Goal: Task Accomplishment & Management: Complete application form

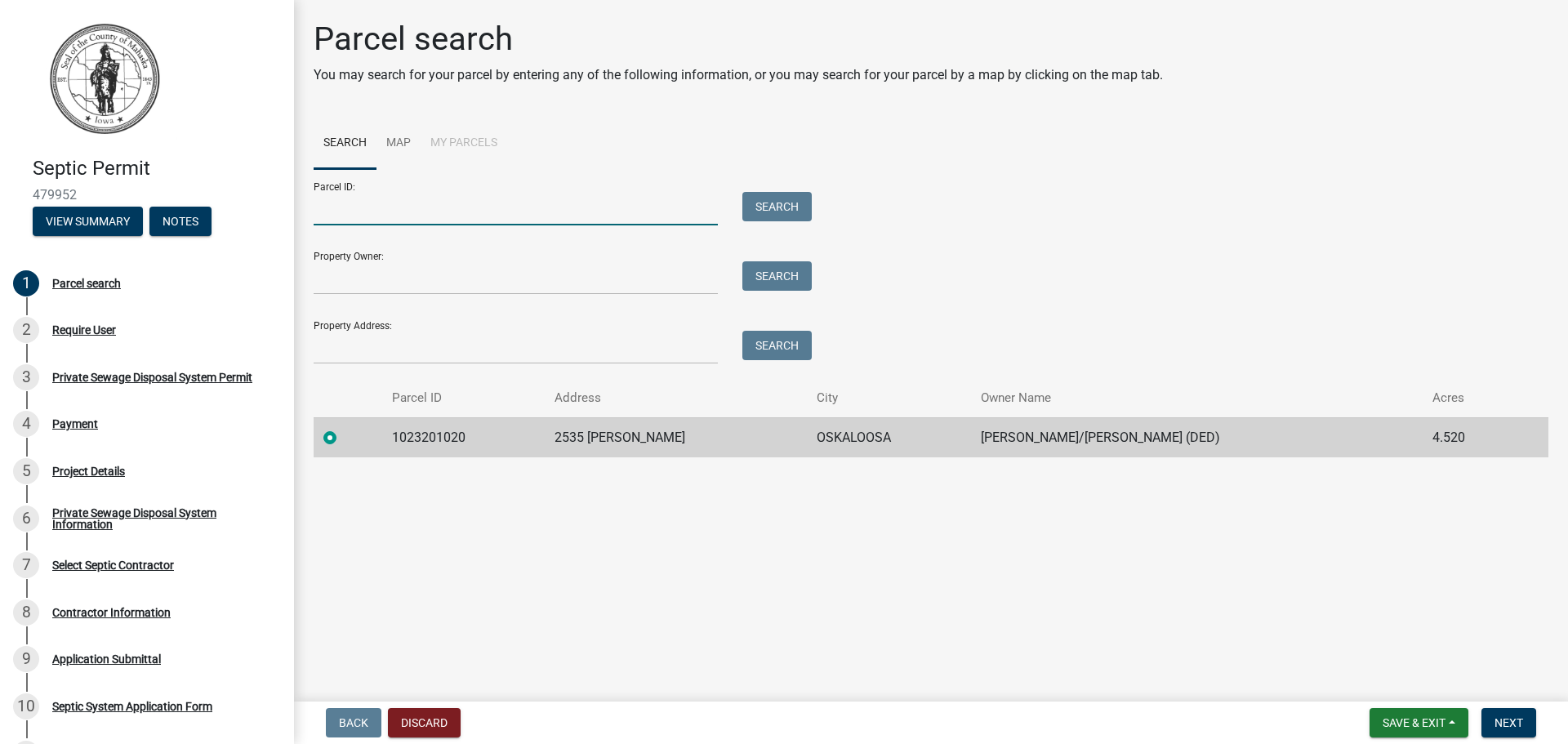
click at [363, 212] on input "Parcel ID:" at bounding box center [515, 209] width 404 height 33
click at [329, 344] on input "Property Address:" at bounding box center [515, 347] width 404 height 33
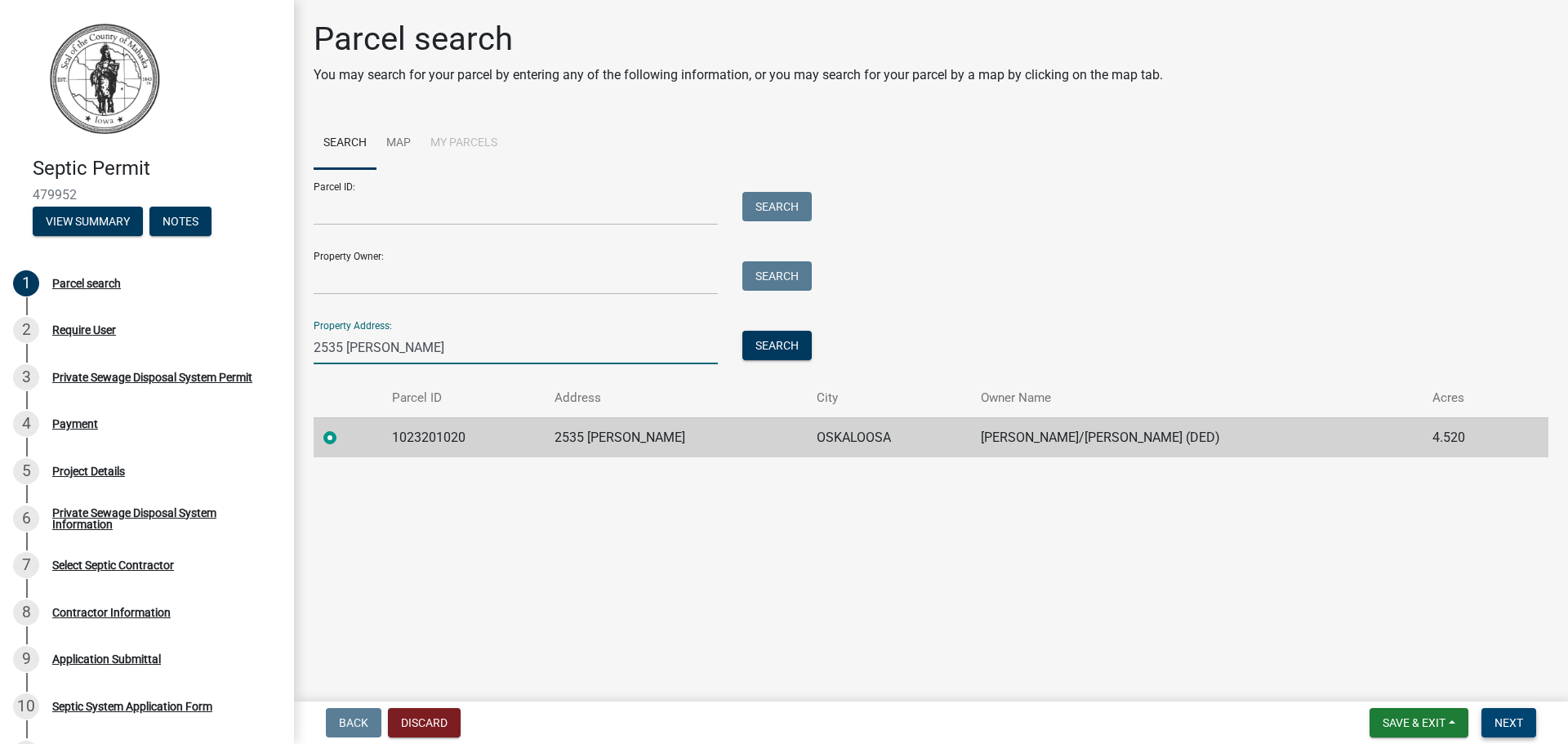
type input "2535 Bill Bon"
click at [1507, 726] on span "Next" at bounding box center [1508, 723] width 28 height 13
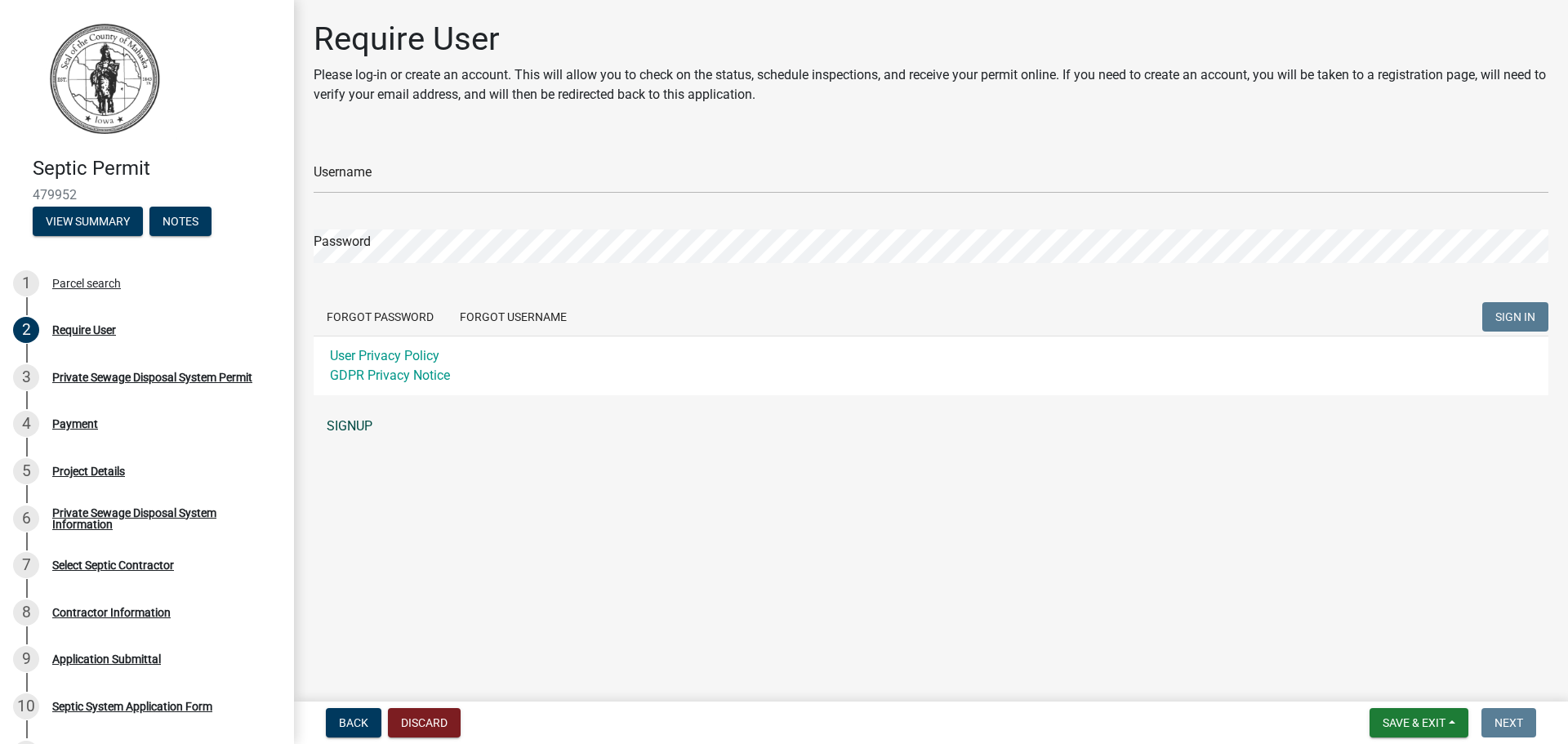
click at [341, 424] on link "SIGNUP" at bounding box center [931, 426] width 1235 height 33
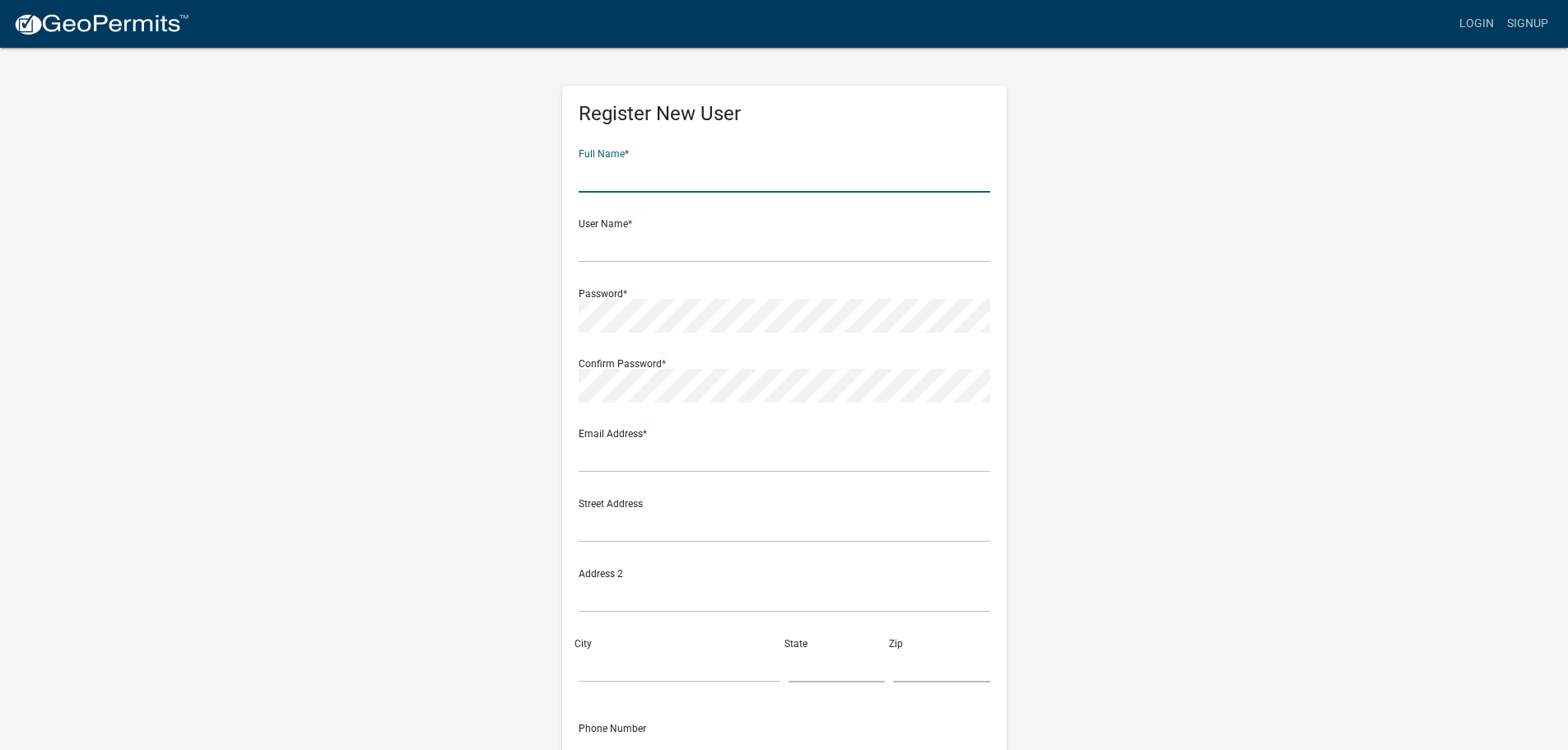
click at [658, 187] on input "text" at bounding box center [784, 176] width 412 height 33
type input "l"
type input "Lori Vaughan"
type input "SLVaughan"
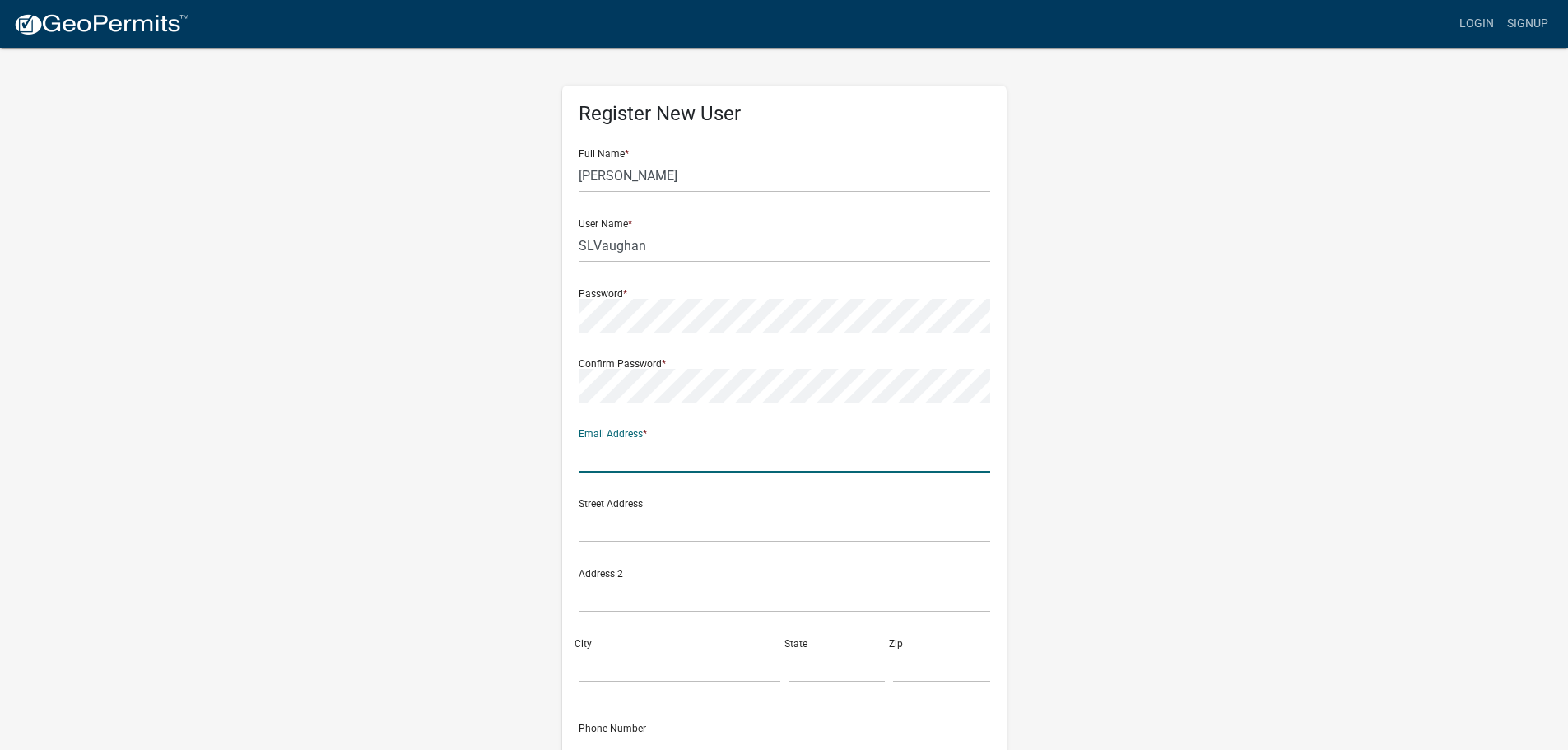
click at [618, 455] on input "text" at bounding box center [784, 456] width 412 height 33
type input "[EMAIL_ADDRESS][DOMAIN_NAME]"
click at [598, 527] on input "text" at bounding box center [784, 526] width 412 height 33
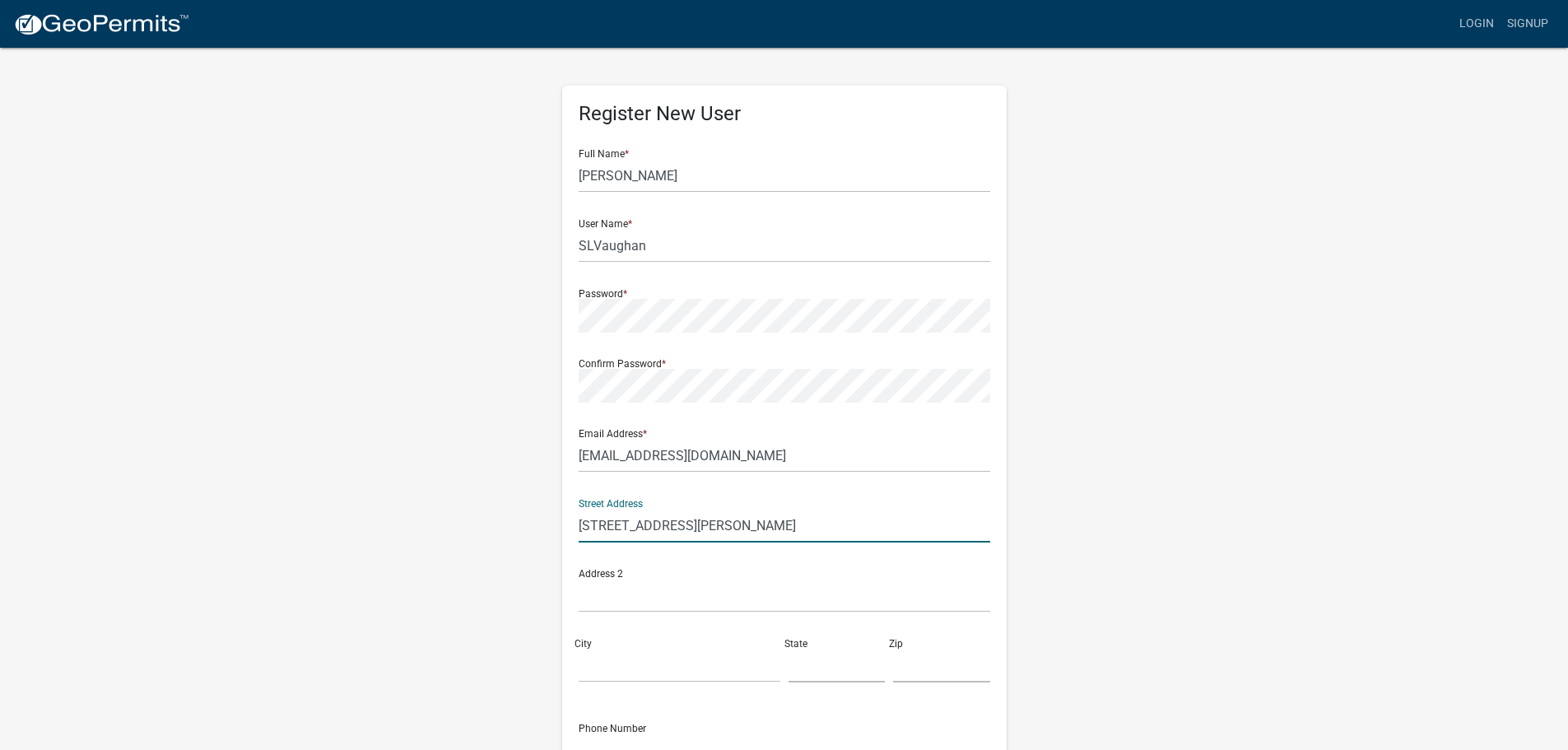
type input "2535 Bill Bone Drive"
type input "Oskaloosa"
type input "IA"
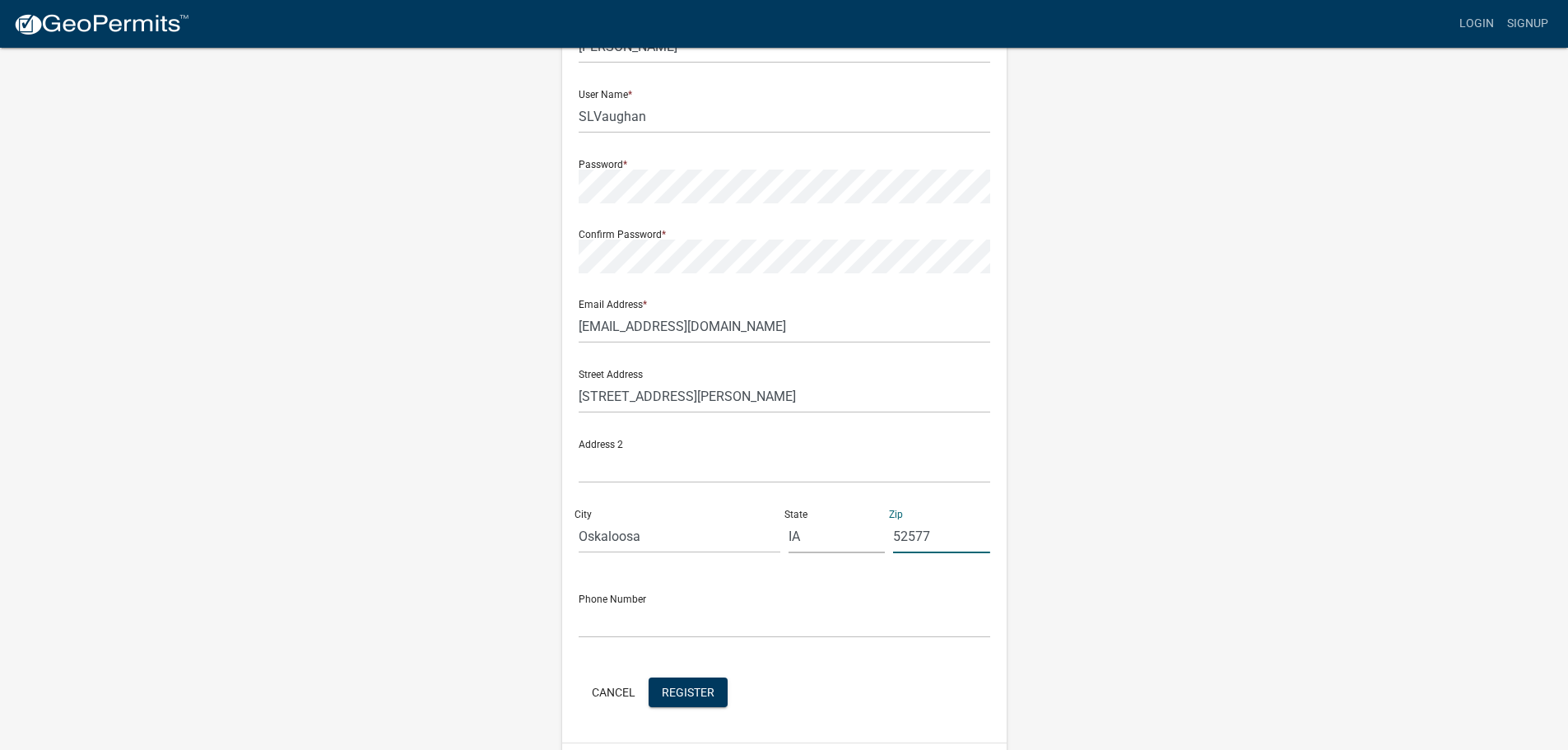
scroll to position [177, 0]
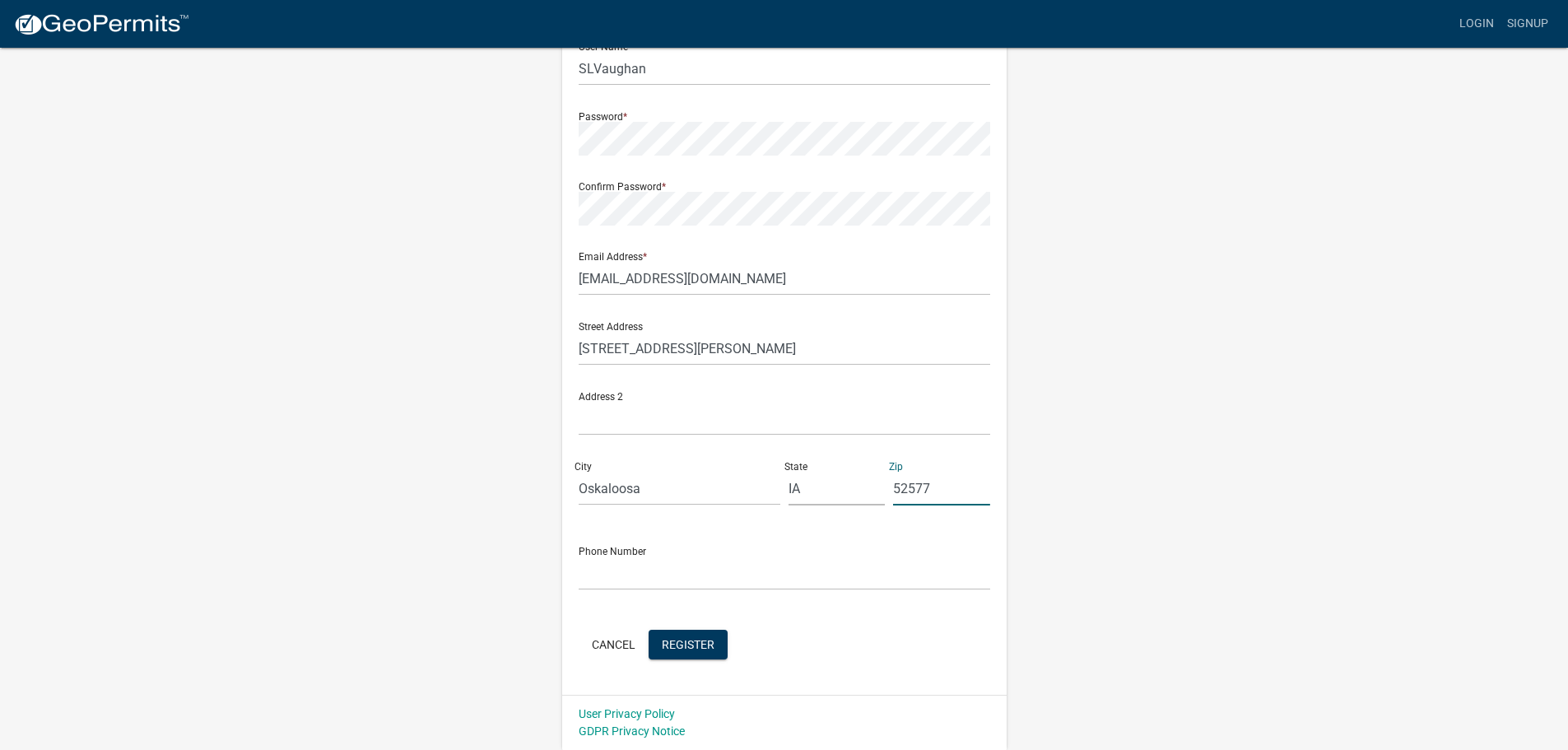
type input "52577"
click at [601, 577] on input "text" at bounding box center [784, 573] width 412 height 33
type input "6419195181"
click at [688, 644] on span "Register" at bounding box center [688, 644] width 53 height 13
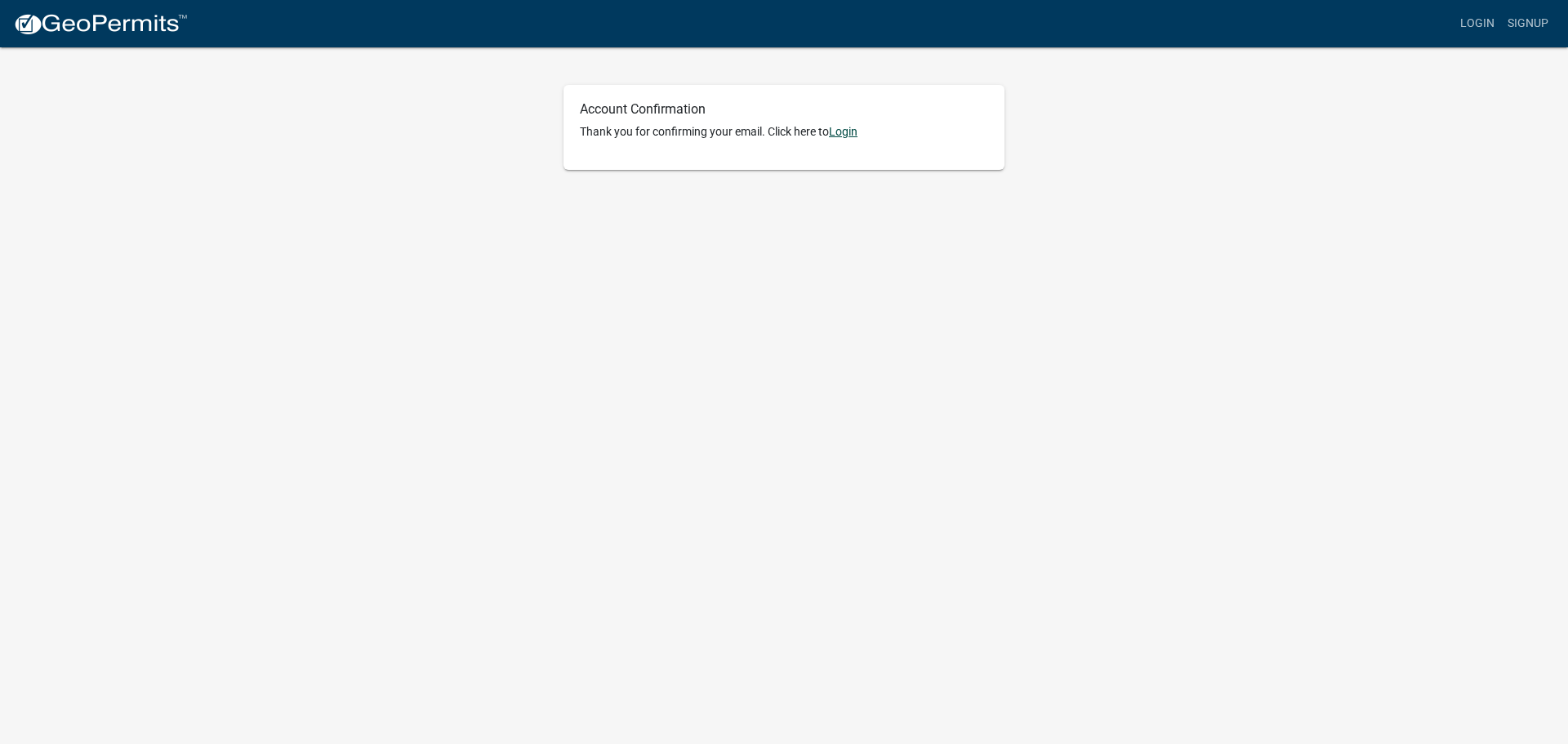
click at [841, 133] on link "Login" at bounding box center [843, 131] width 28 height 13
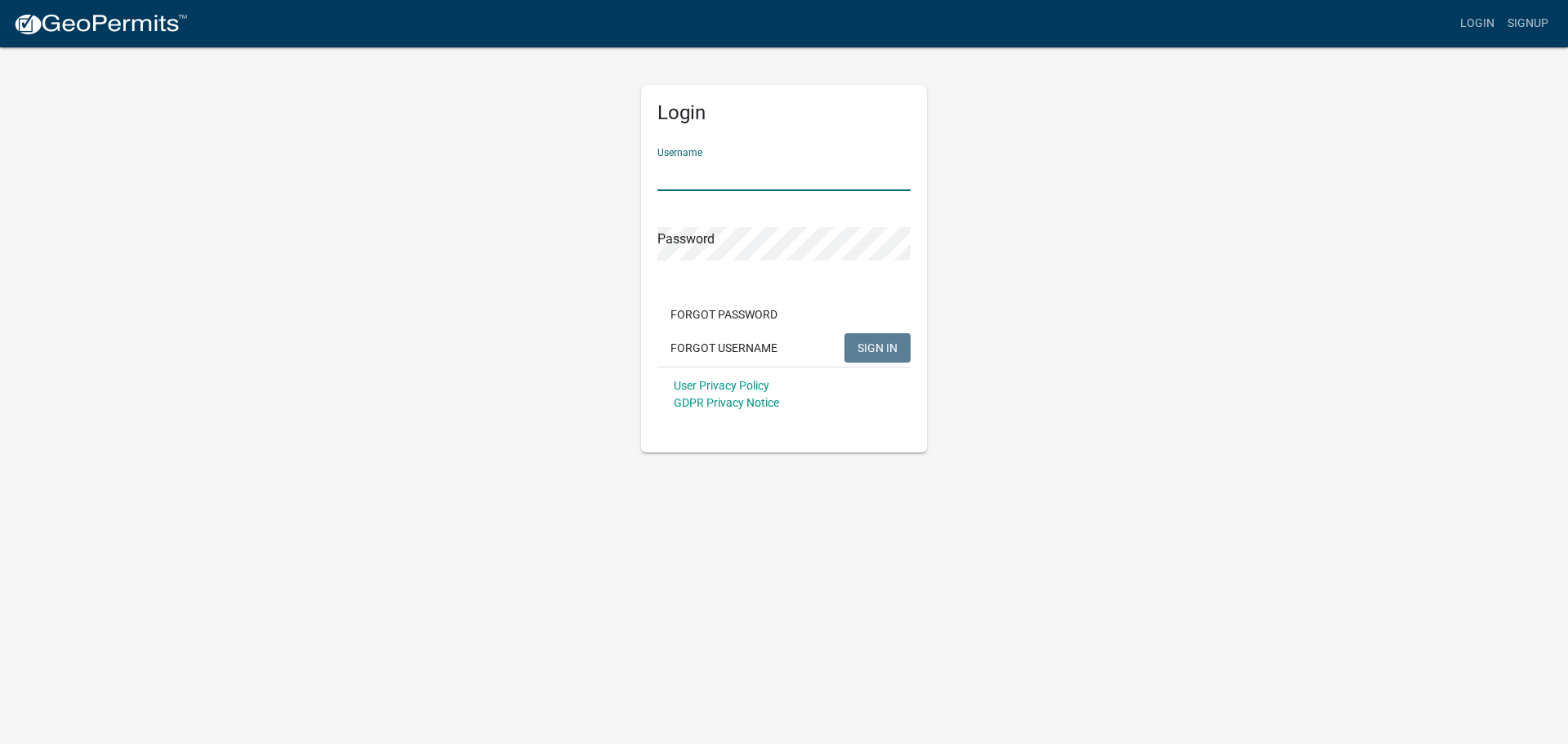
click at [770, 173] on input "Username" at bounding box center [784, 175] width 254 height 33
type input "SLVaughan"
click at [871, 346] on span "SIGN IN" at bounding box center [878, 347] width 40 height 13
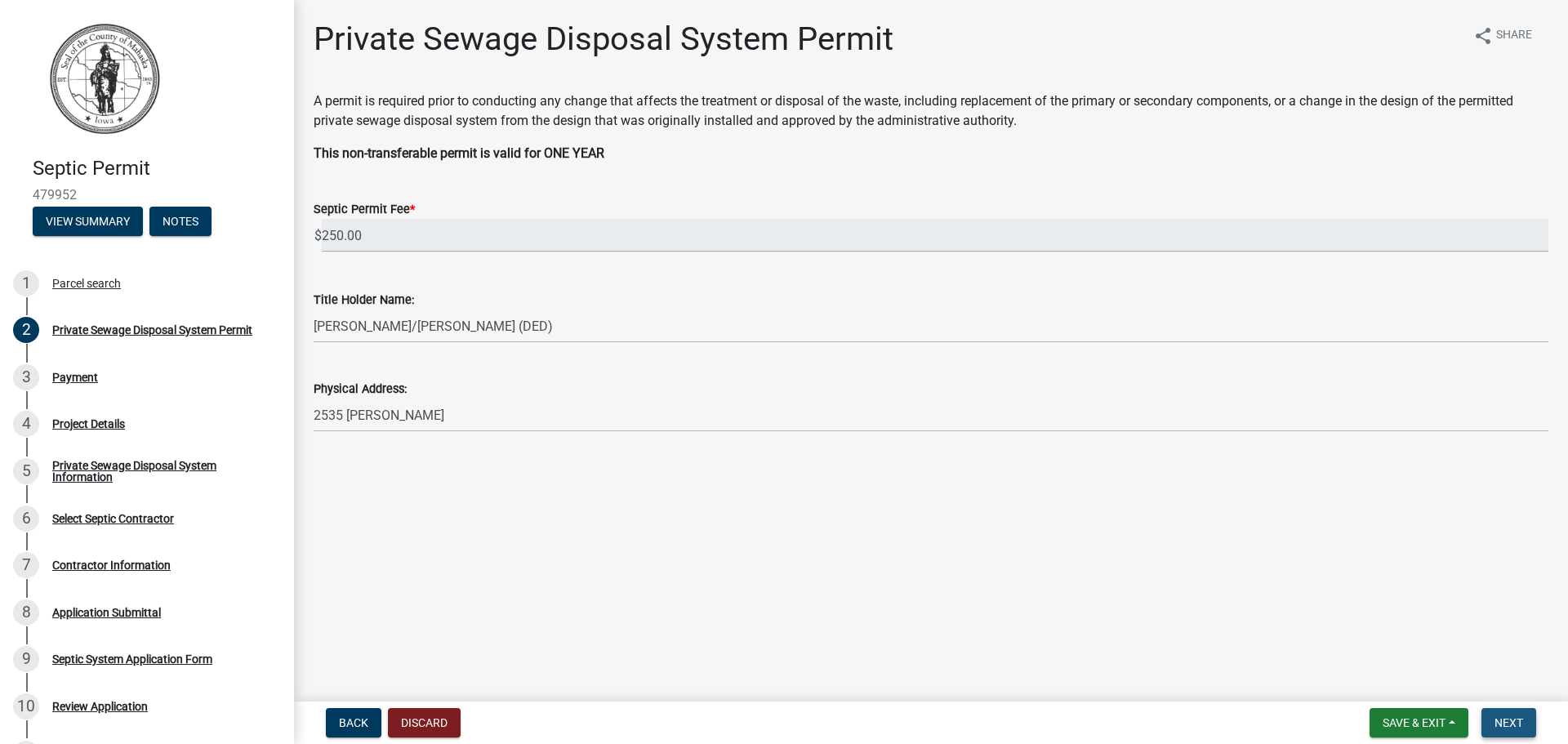
click at [1507, 718] on span "Next" at bounding box center [1508, 723] width 28 height 13
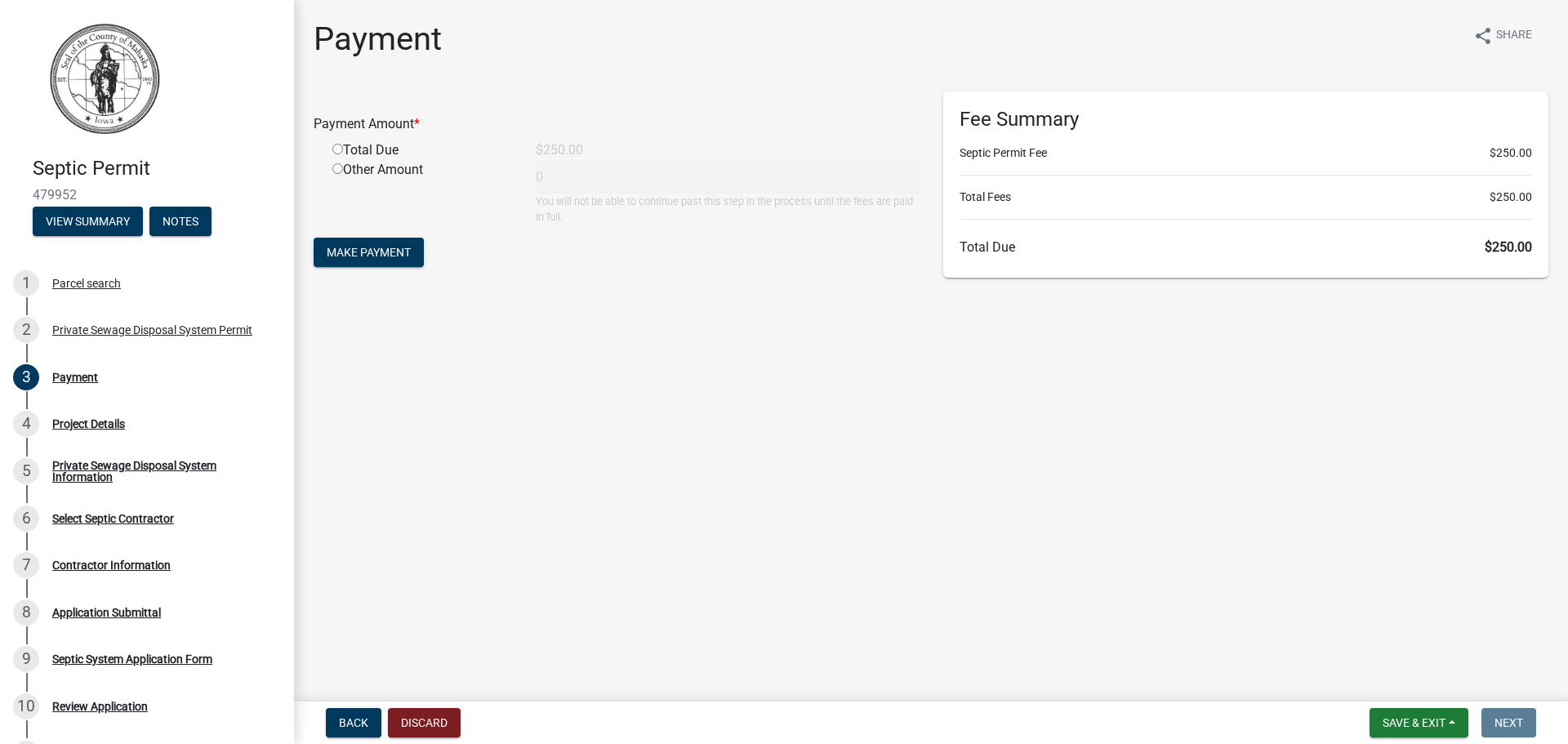
click at [337, 151] on input "radio" at bounding box center [338, 150] width 11 height 11
radio input "true"
type input "250"
click at [375, 248] on span "Make Payment" at bounding box center [369, 253] width 85 height 13
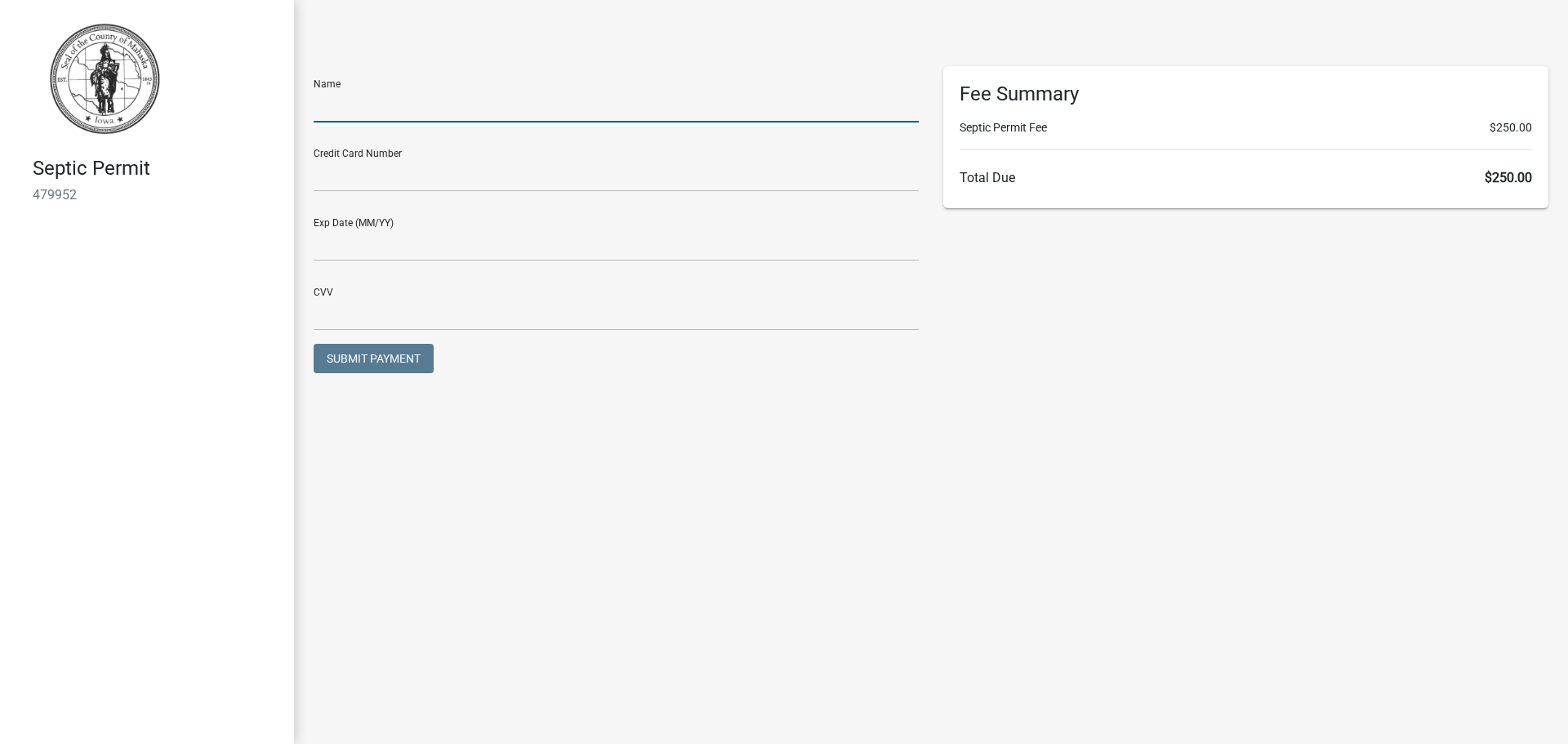
click at [335, 114] on input "text" at bounding box center [615, 106] width 605 height 33
type input "Lori Vaughan"
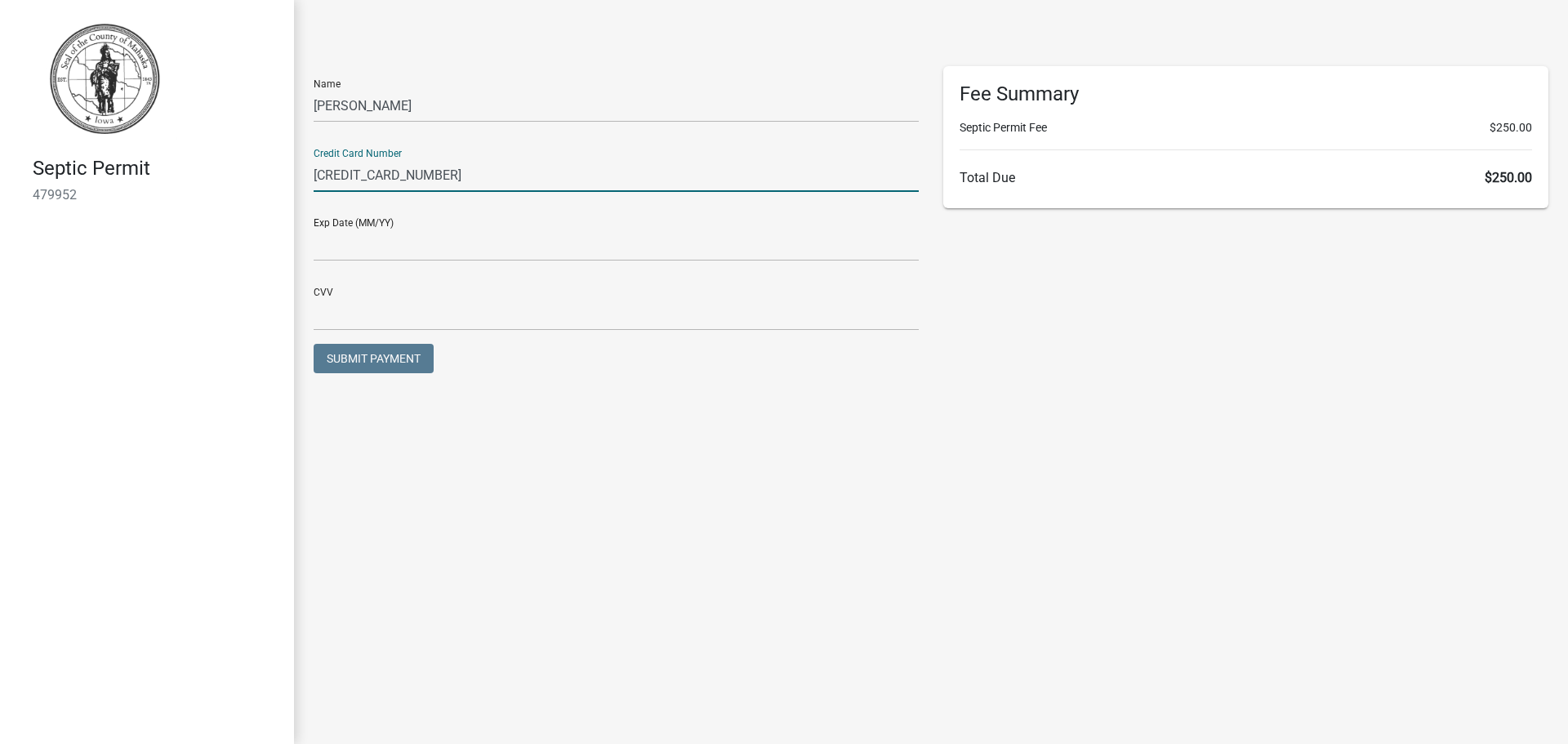
type input "5360270001445610"
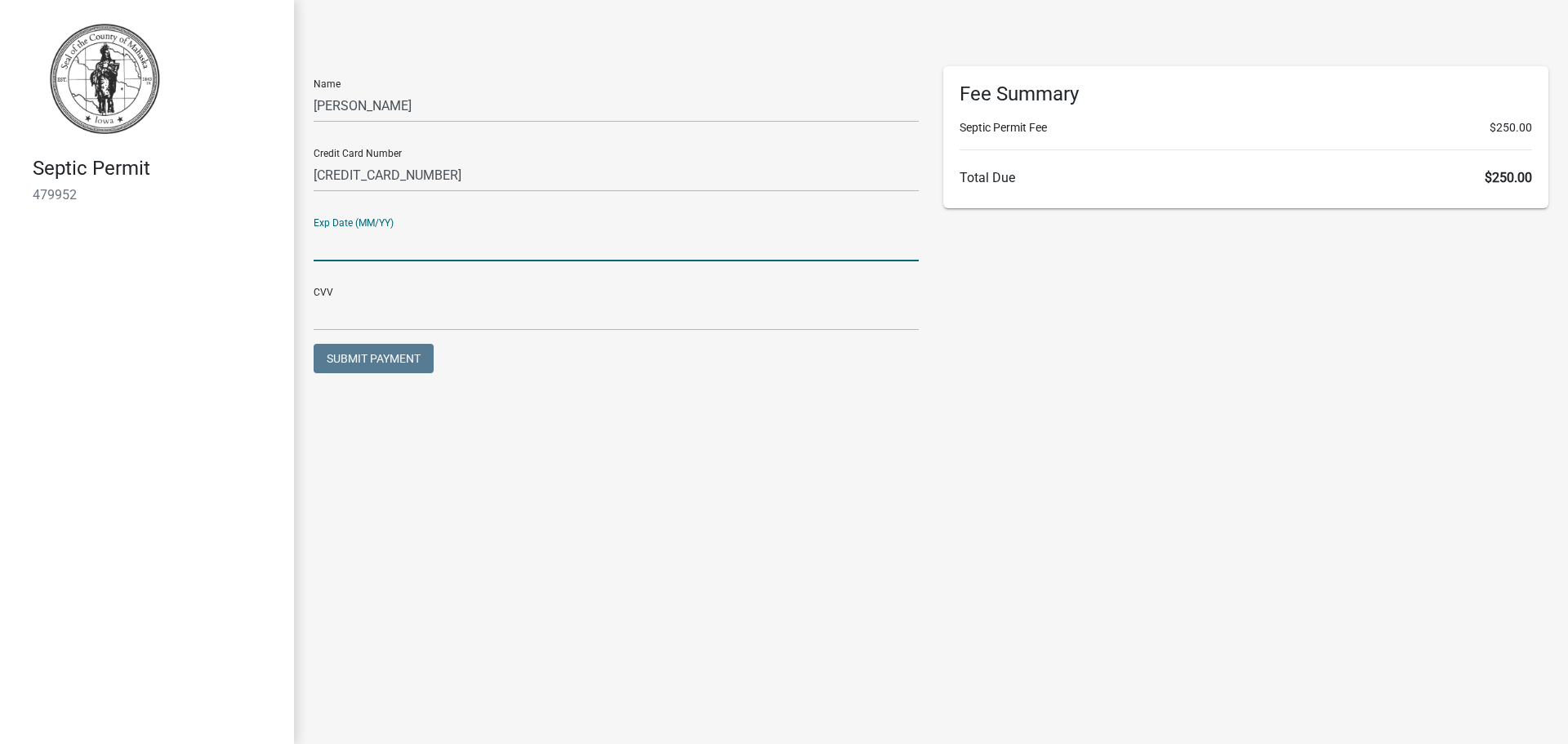
click at [368, 246] on input "text" at bounding box center [615, 244] width 605 height 33
type input "0527"
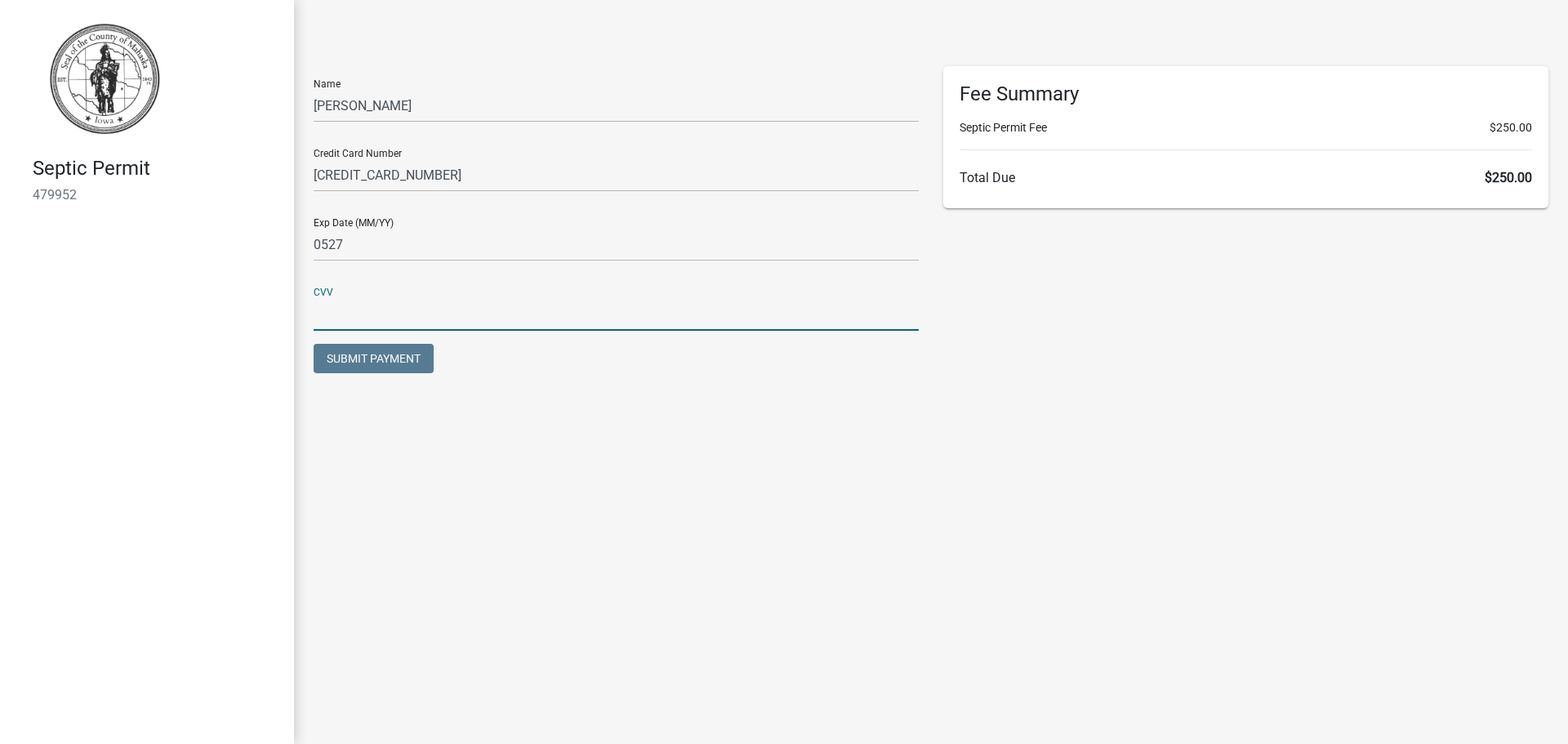
click at [378, 321] on input "text" at bounding box center [615, 314] width 605 height 33
type input "058"
click at [378, 353] on span "Submit Payment" at bounding box center [374, 358] width 94 height 13
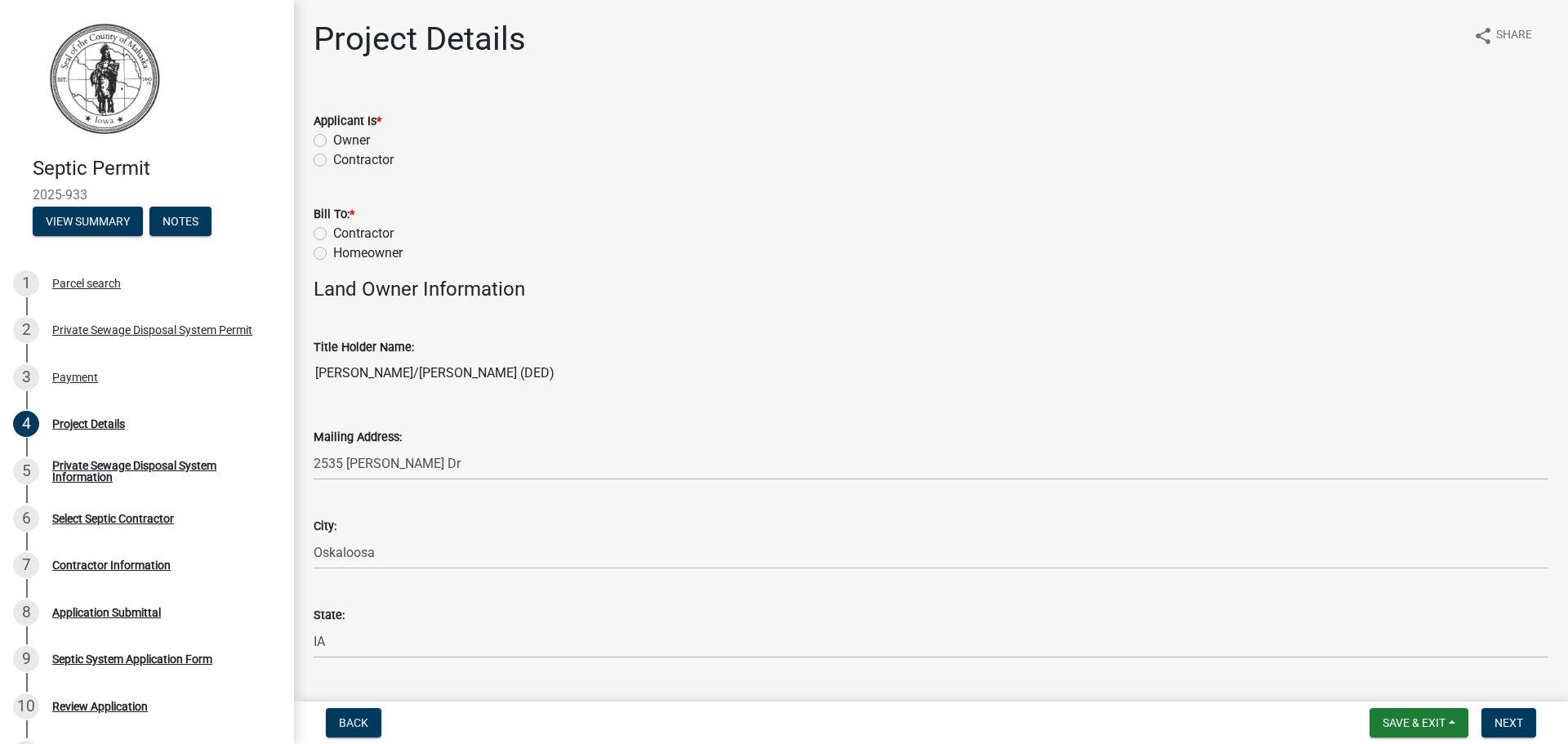
click at [333, 139] on label "Owner" at bounding box center [352, 140] width 37 height 19
click at [333, 139] on input "Owner" at bounding box center [339, 136] width 11 height 11
radio input "true"
click at [333, 255] on label "Homeowner" at bounding box center [368, 253] width 70 height 19
click at [333, 254] on input "Homeowner" at bounding box center [339, 249] width 11 height 11
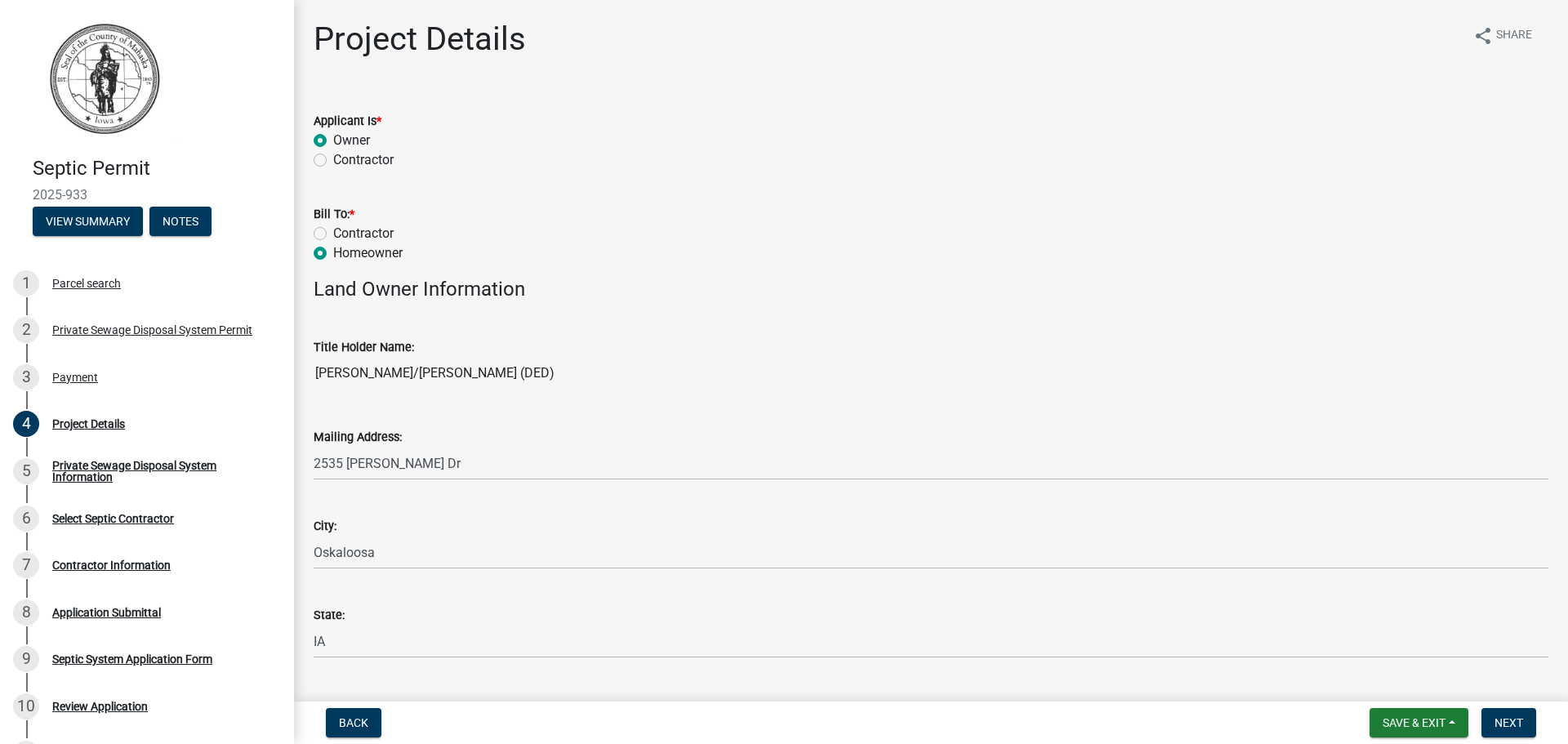
radio input "true"
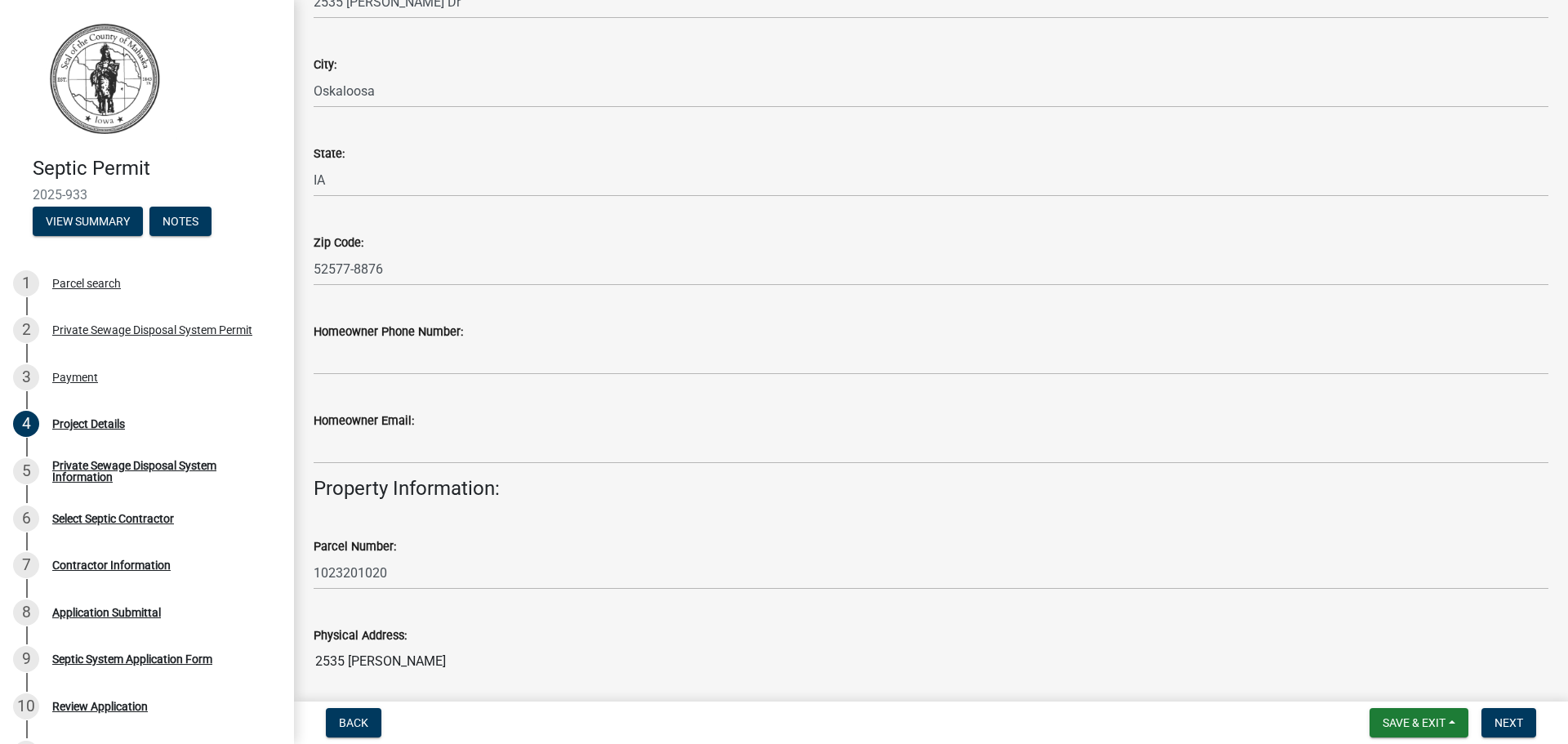
scroll to position [490, 0]
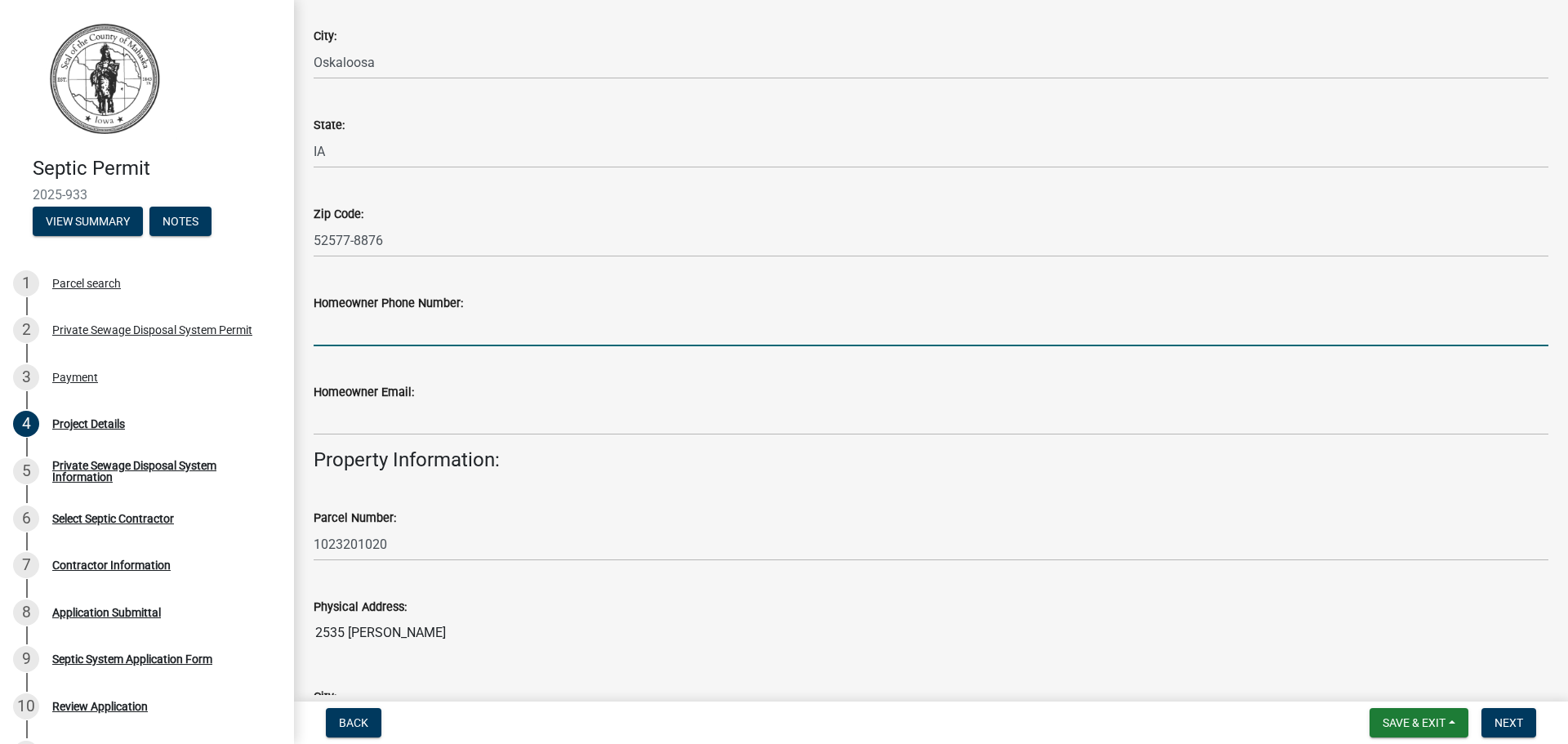
click at [405, 340] on input "Homeowner Phone Number:" at bounding box center [931, 330] width 1235 height 33
type input "6419195181"
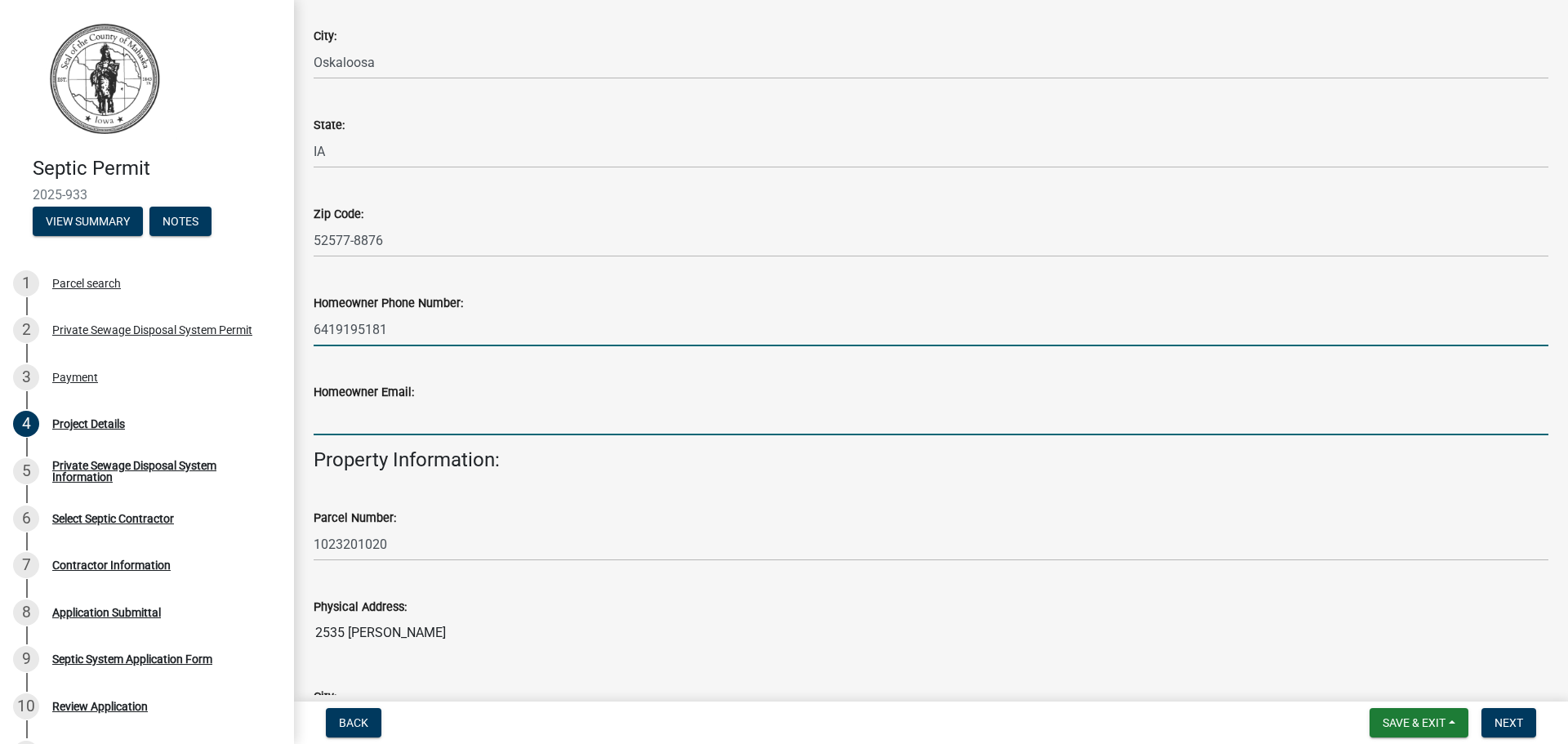
click at [413, 421] on input "Homeowner Email:" at bounding box center [931, 419] width 1235 height 33
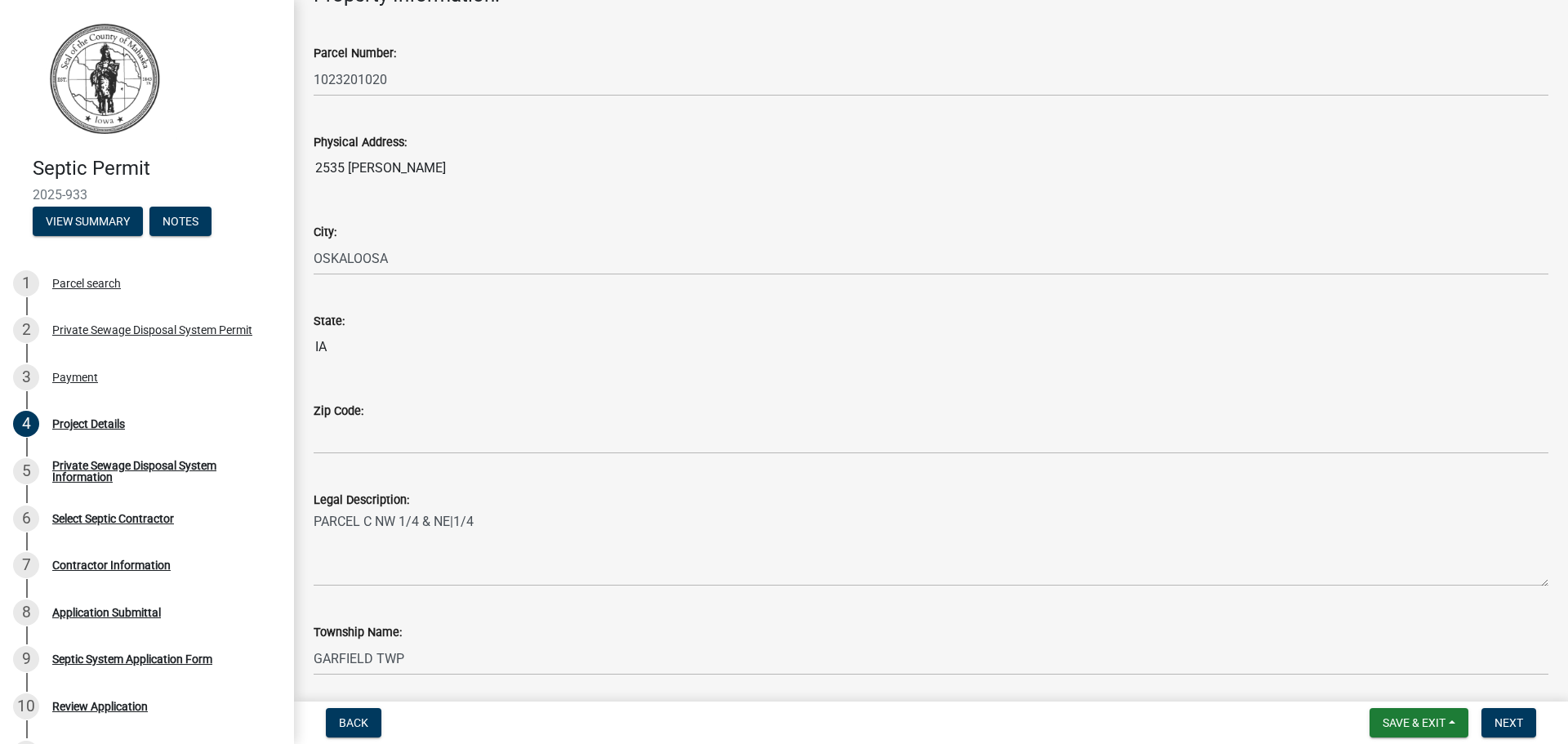
scroll to position [980, 0]
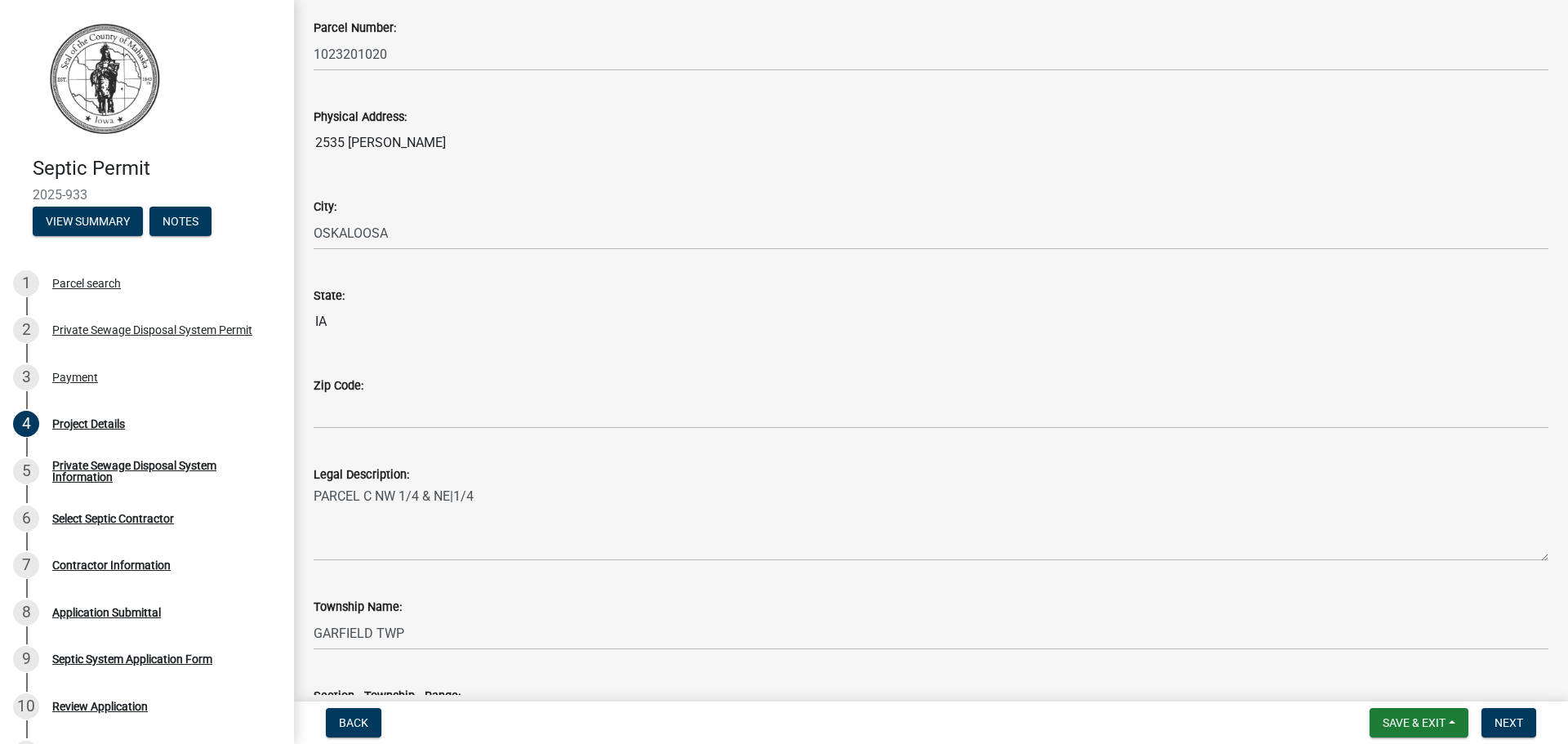
type input "[EMAIL_ADDRESS][DOMAIN_NAME]"
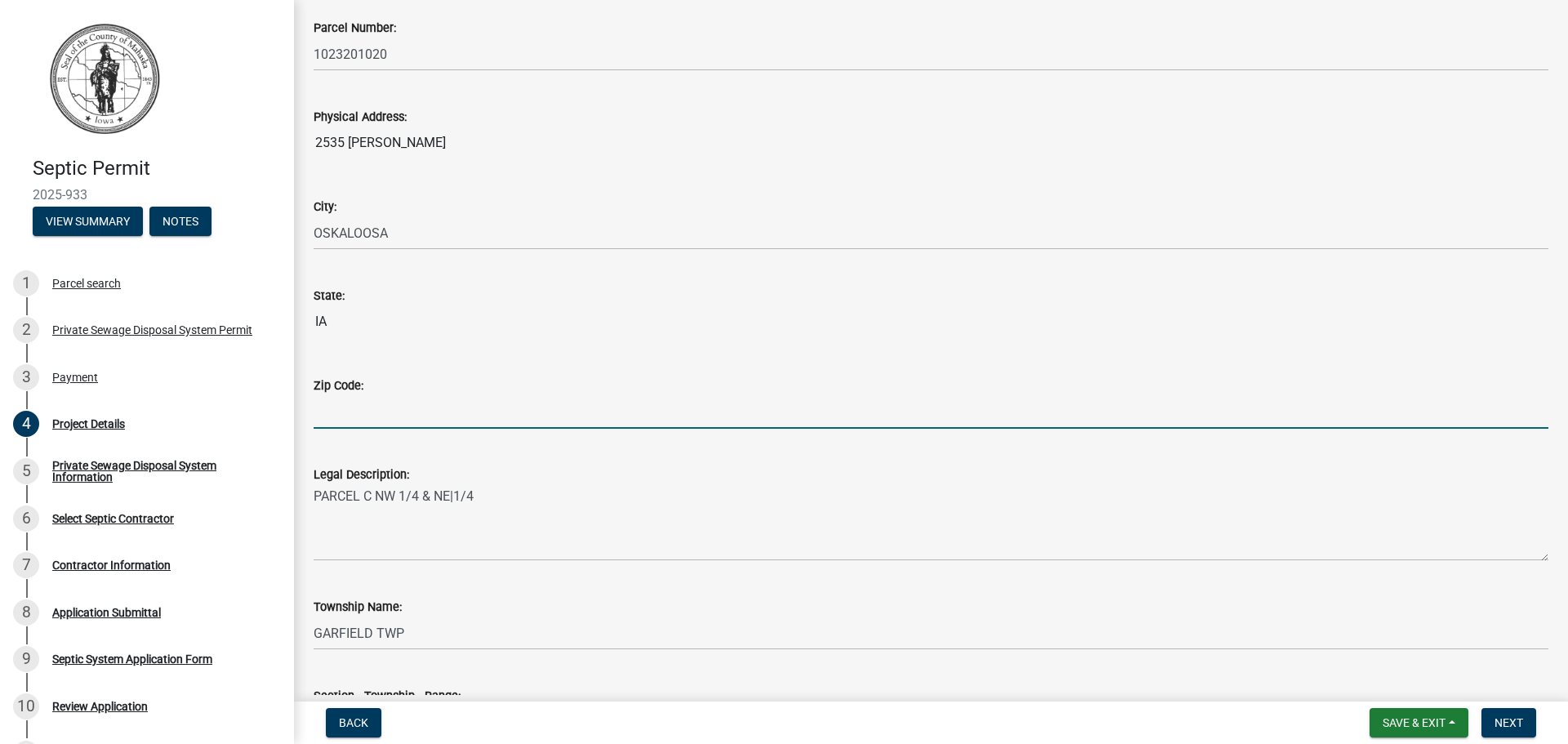
click at [402, 422] on input "Zip Code:" at bounding box center [931, 411] width 1235 height 33
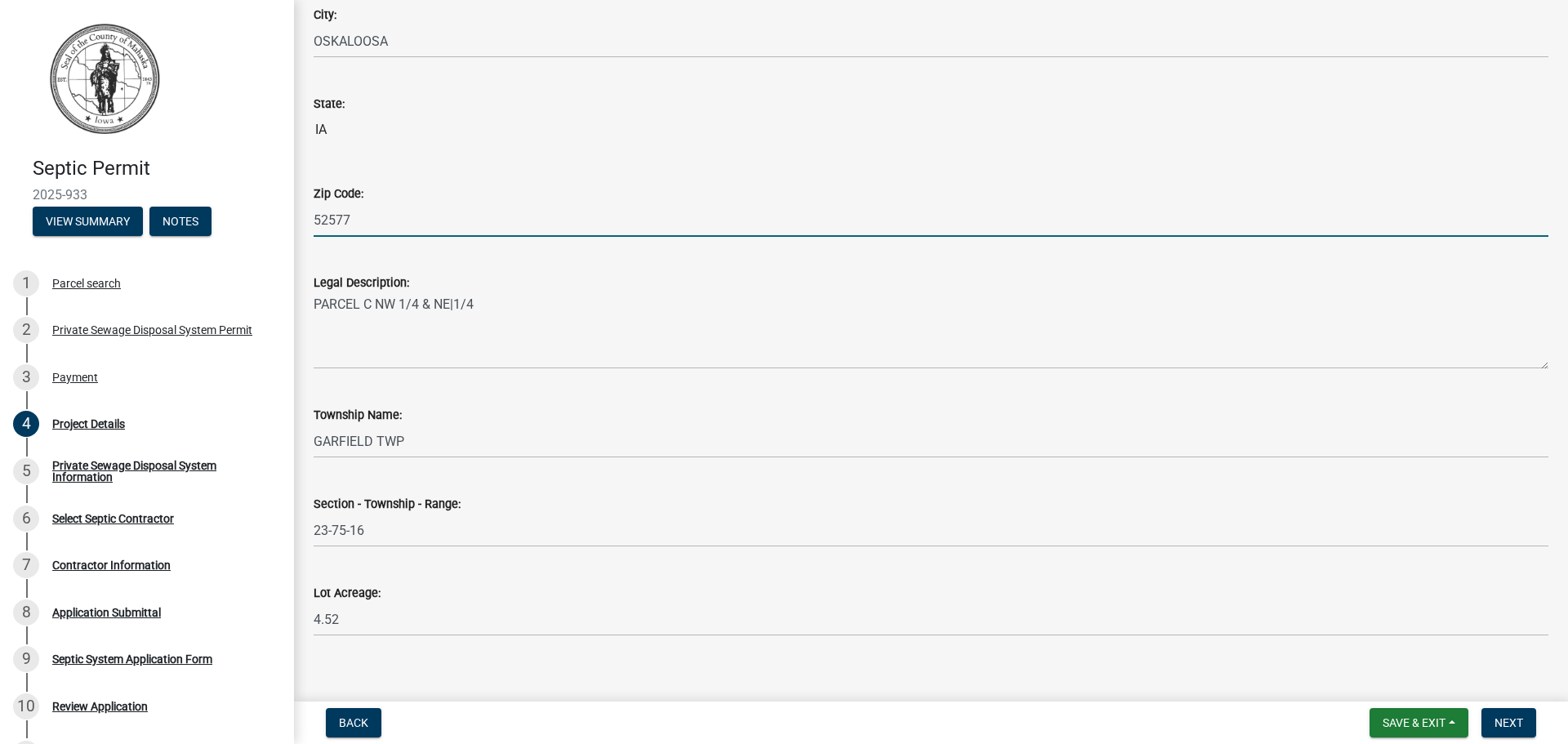
scroll to position [1190, 0]
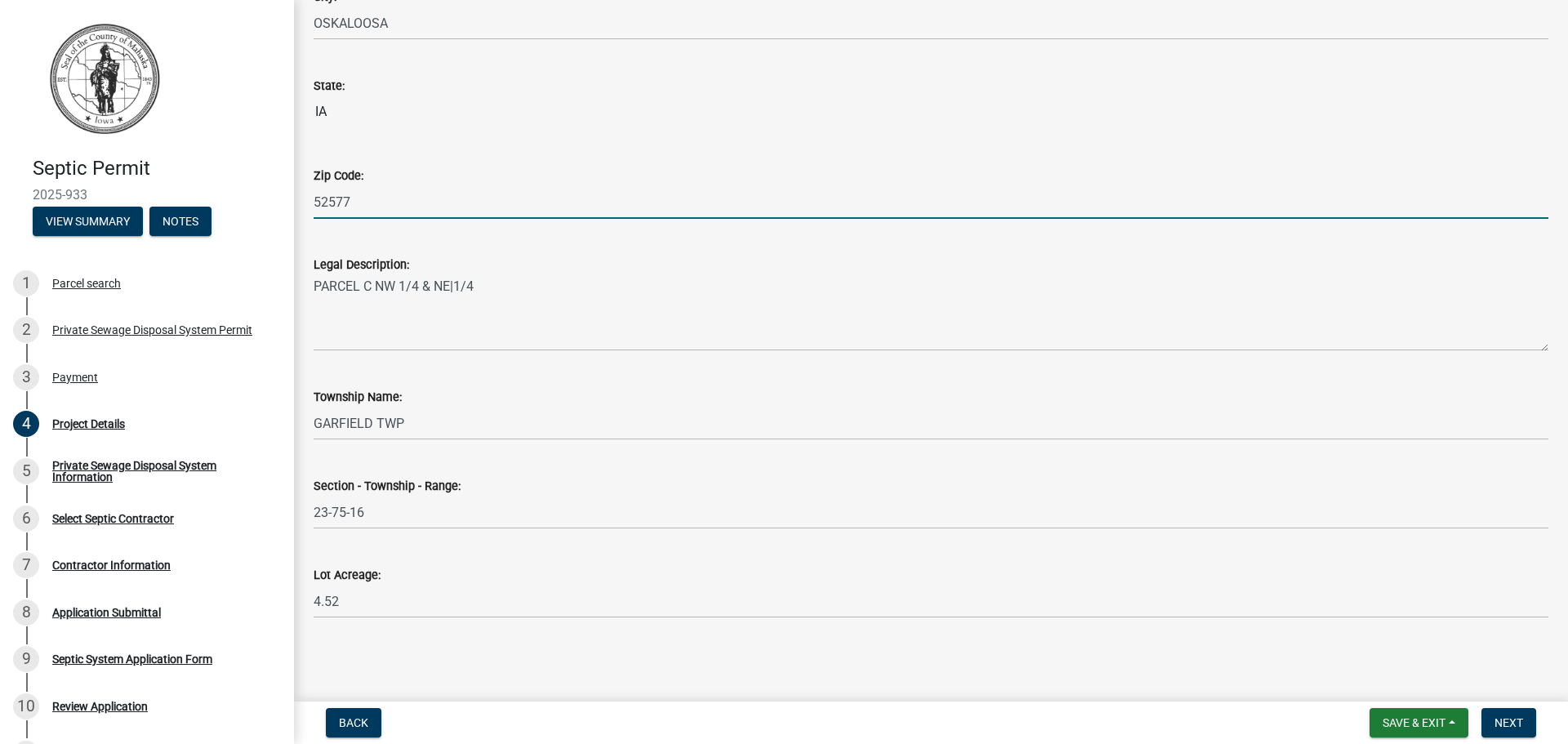
type input "52577"
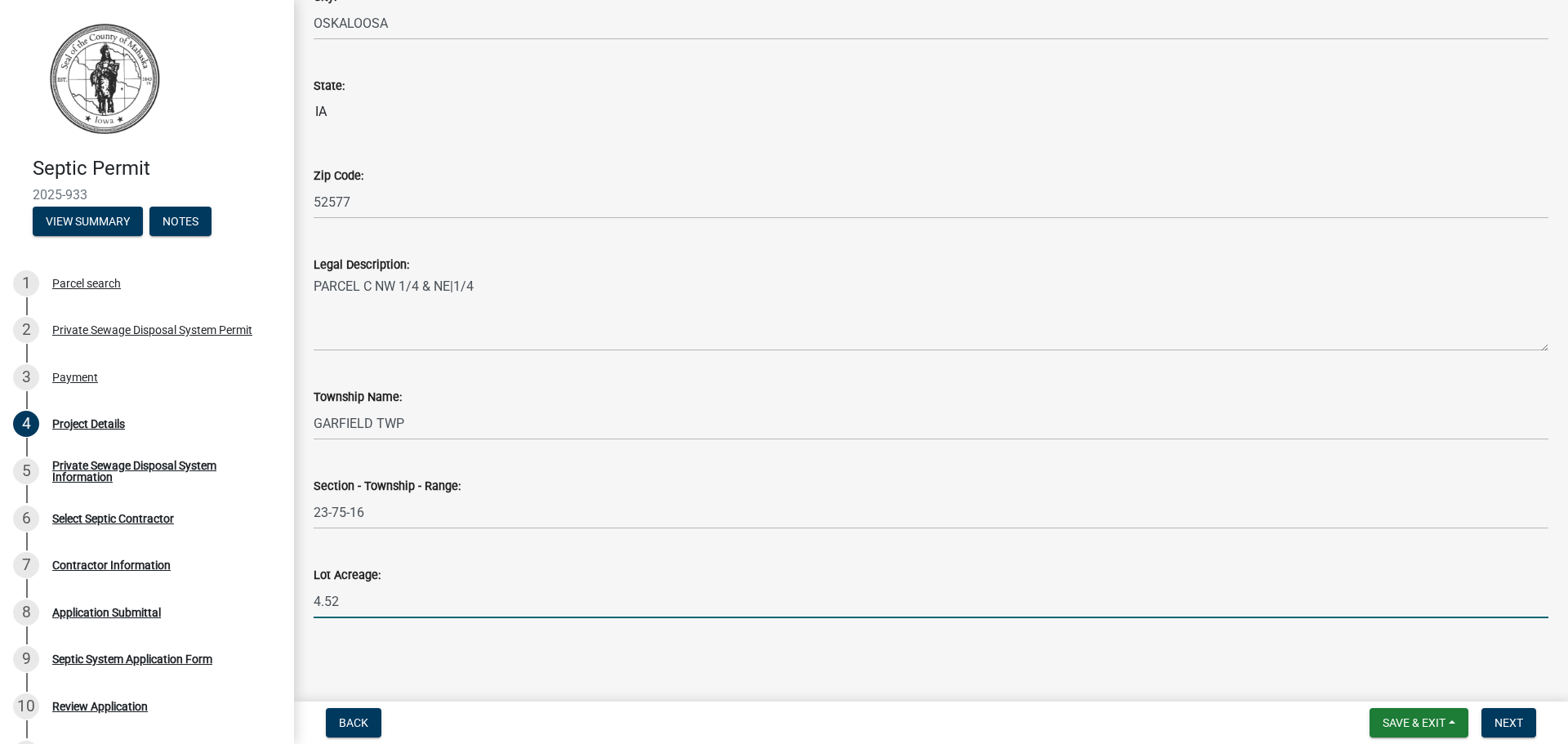
drag, startPoint x: 341, startPoint y: 604, endPoint x: 311, endPoint y: 606, distance: 30.1
click at [311, 606] on div "Lot Acreage: 4.52" at bounding box center [931, 580] width 1259 height 76
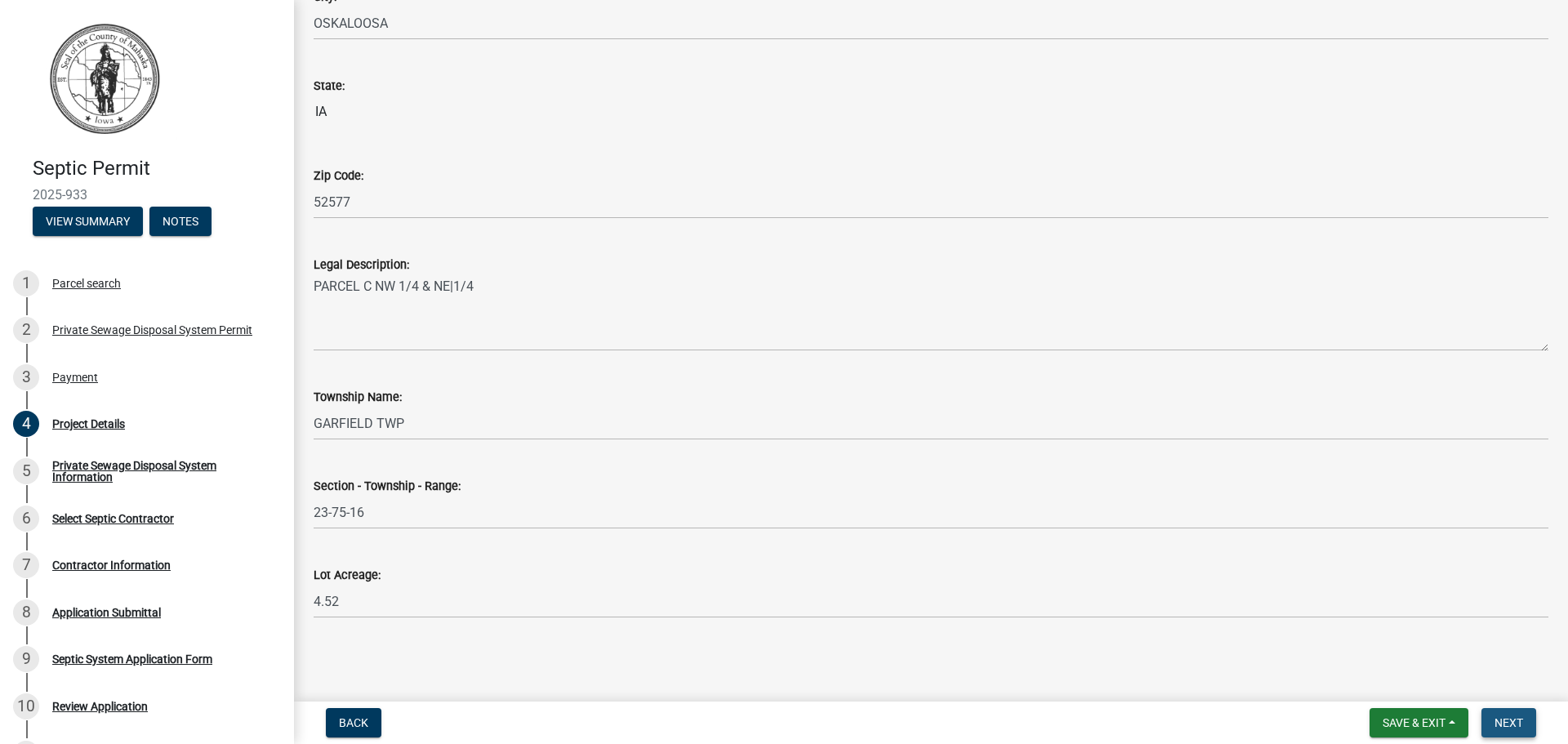
click at [1507, 722] on span "Next" at bounding box center [1508, 723] width 28 height 13
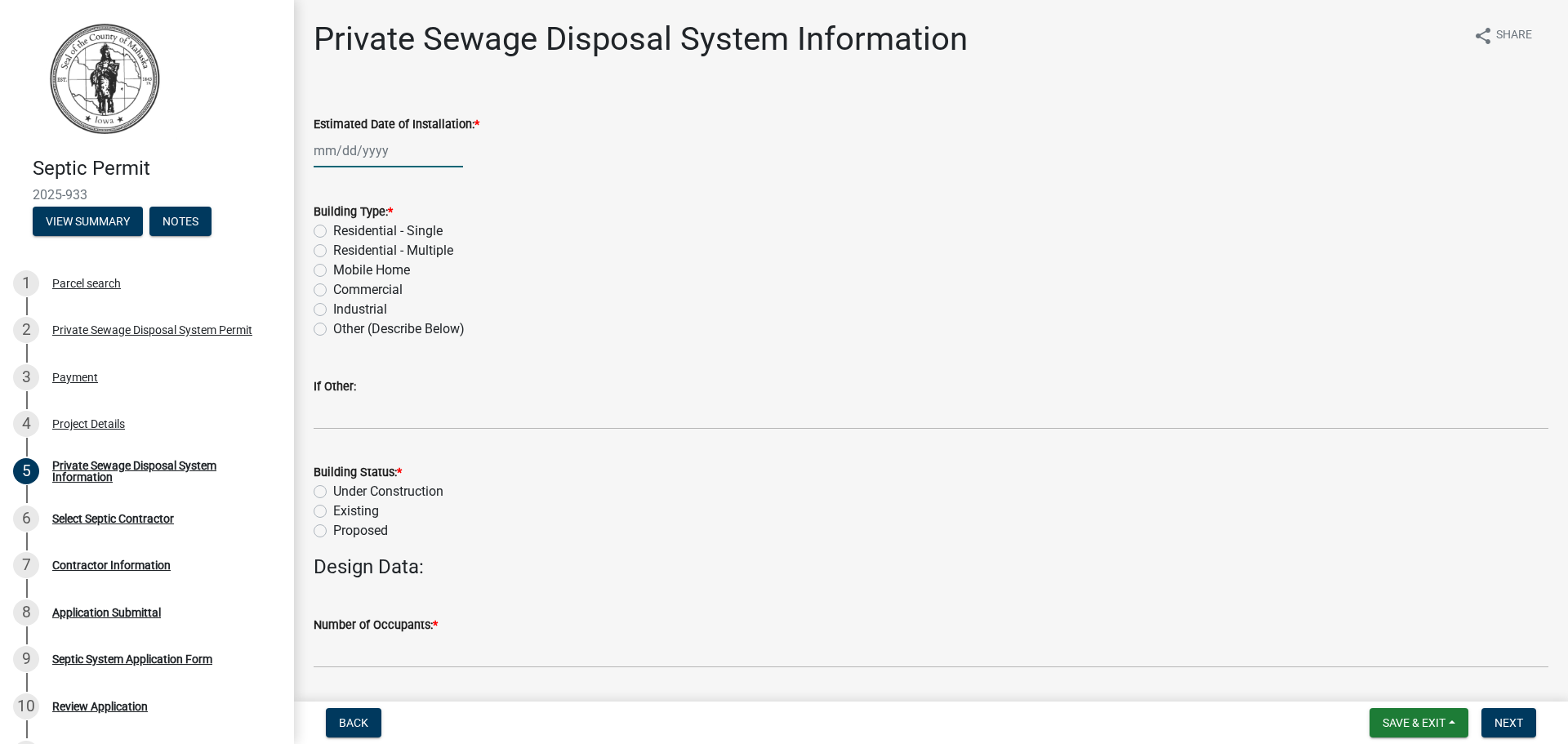
click at [381, 158] on div at bounding box center [388, 151] width 150 height 33
select select "9"
select select "2025"
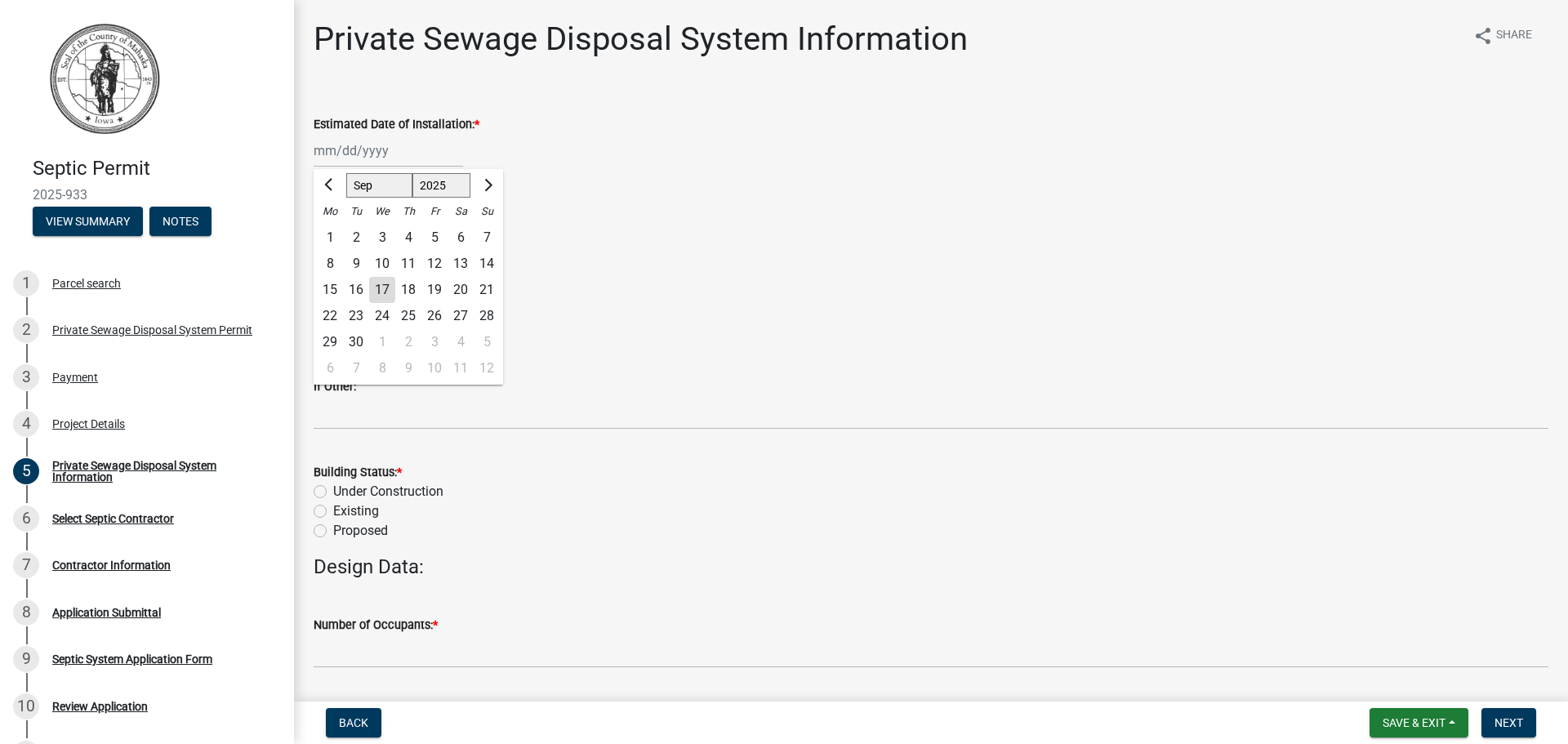
click at [375, 338] on div "1" at bounding box center [382, 342] width 26 height 26
type input "[DATE]"
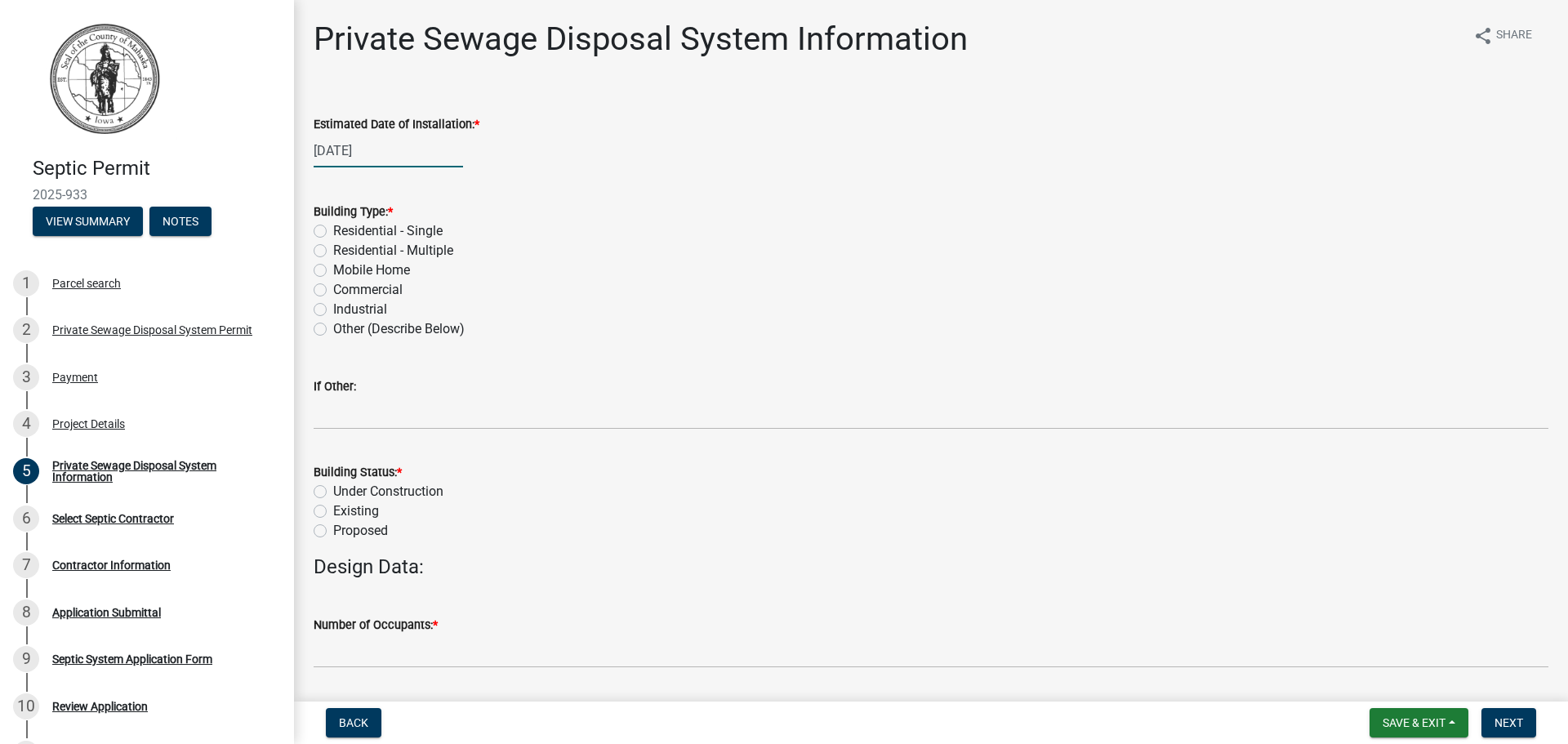
click at [384, 156] on div "[DATE]" at bounding box center [388, 151] width 150 height 33
select select "10"
select select "2025"
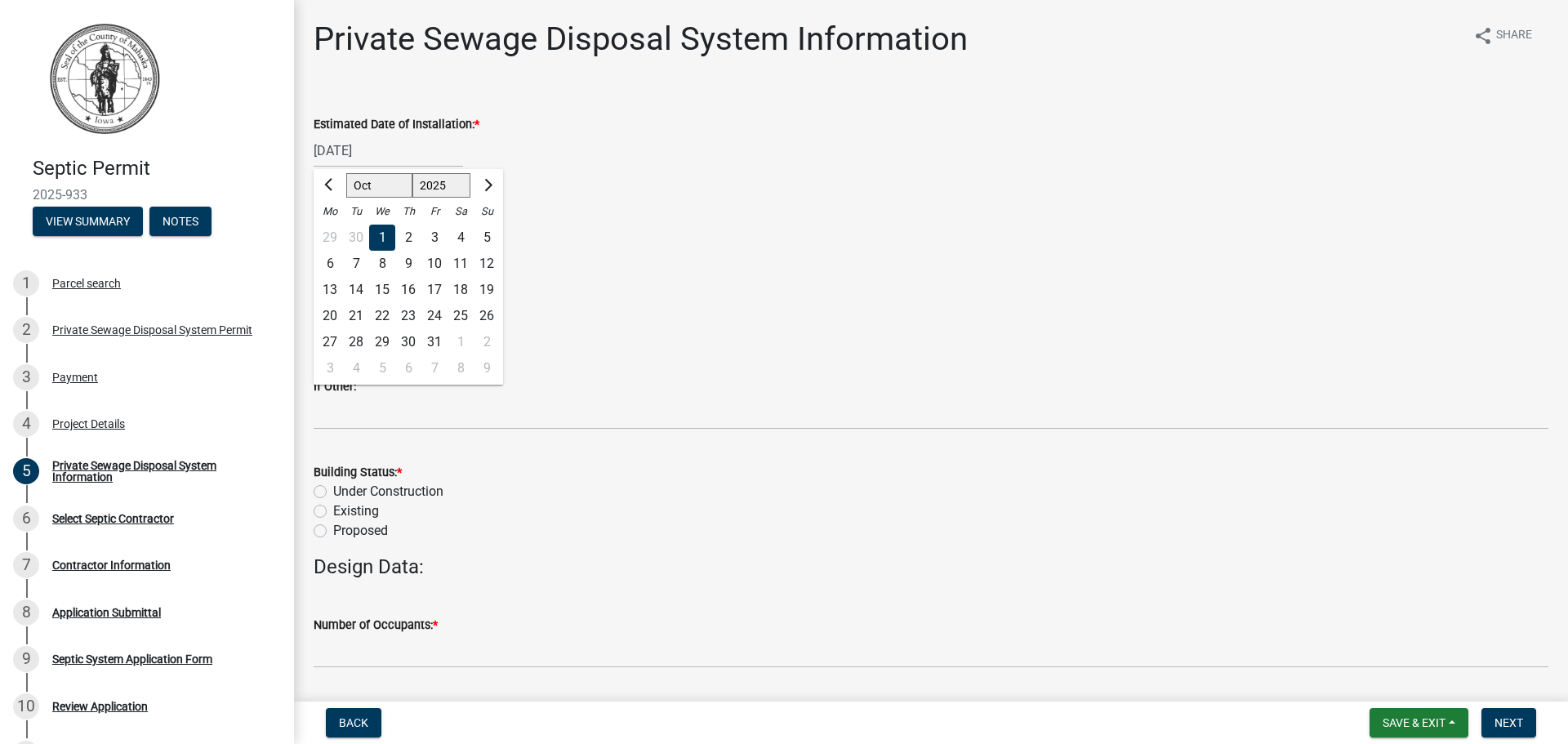
click at [434, 343] on div "31" at bounding box center [434, 342] width 26 height 26
type input "[DATE]"
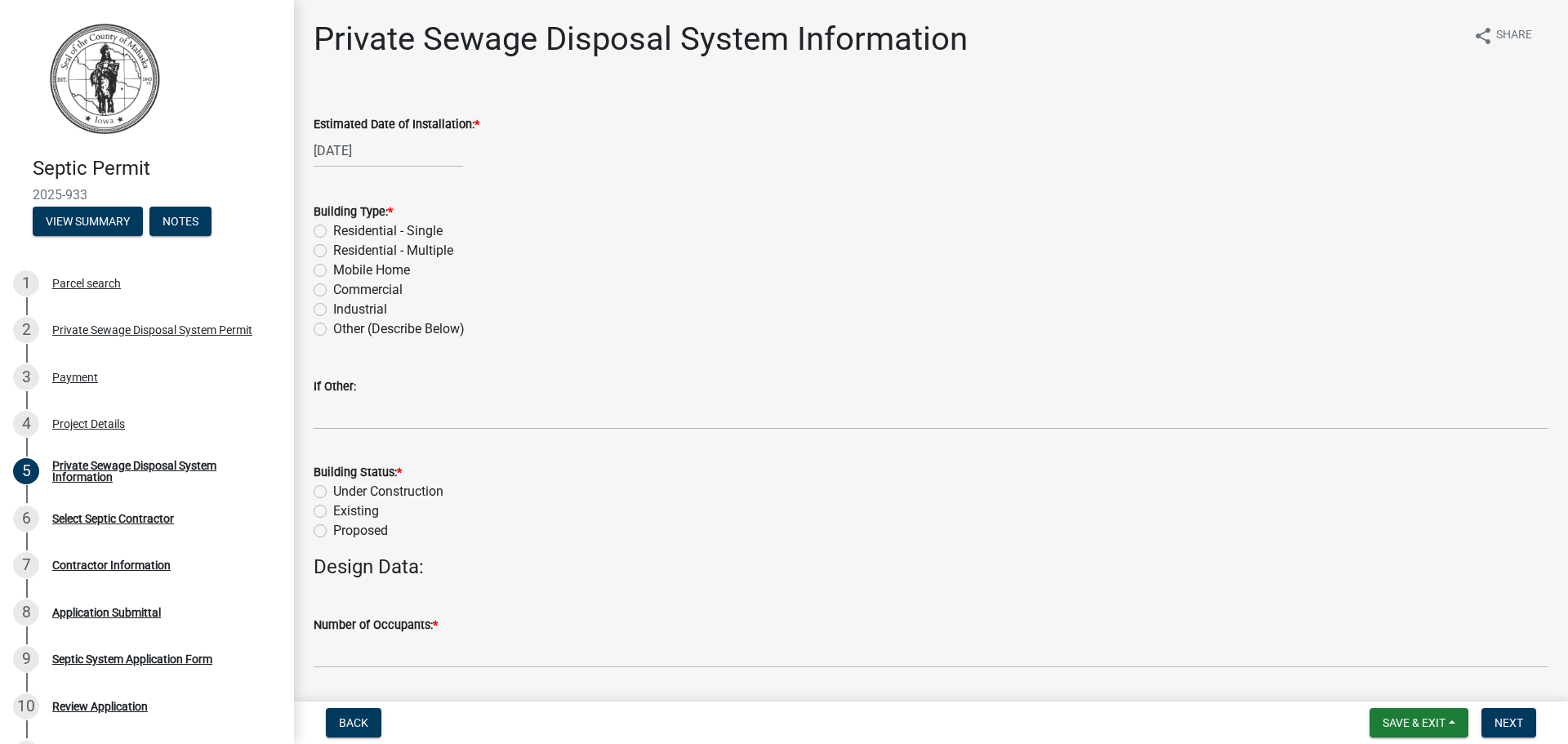
click at [333, 231] on label "Residential - Single" at bounding box center [388, 231] width 109 height 19
click at [333, 231] on input "Residential - Single" at bounding box center [339, 227] width 11 height 11
radio input "true"
click at [333, 511] on label "Existing" at bounding box center [356, 511] width 46 height 19
click at [333, 511] on input "Existing" at bounding box center [339, 507] width 11 height 11
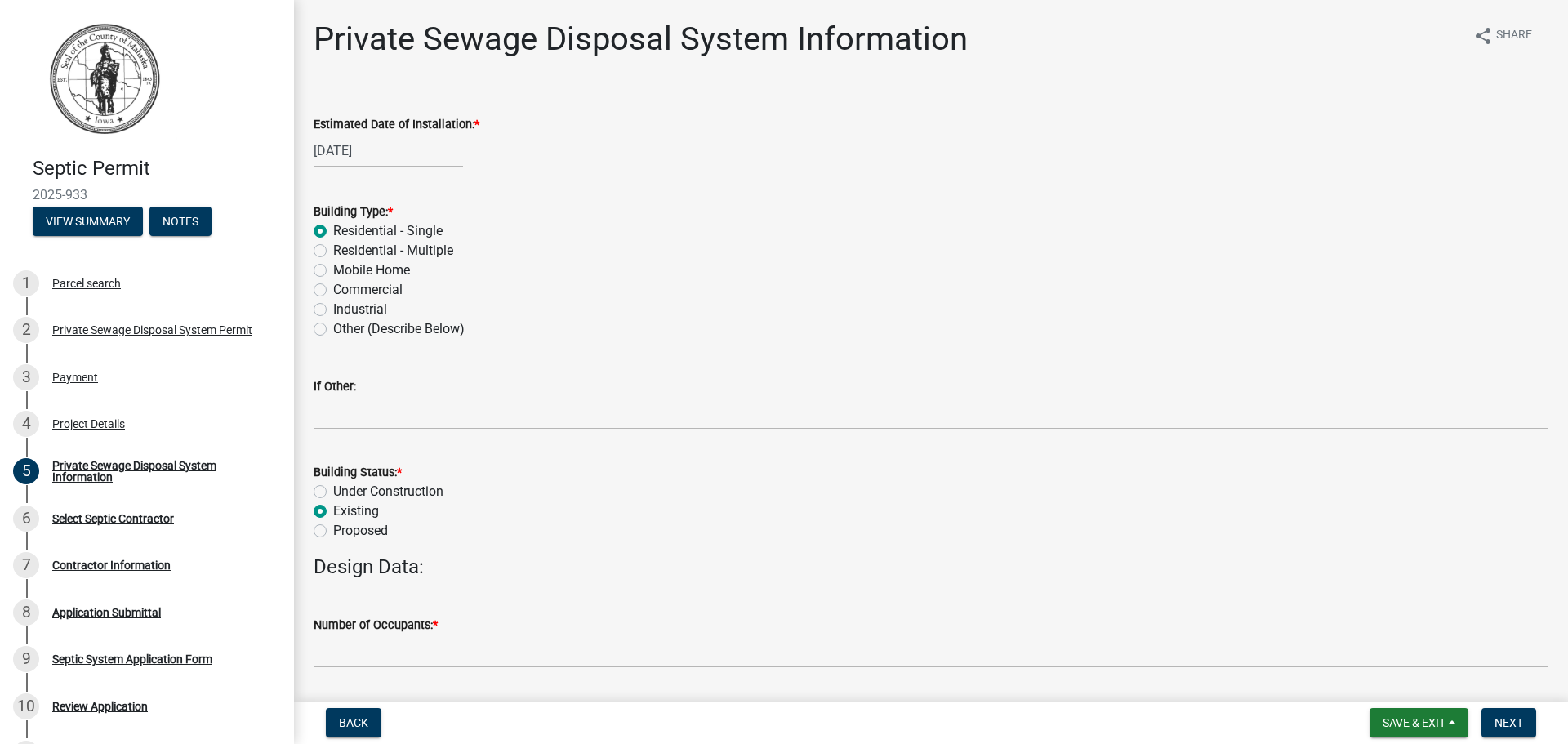
radio input "true"
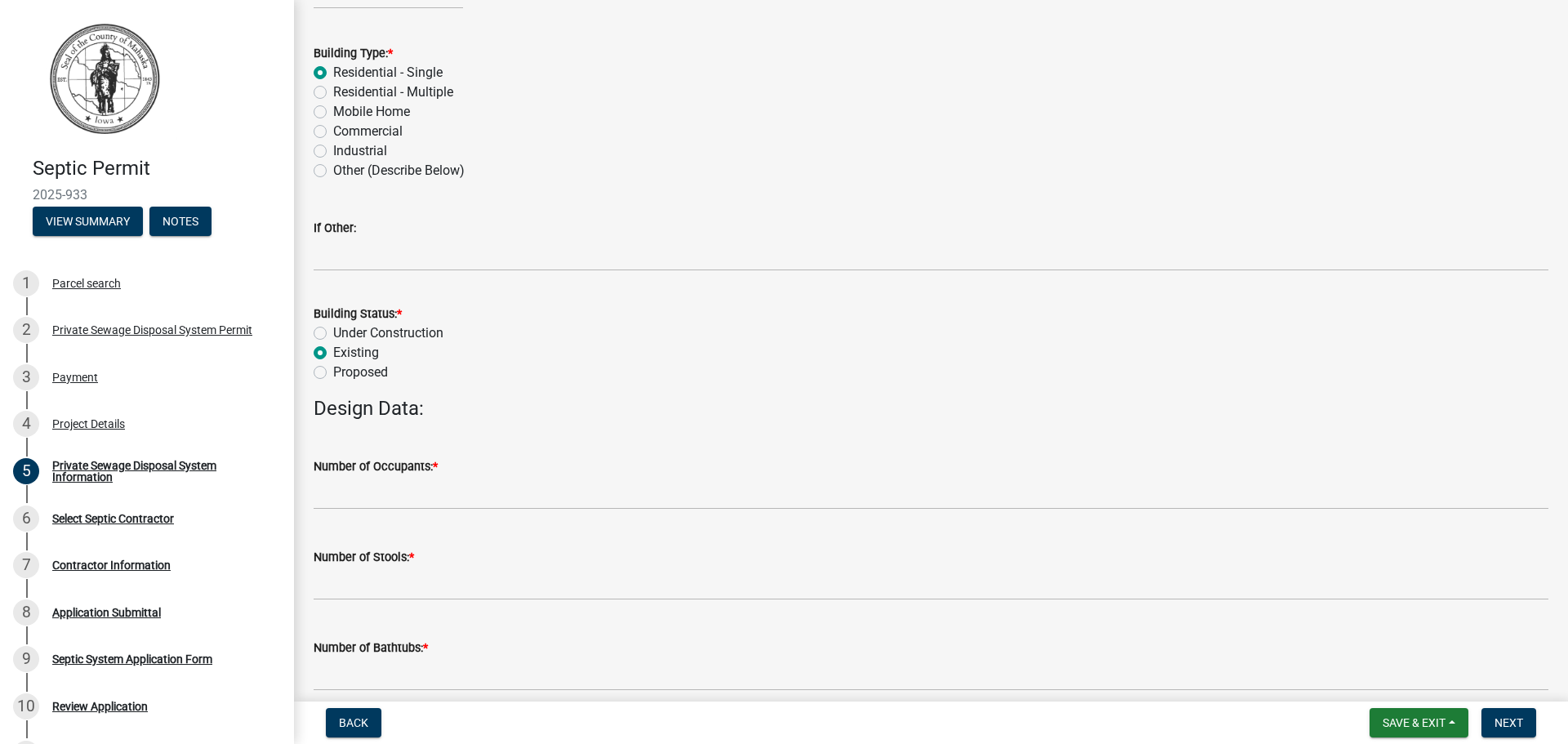
scroll to position [163, 0]
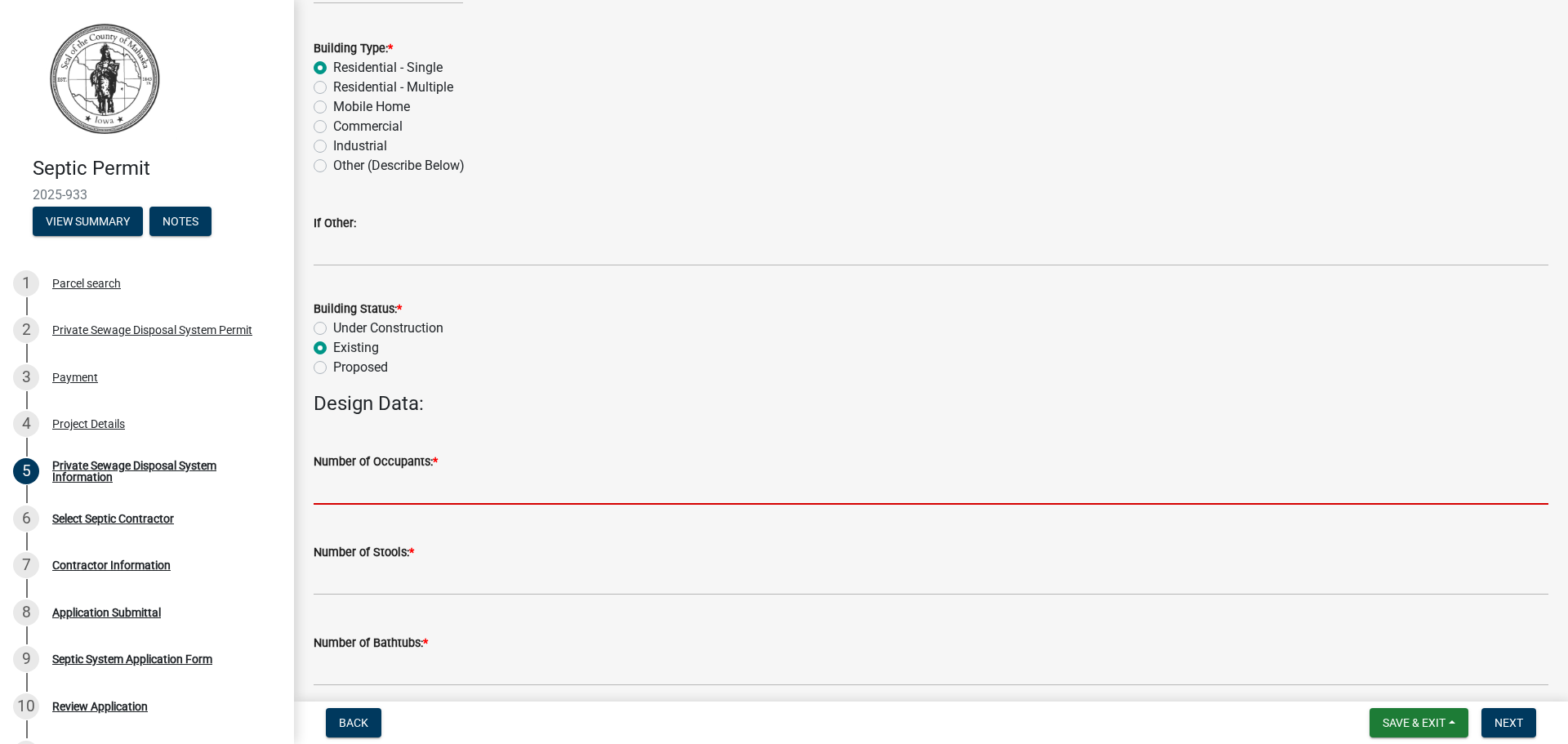
click at [350, 494] on input "text" at bounding box center [931, 488] width 1235 height 33
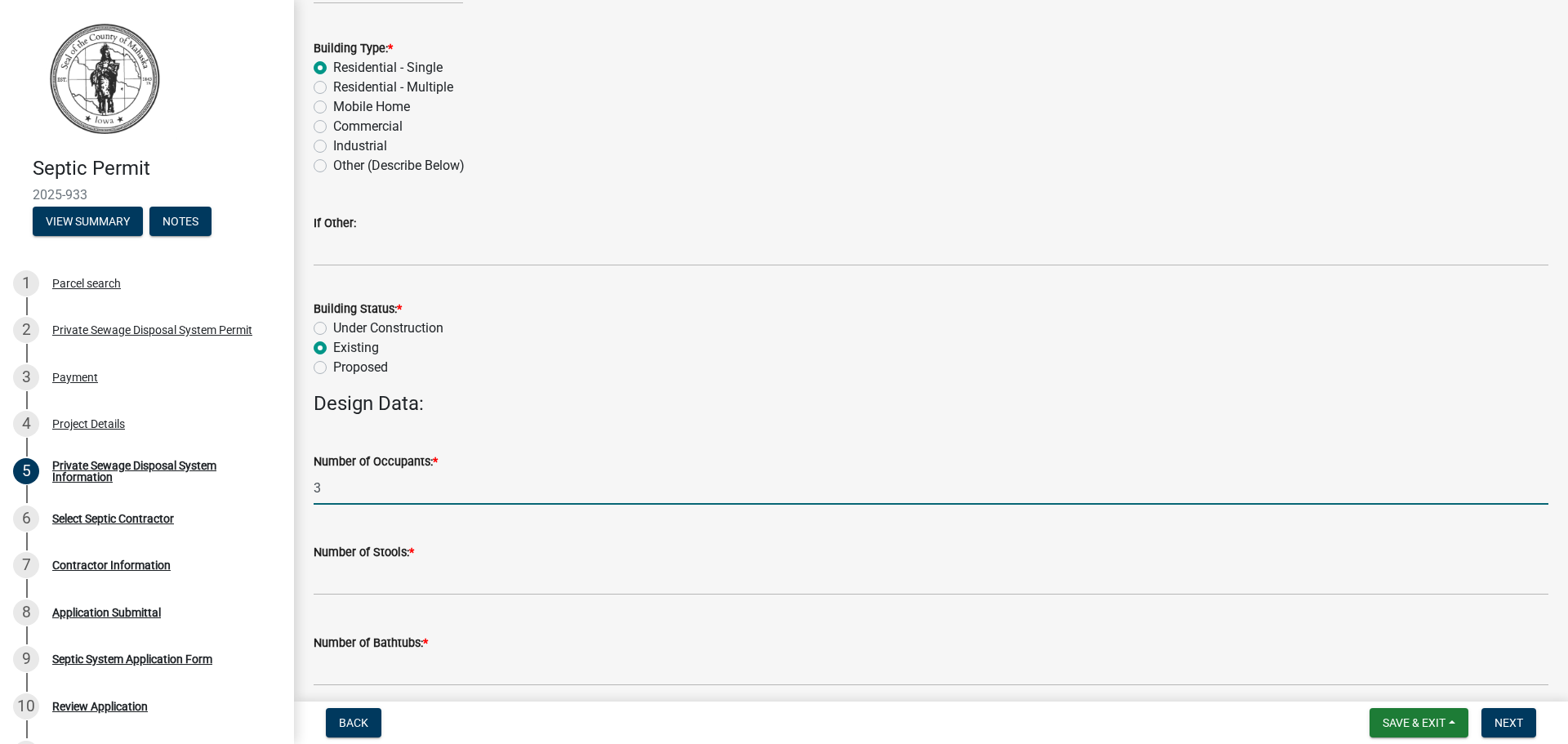
type input "3"
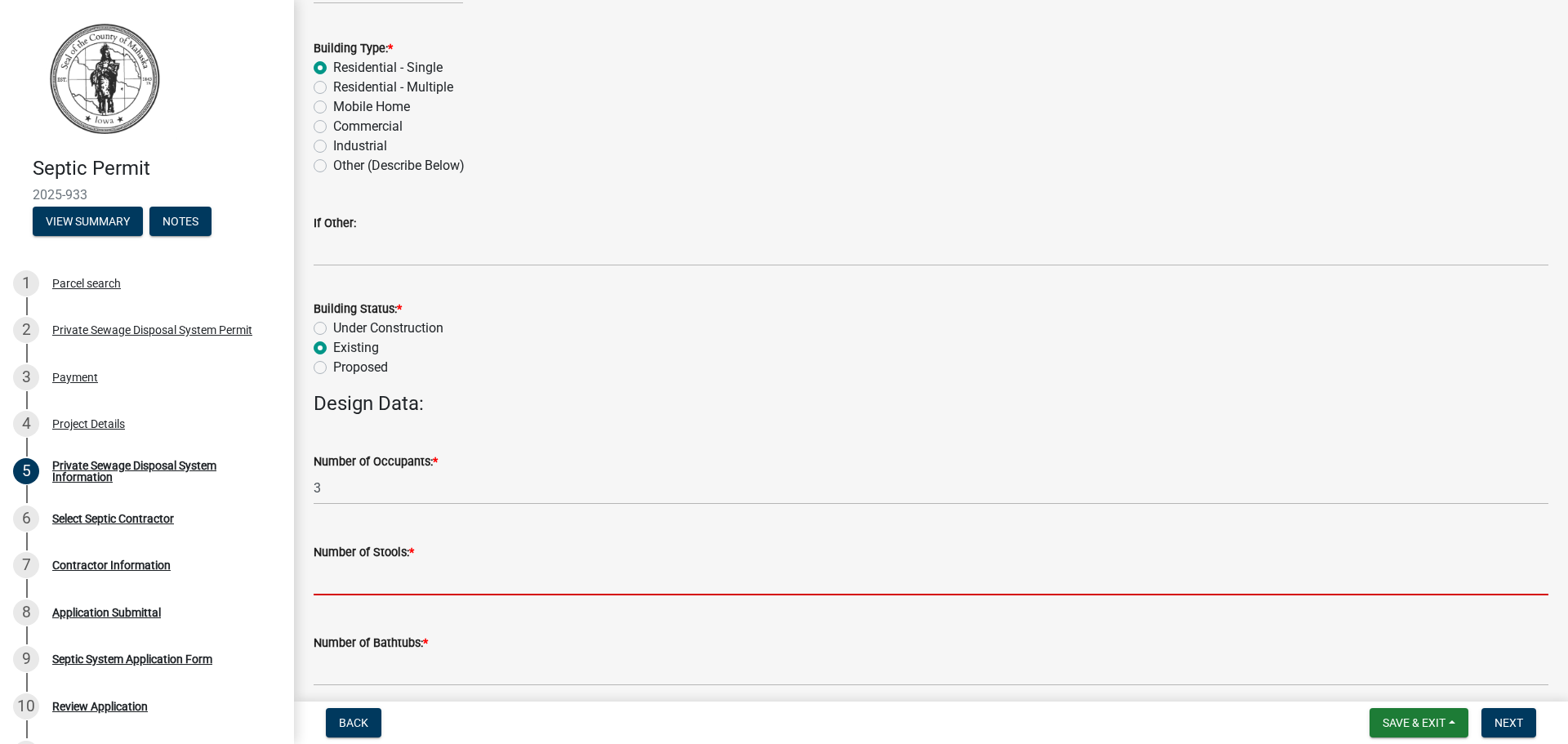
click at [406, 580] on input "text" at bounding box center [931, 579] width 1235 height 33
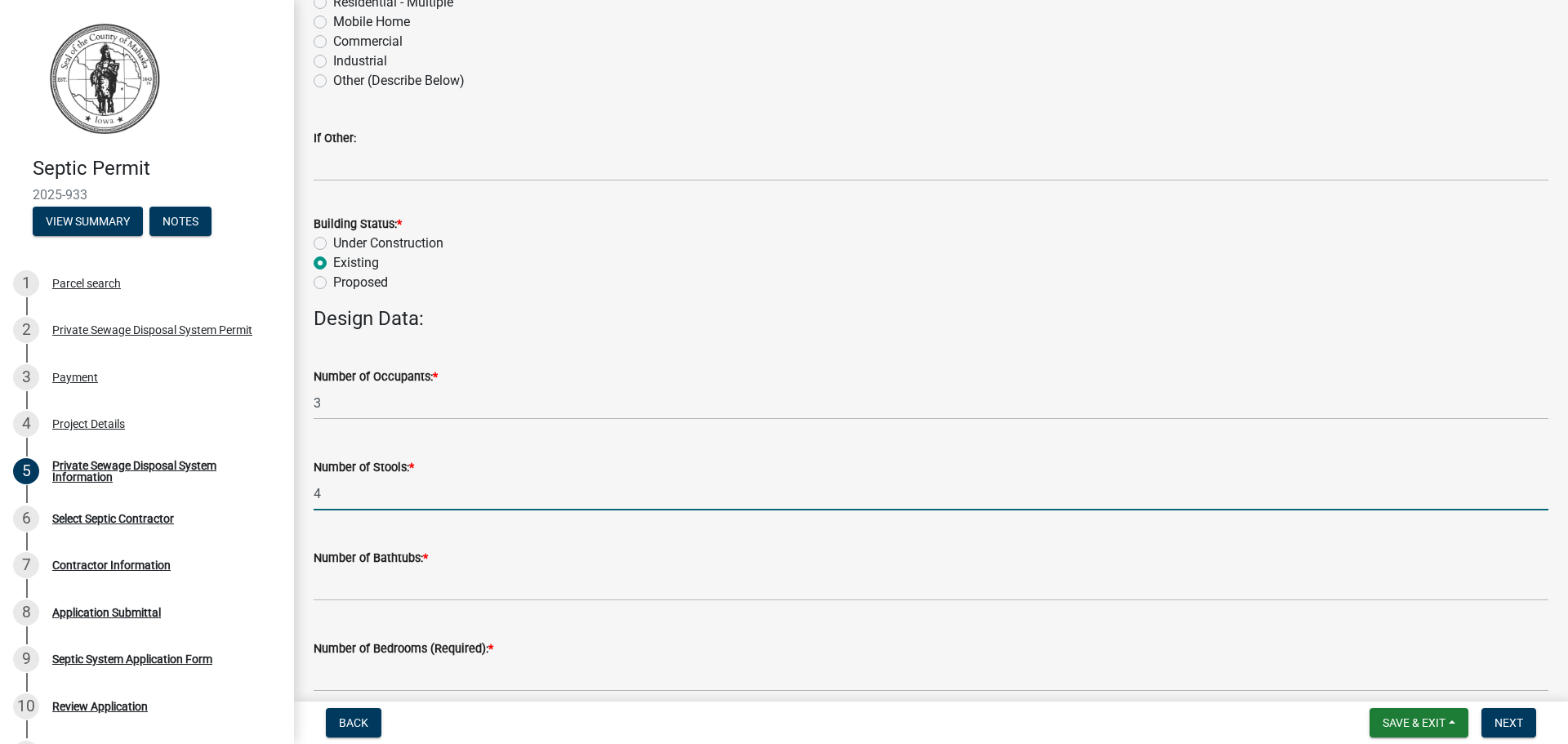
scroll to position [327, 0]
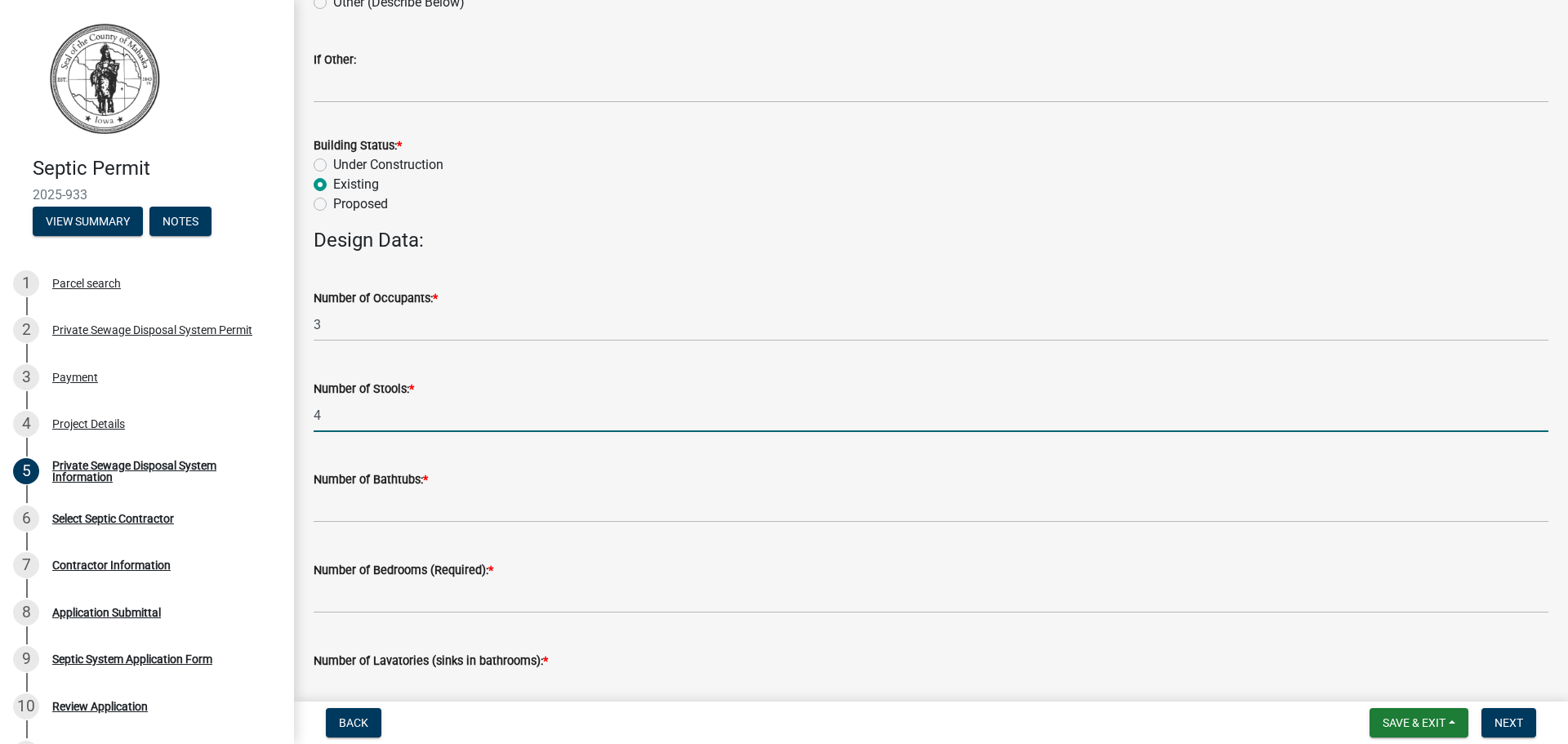
type input "4"
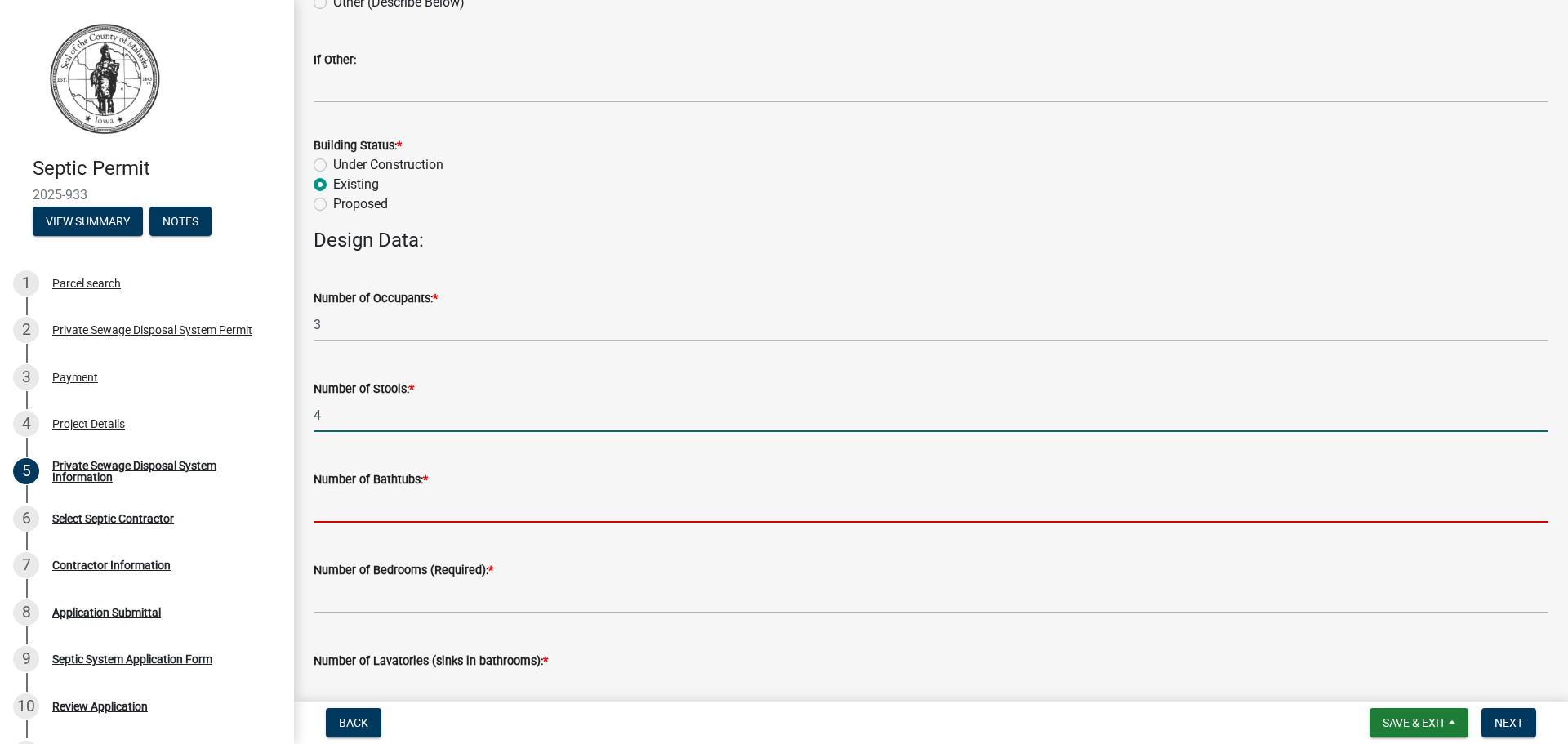
click at [358, 511] on input "text" at bounding box center [931, 506] width 1235 height 33
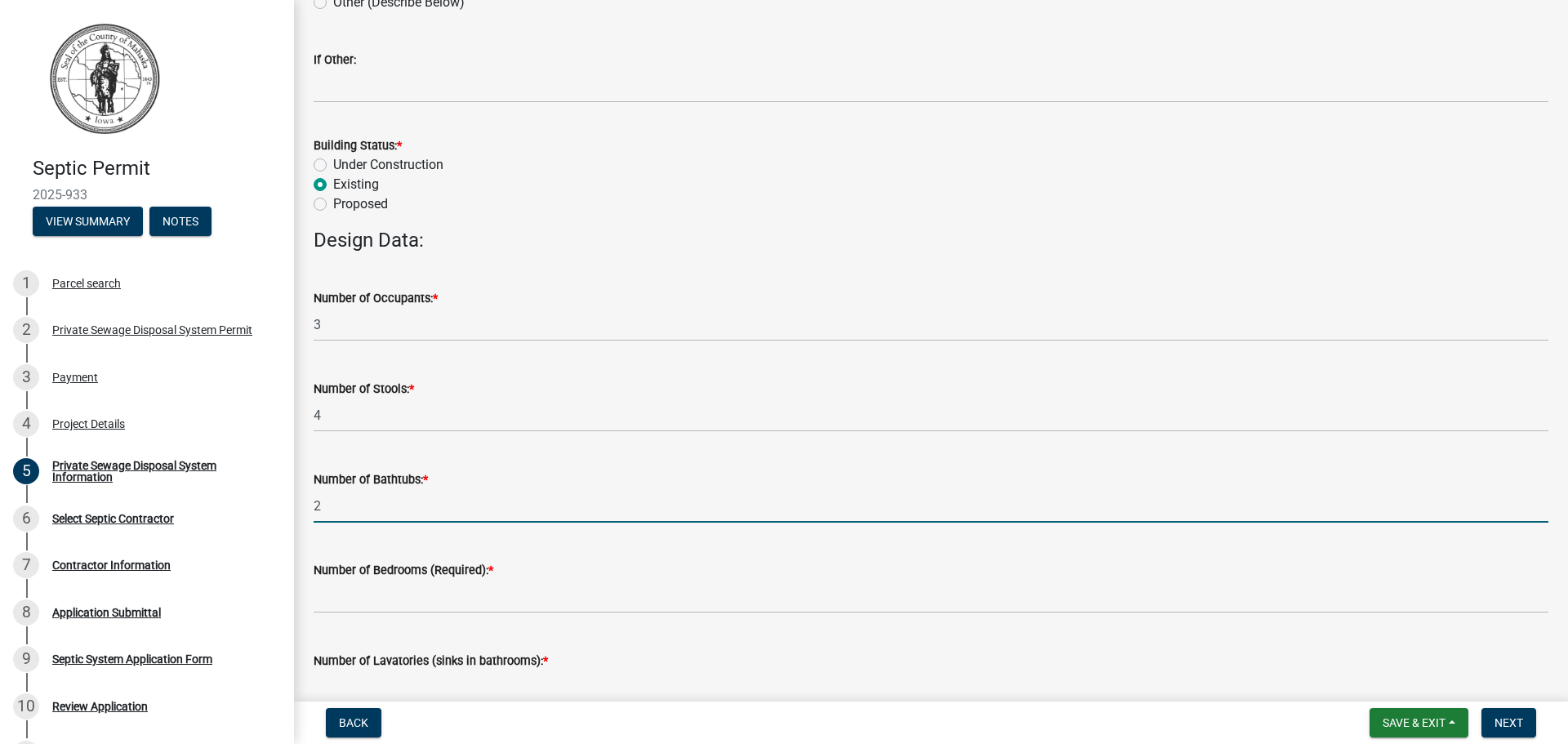
type input "2"
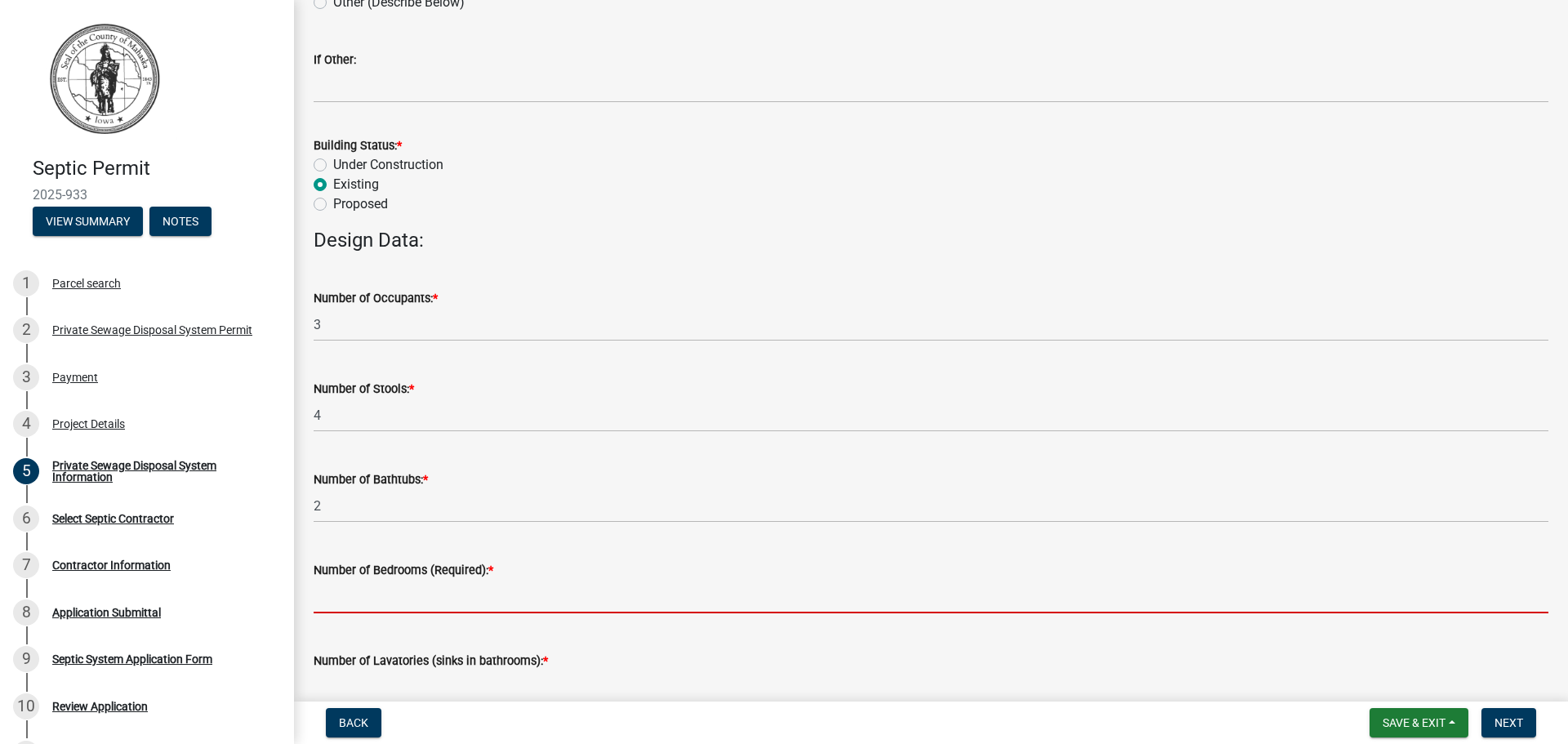
click at [326, 597] on input "text" at bounding box center [931, 596] width 1235 height 33
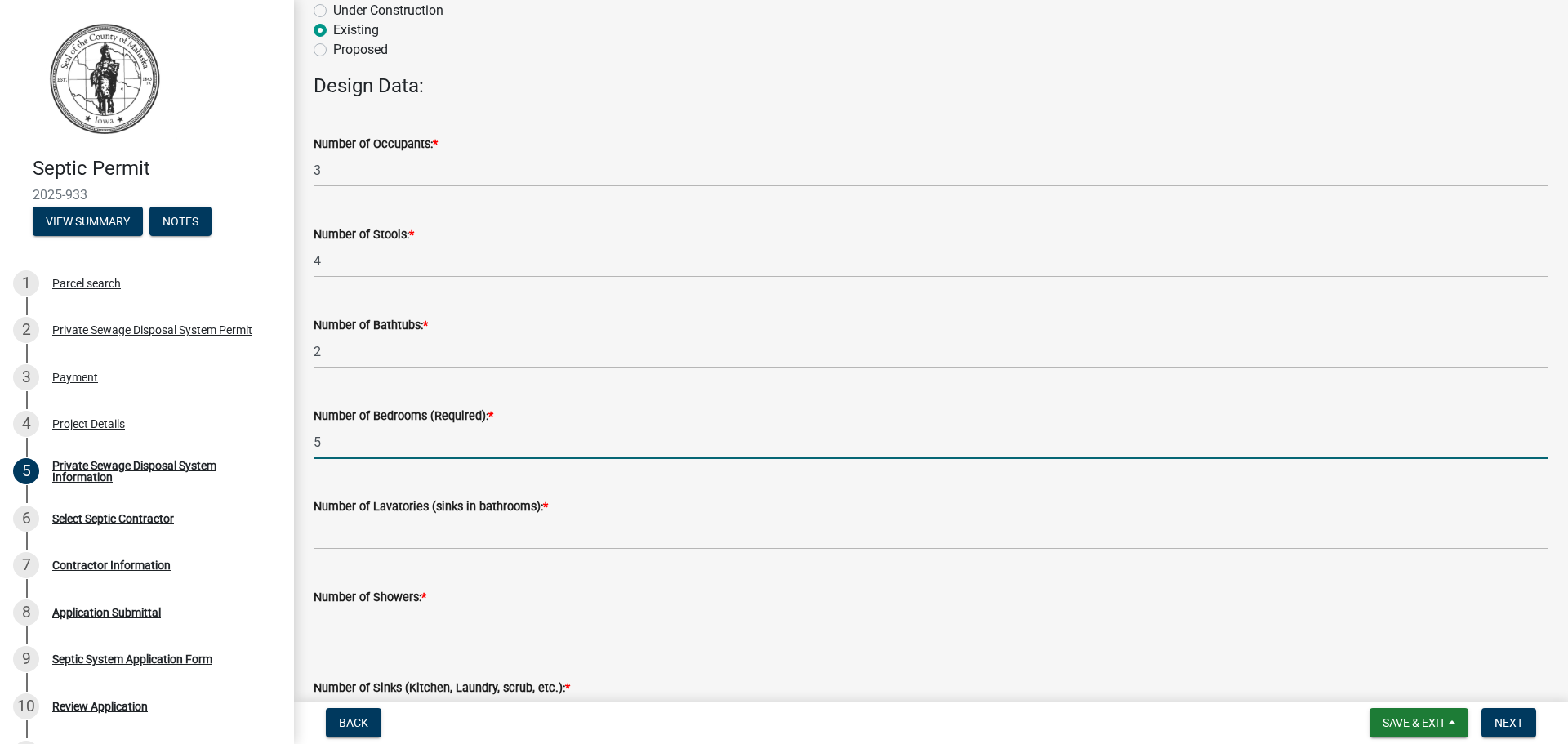
scroll to position [490, 0]
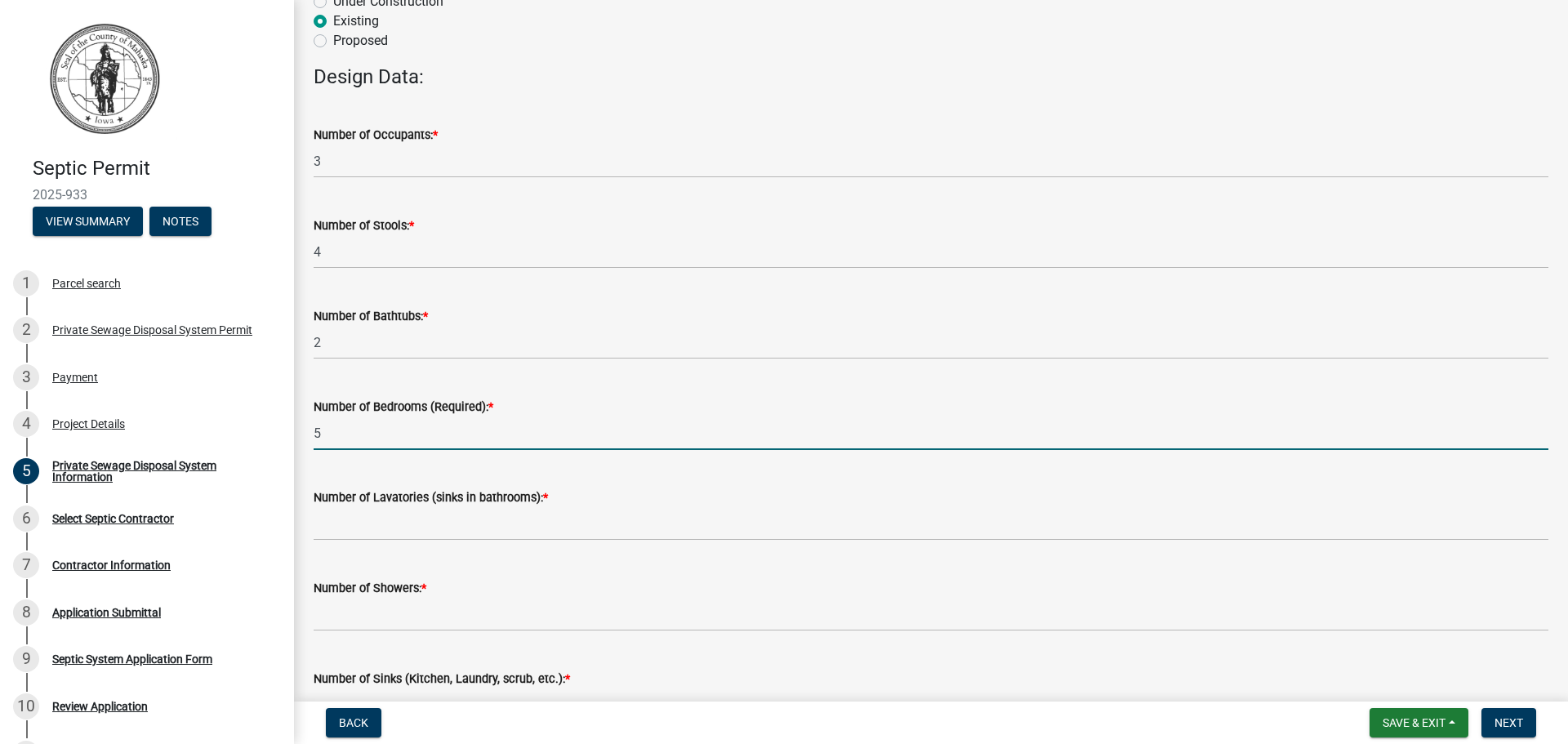
type input "5"
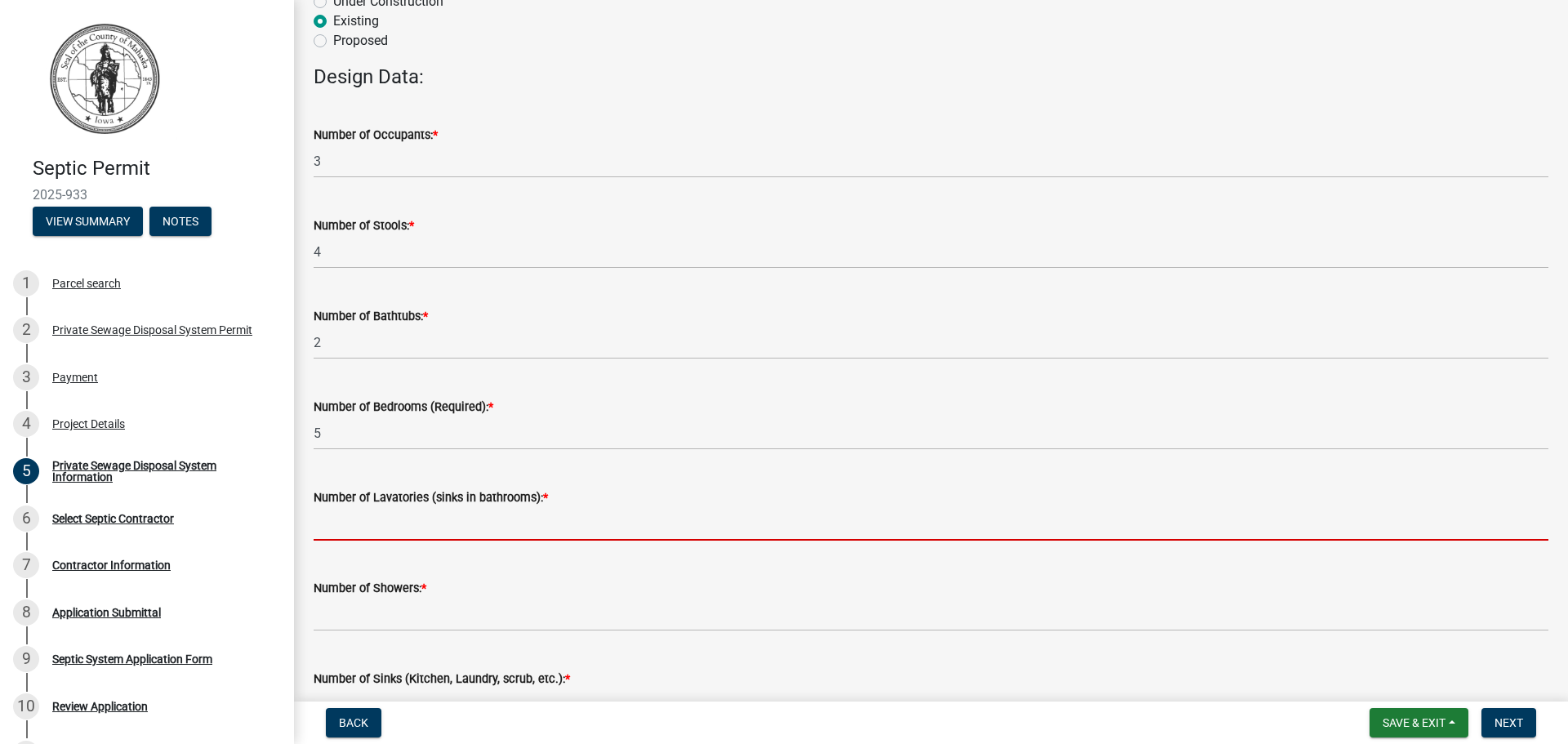
click at [343, 527] on input "text" at bounding box center [931, 524] width 1235 height 33
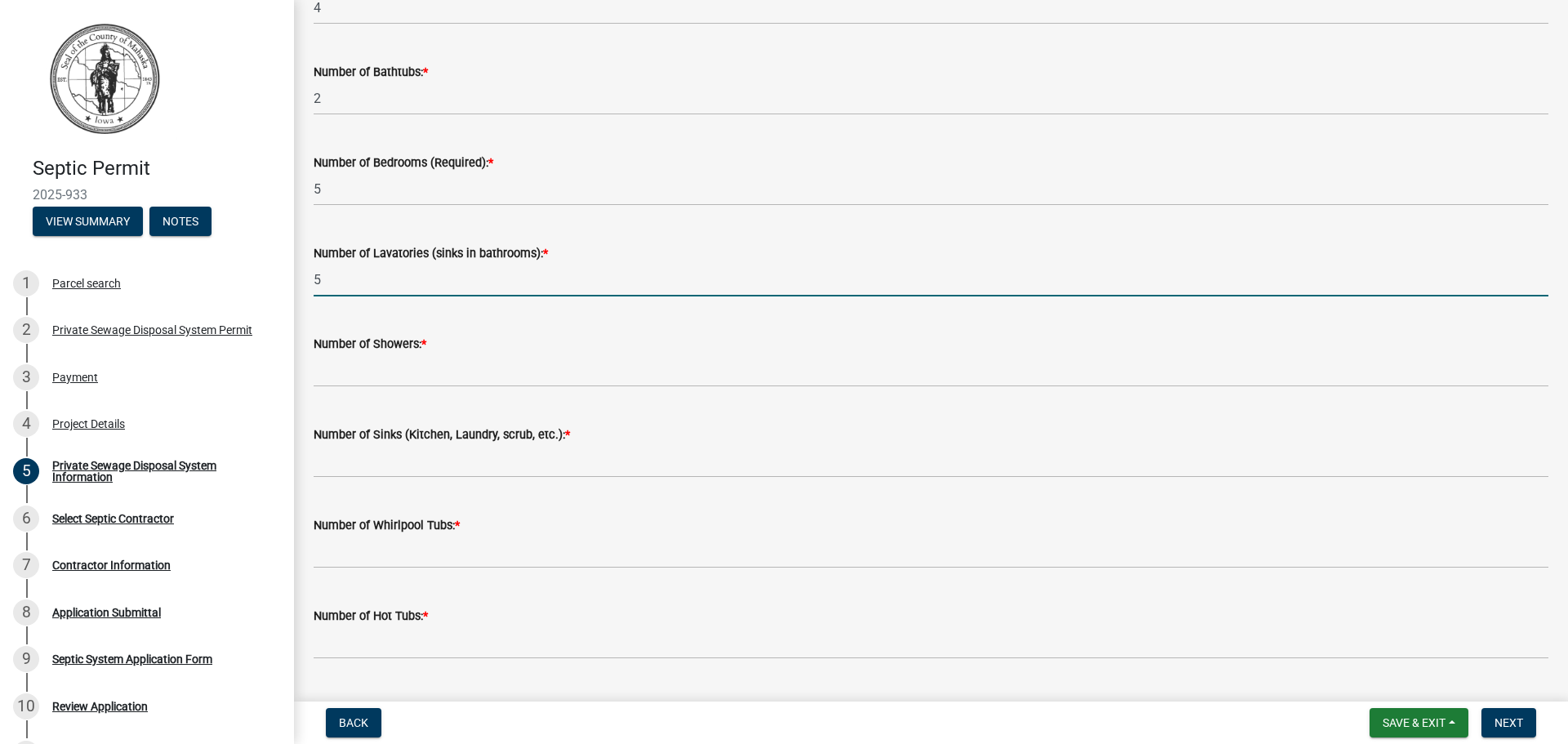
scroll to position [735, 0]
type input "5"
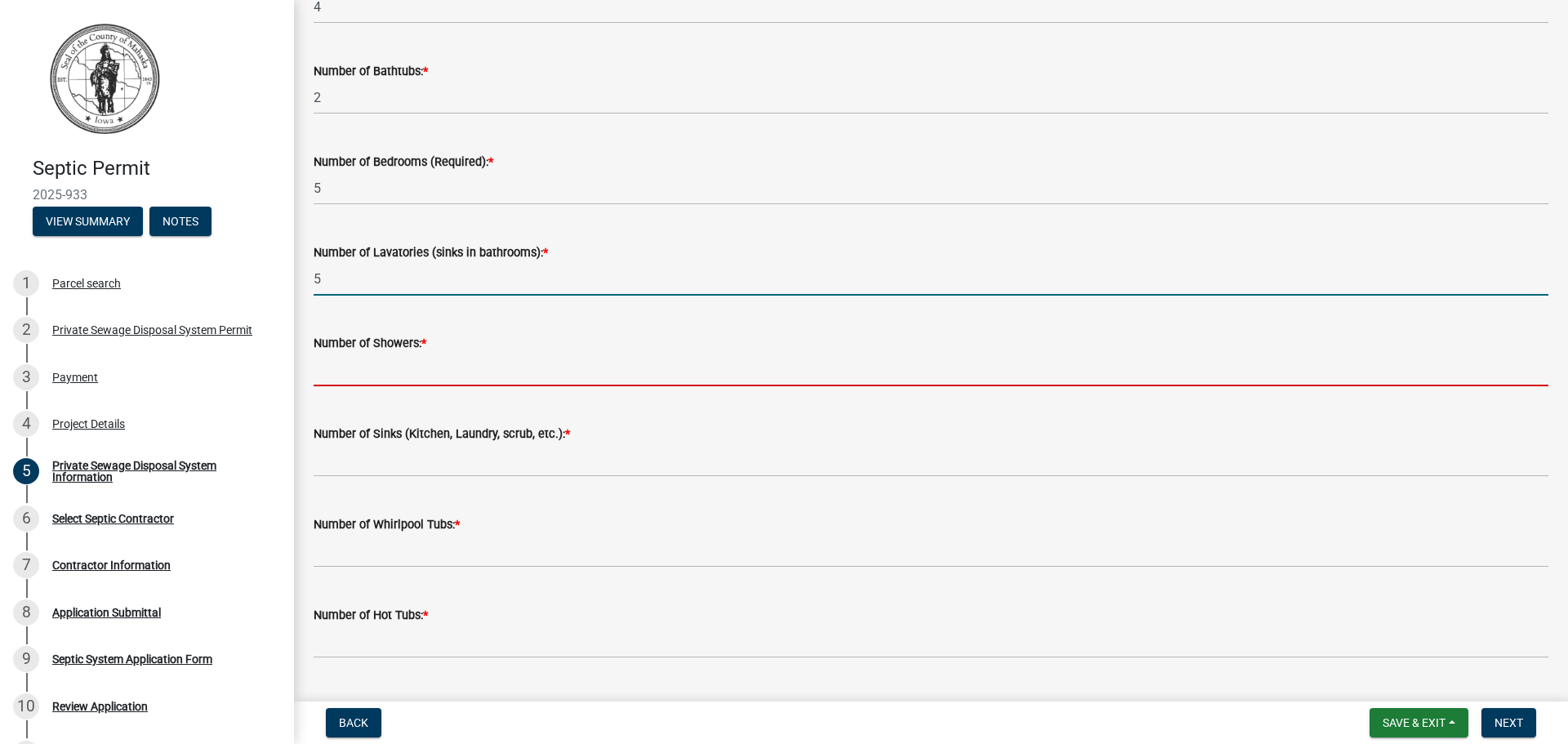
click at [356, 376] on input "text" at bounding box center [931, 369] width 1235 height 33
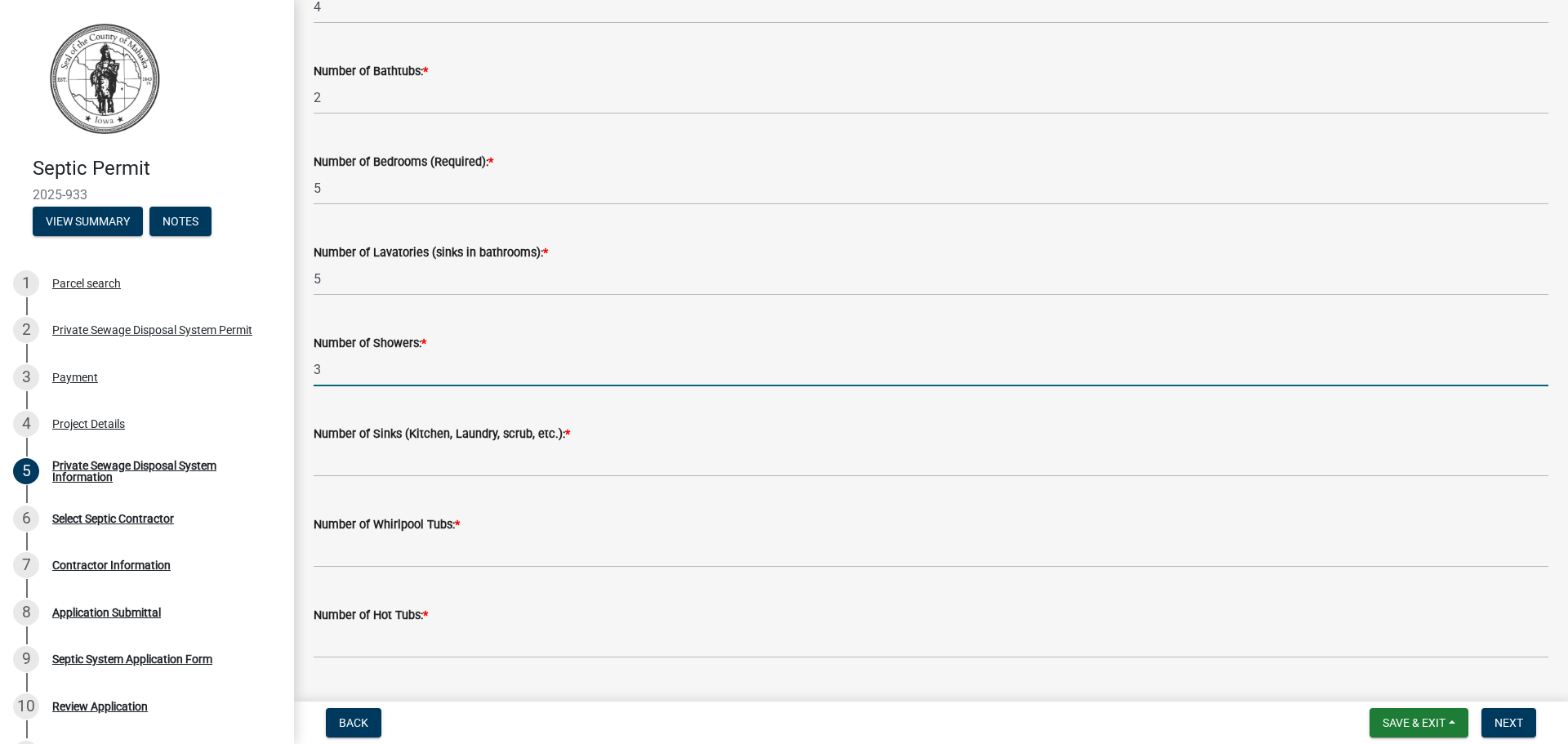
type input "3"
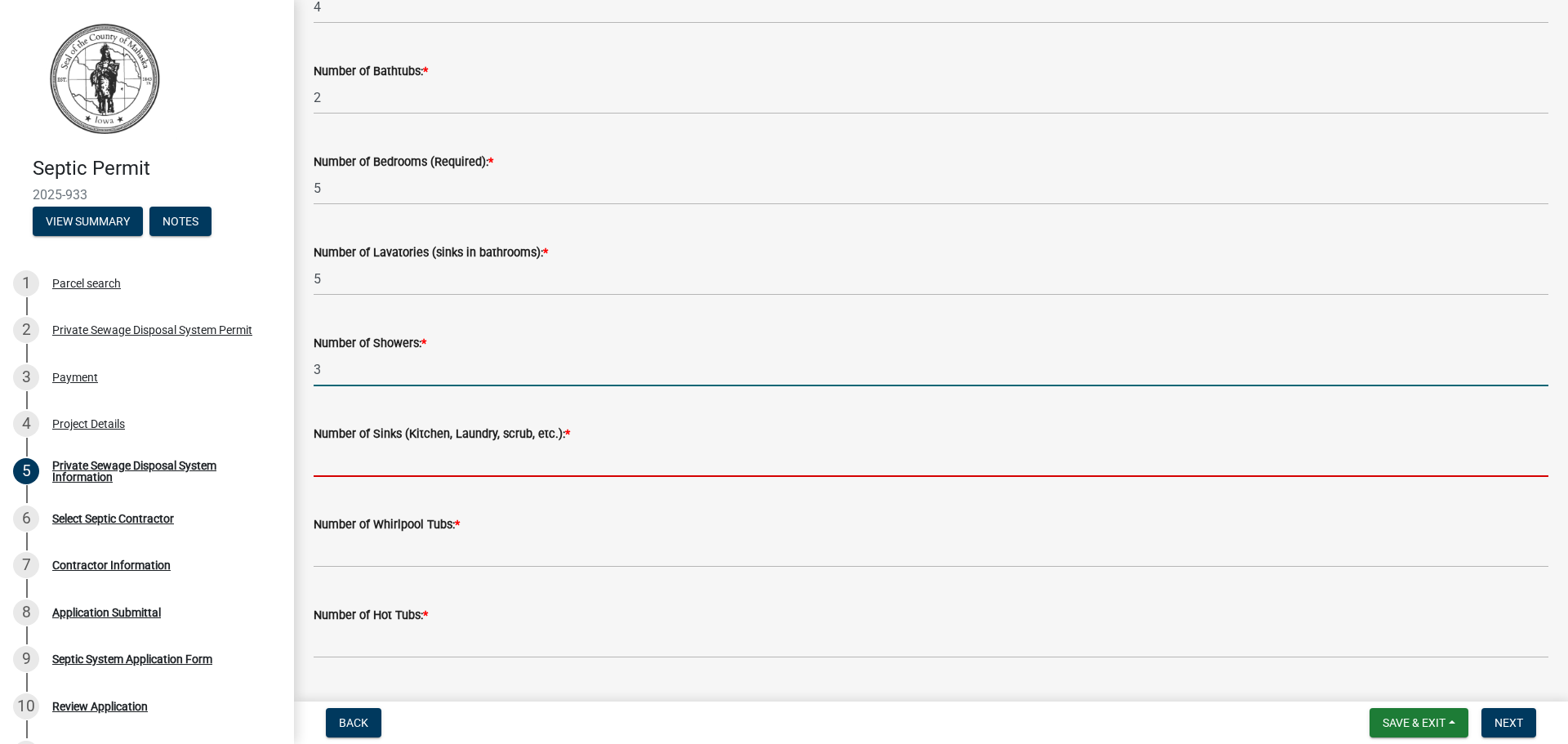
click at [369, 457] on input "text" at bounding box center [931, 460] width 1235 height 33
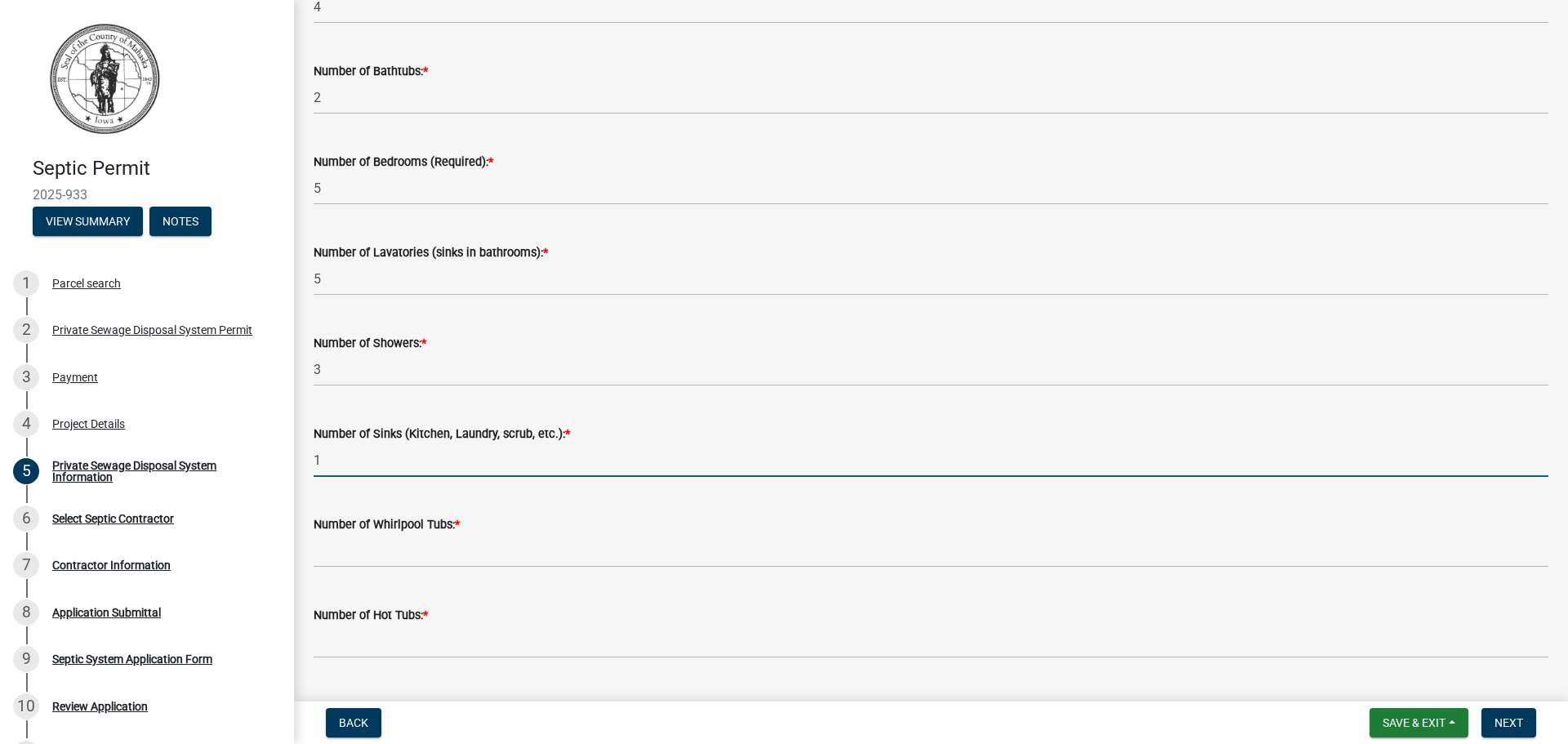
type input "1"
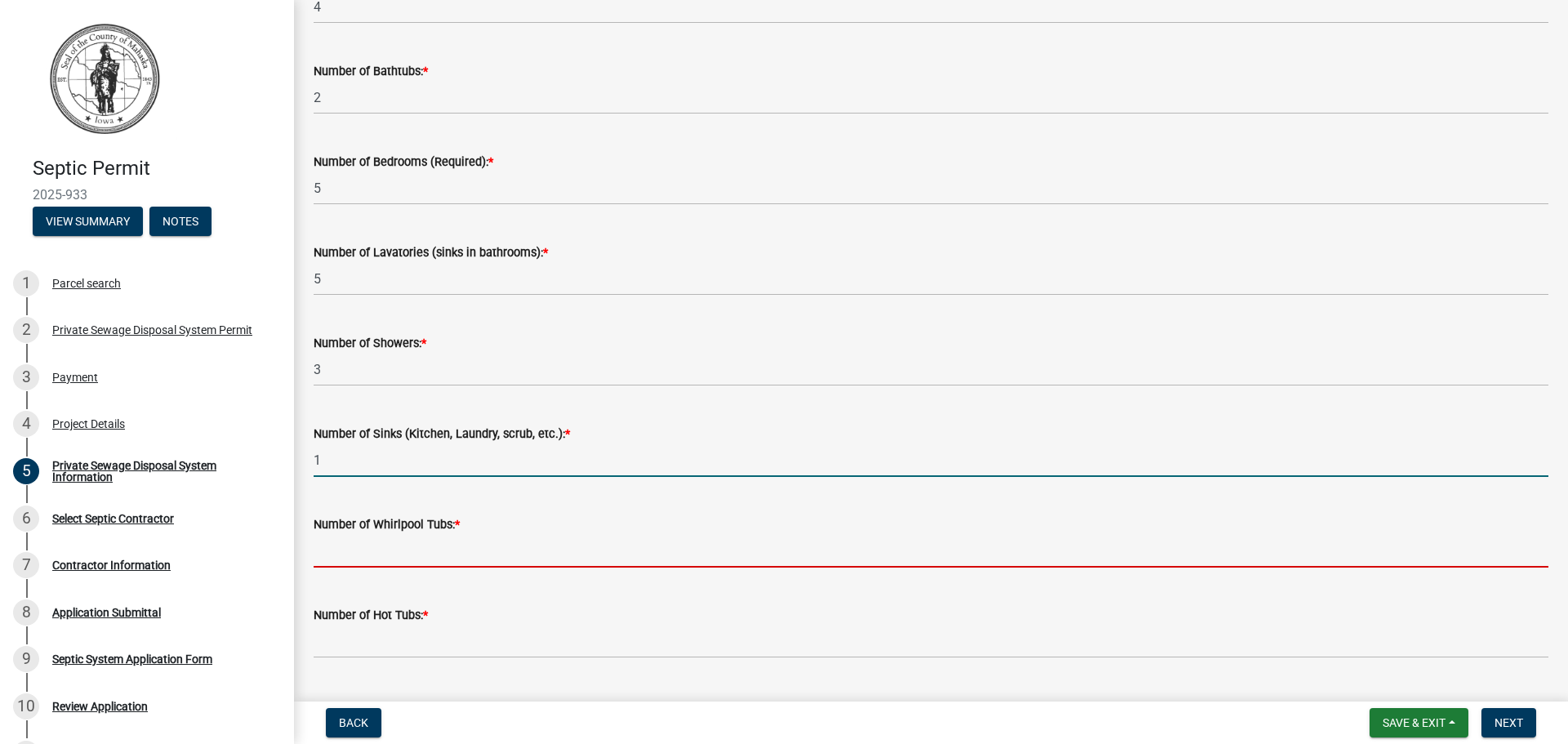
click at [357, 552] on input "text" at bounding box center [931, 551] width 1235 height 33
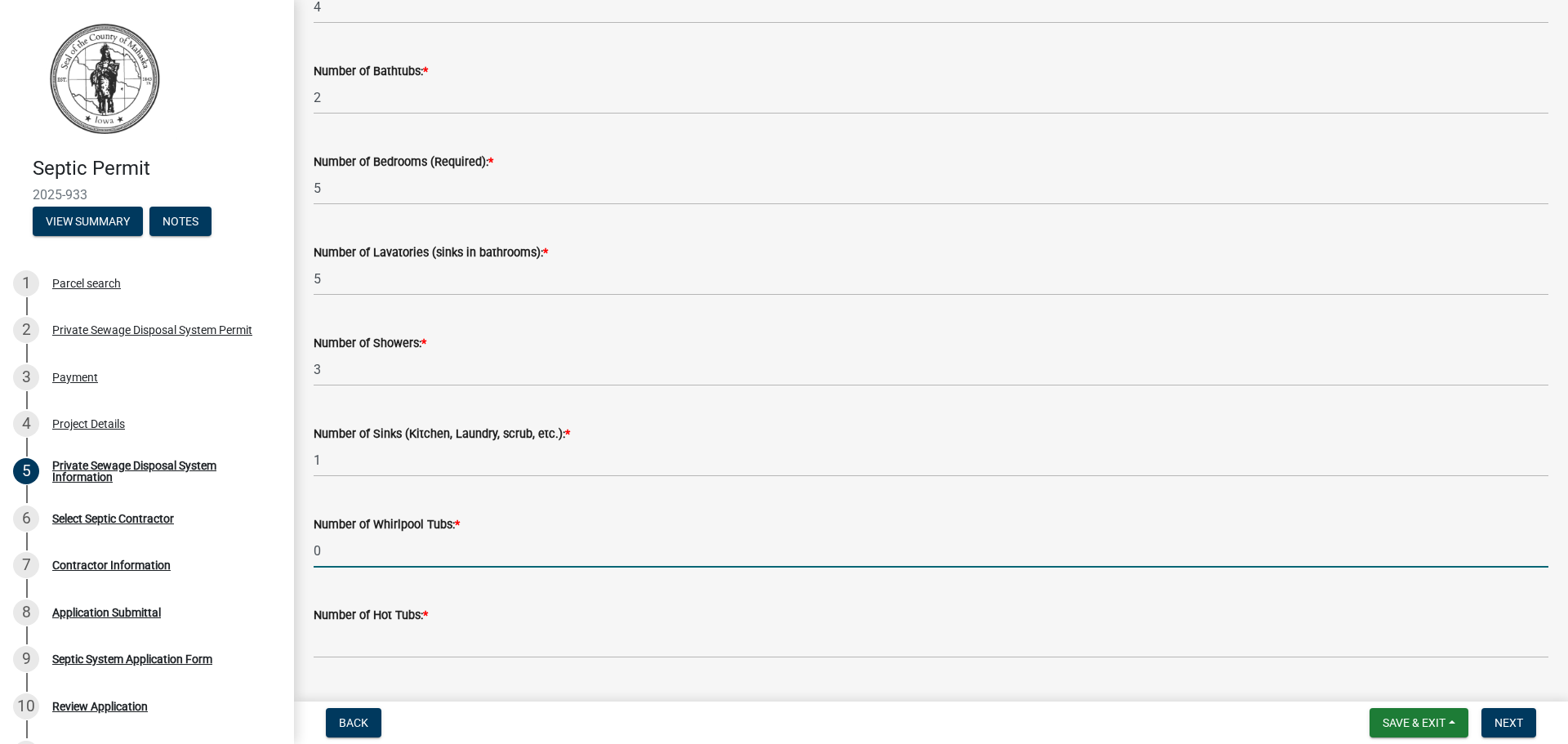
scroll to position [817, 0]
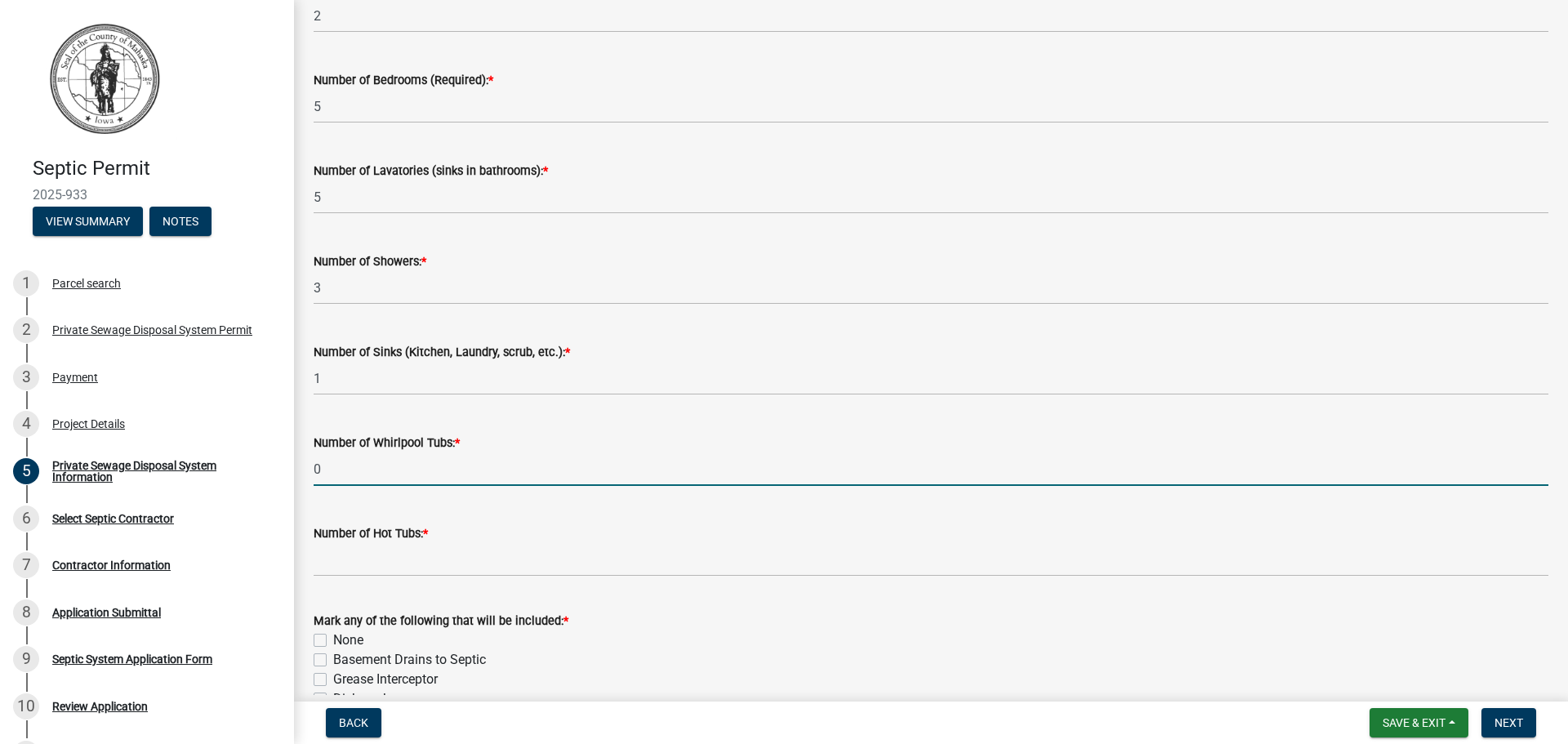
type input "0"
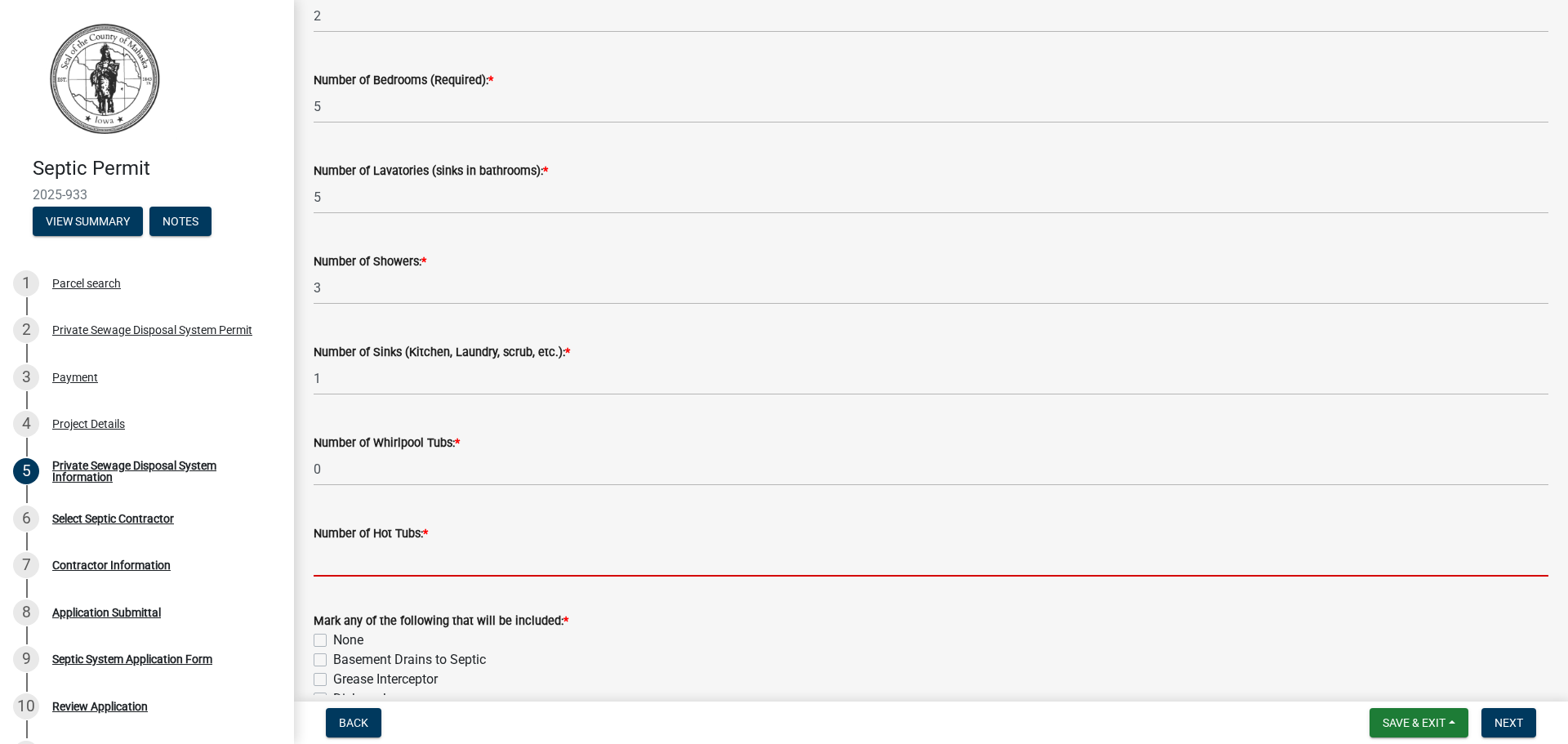
click at [362, 564] on input "text" at bounding box center [931, 559] width 1235 height 33
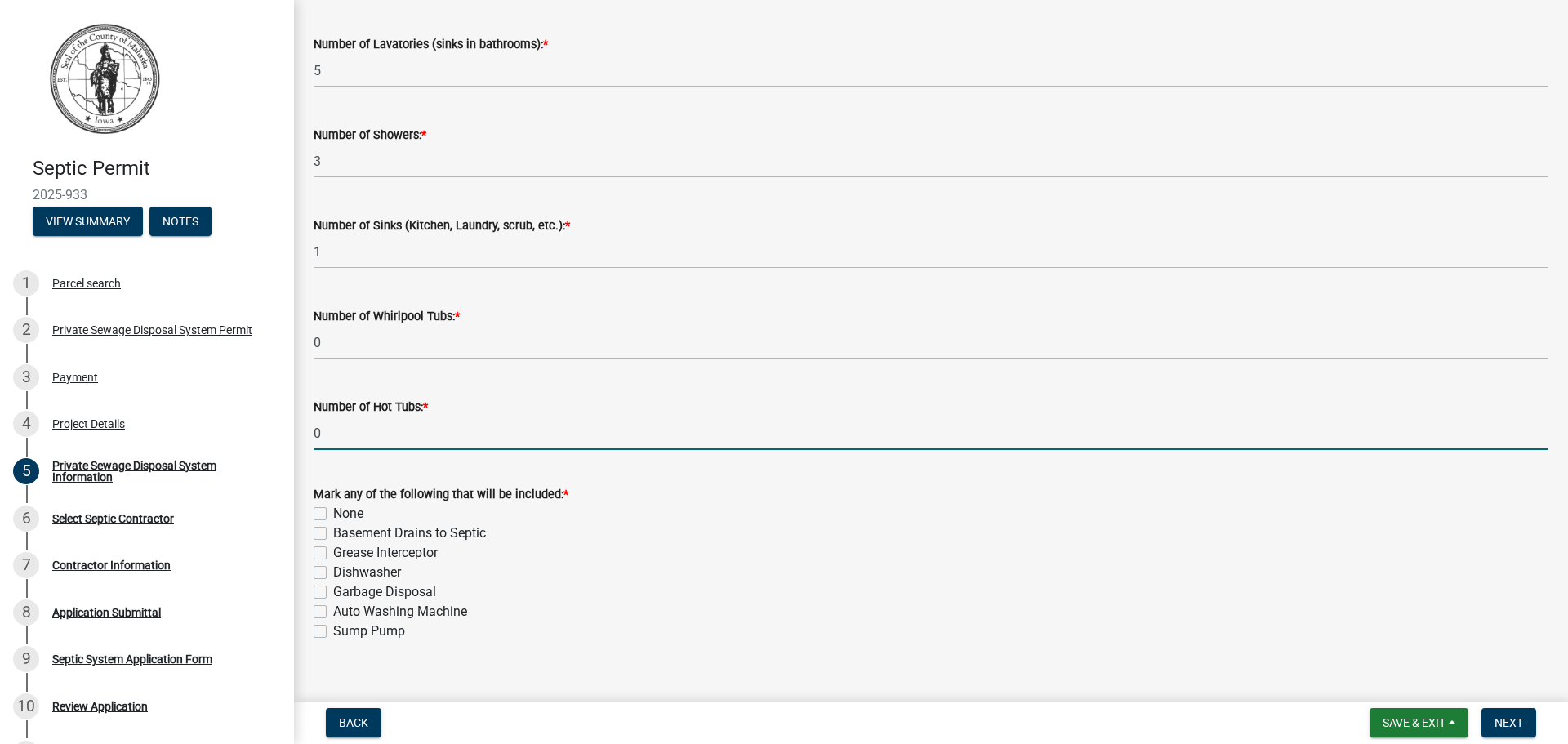
scroll to position [968, 0]
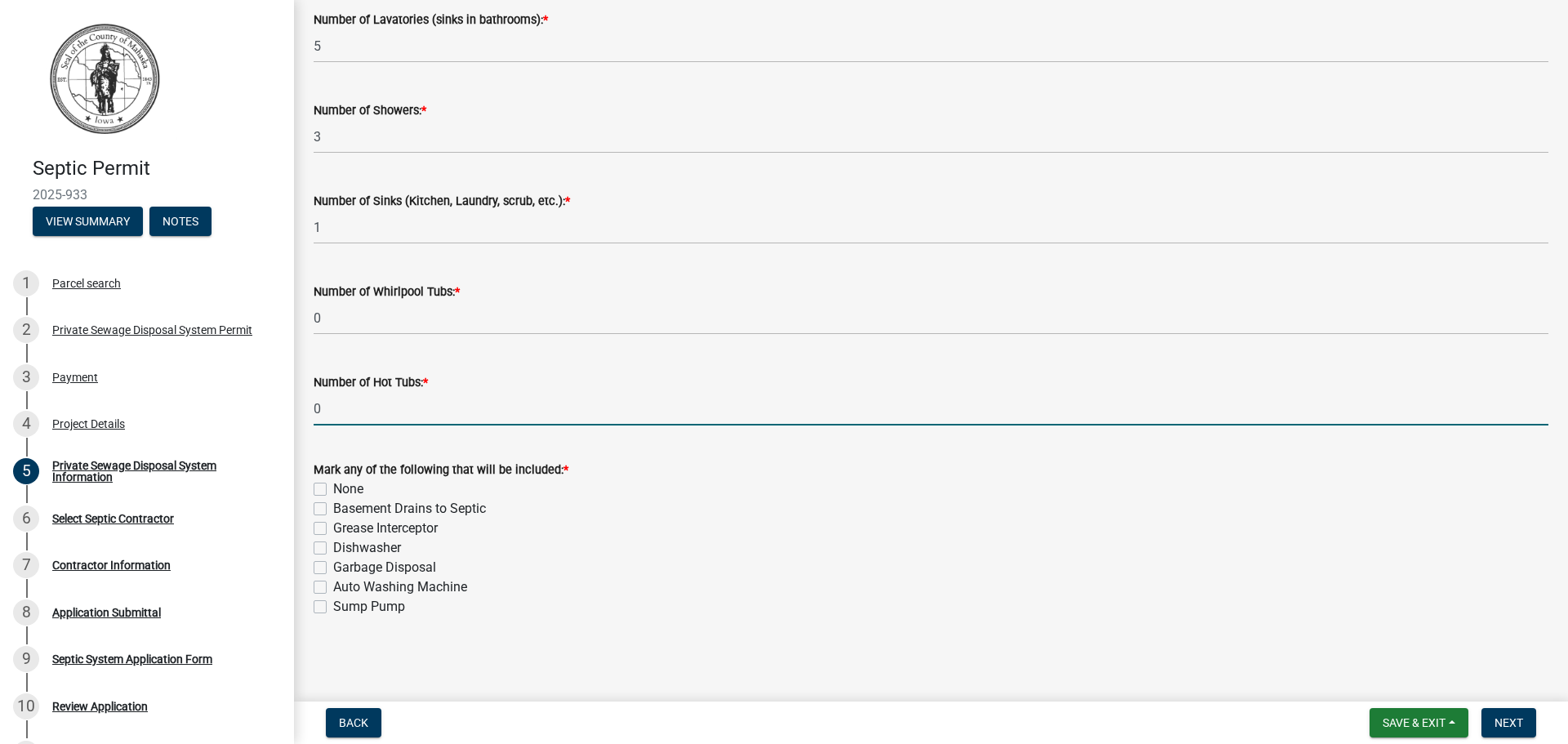
type input "0"
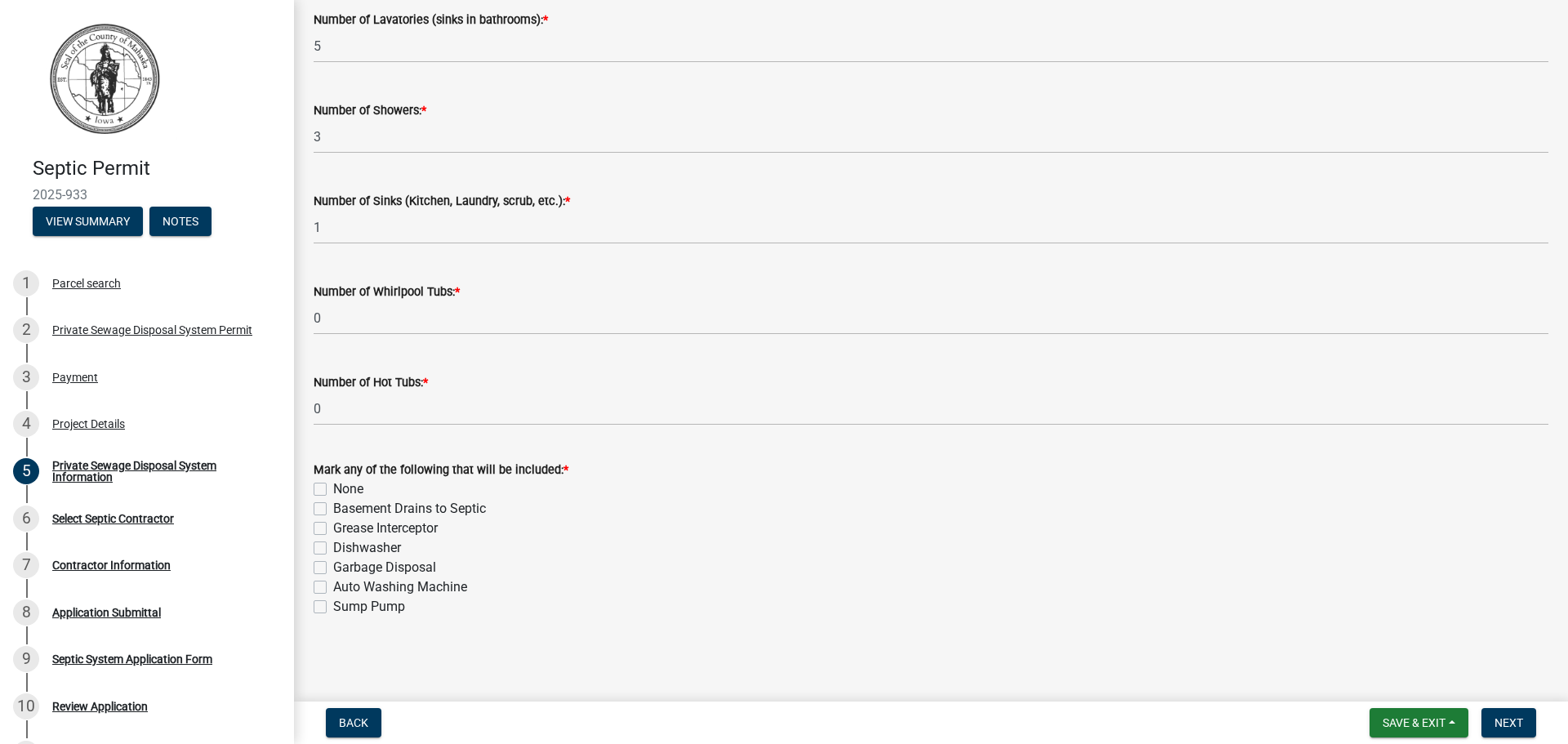
click at [333, 548] on label "Dishwasher" at bounding box center [367, 547] width 68 height 19
click at [333, 548] on input "Dishwasher" at bounding box center [339, 544] width 11 height 11
checkbox input "true"
checkbox input "false"
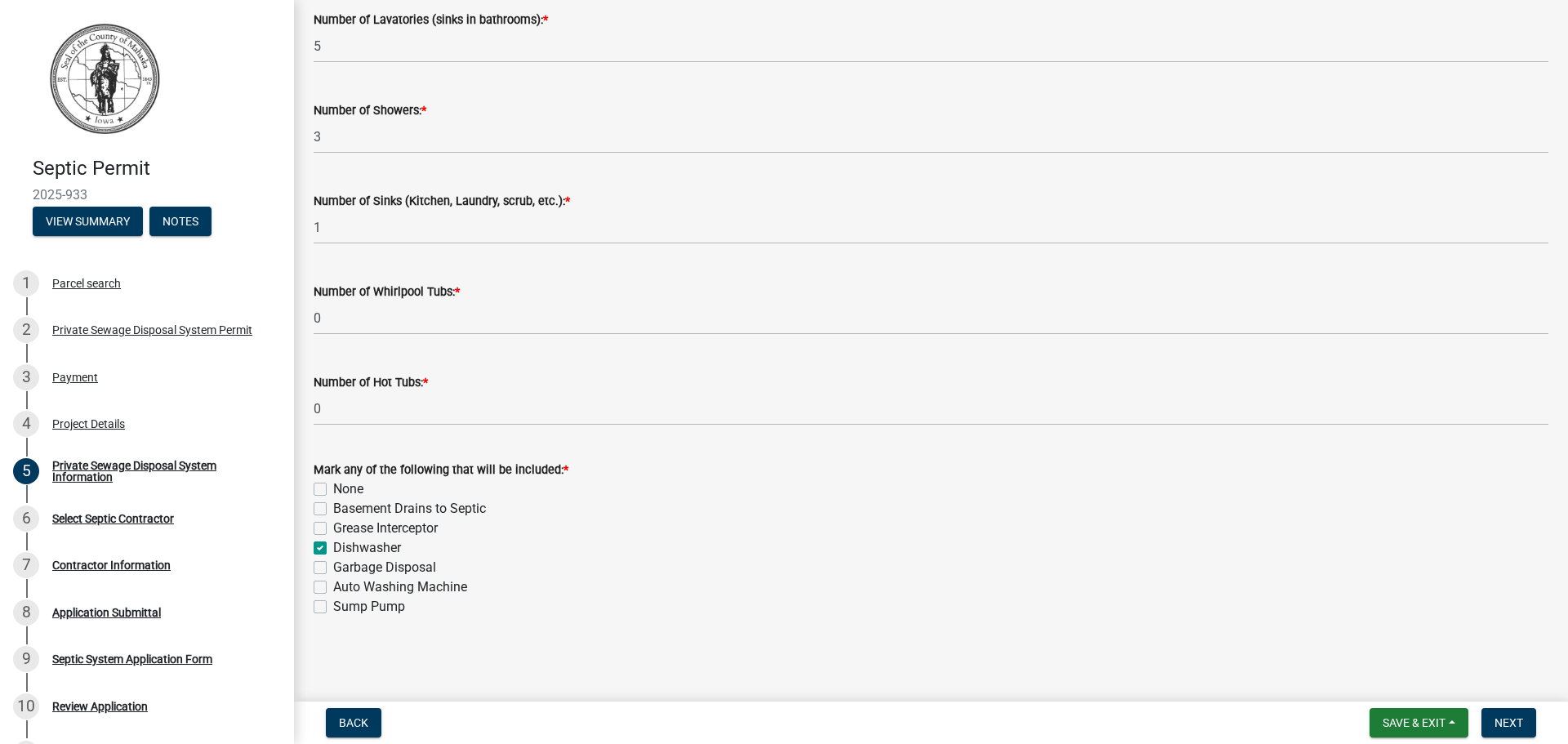
checkbox input "false"
checkbox input "true"
checkbox input "false"
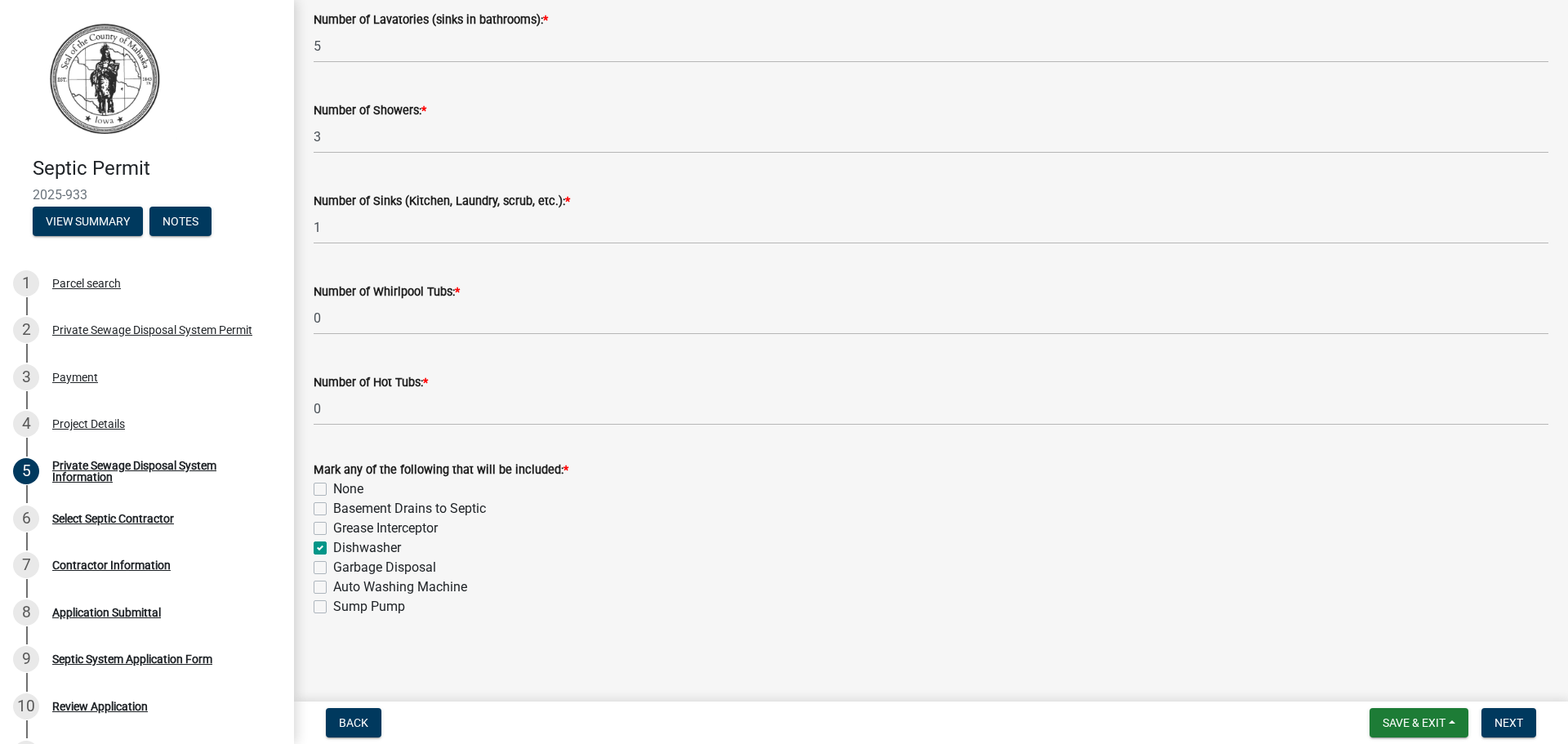
click at [333, 569] on label "Garbage Disposal" at bounding box center [385, 567] width 103 height 19
click at [333, 569] on input "Garbage Disposal" at bounding box center [339, 563] width 11 height 11
checkbox input "true"
checkbox input "false"
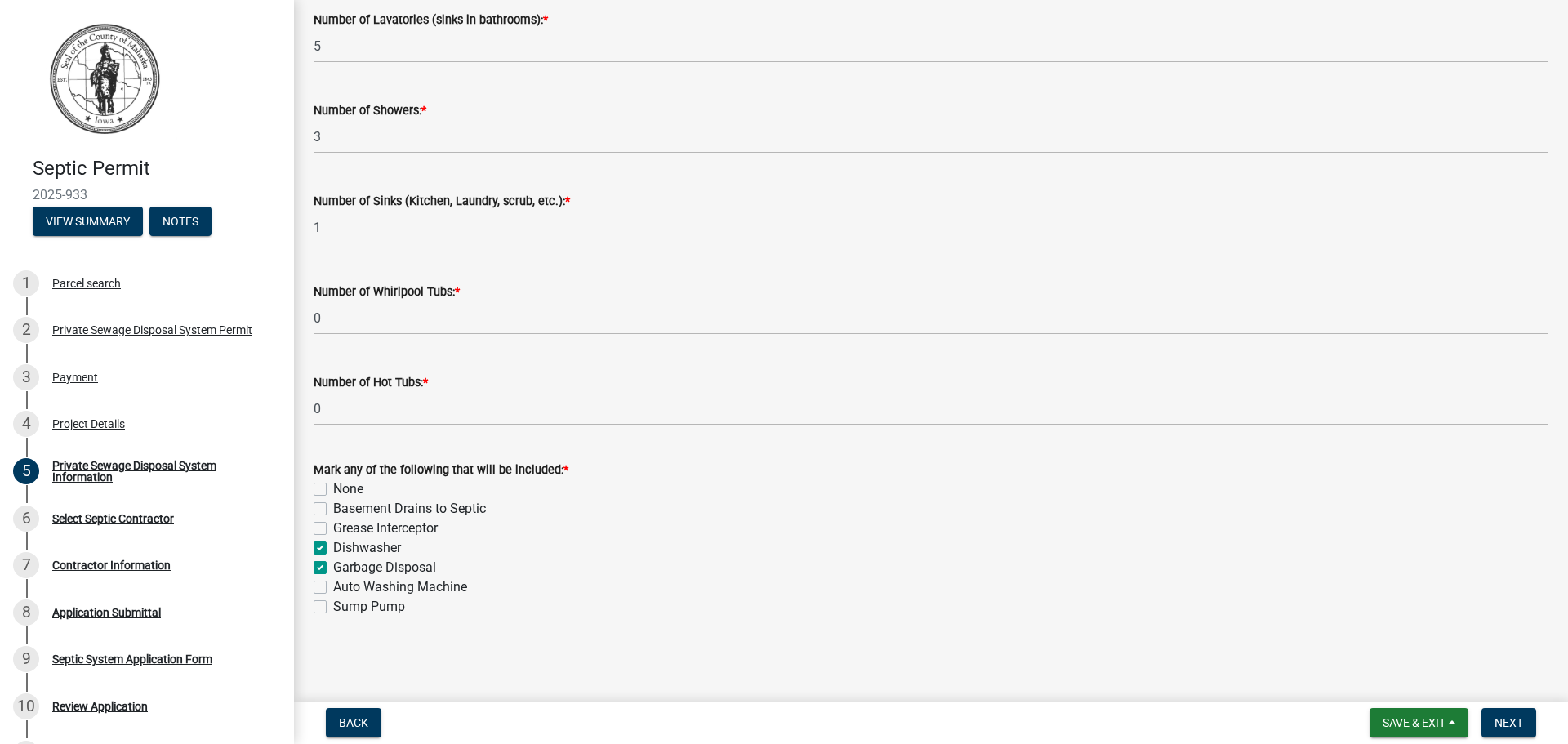
checkbox input "false"
checkbox input "true"
checkbox input "false"
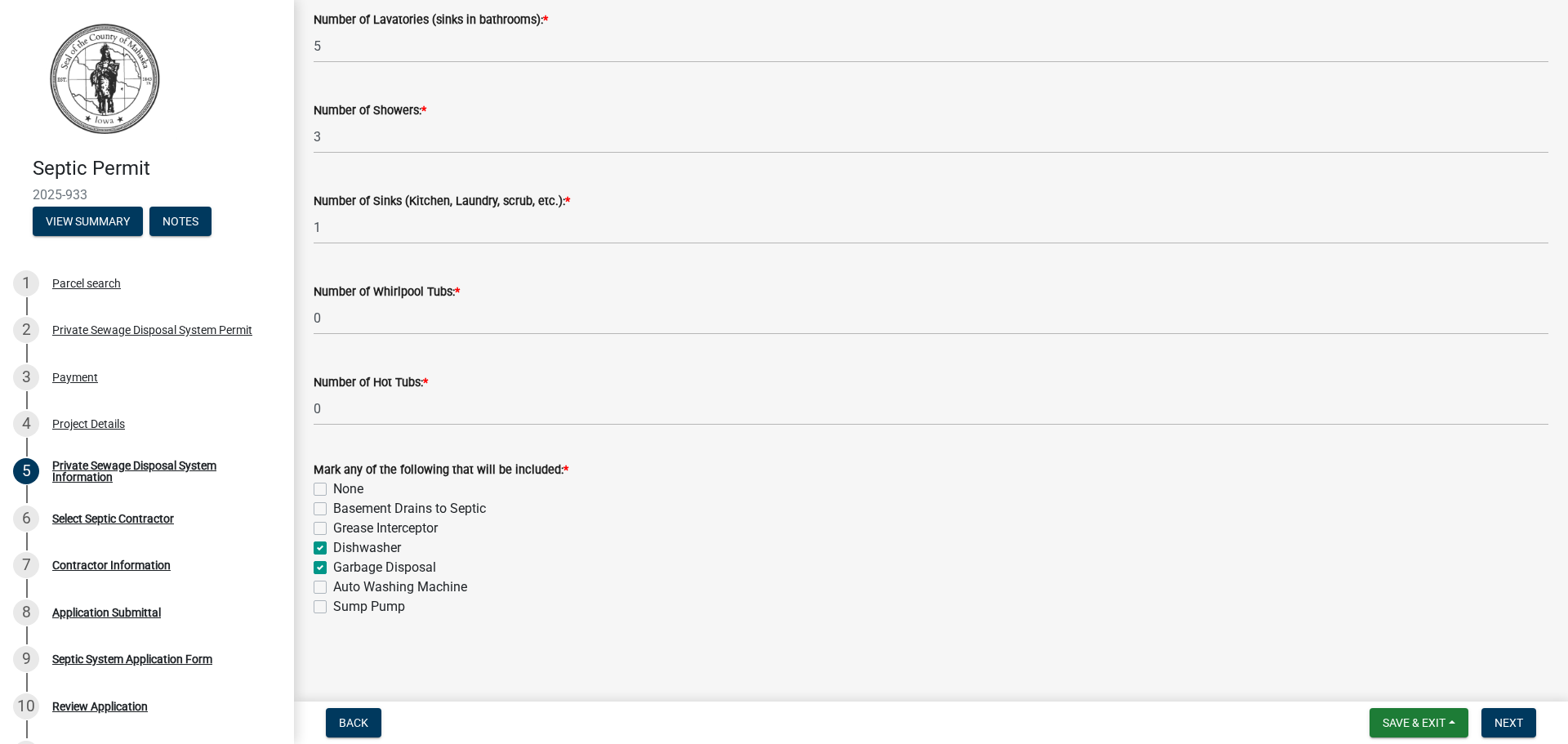
click at [333, 587] on label "Auto Washing Machine" at bounding box center [400, 587] width 134 height 19
click at [333, 587] on input "Auto Washing Machine" at bounding box center [339, 583] width 11 height 11
checkbox input "true"
checkbox input "false"
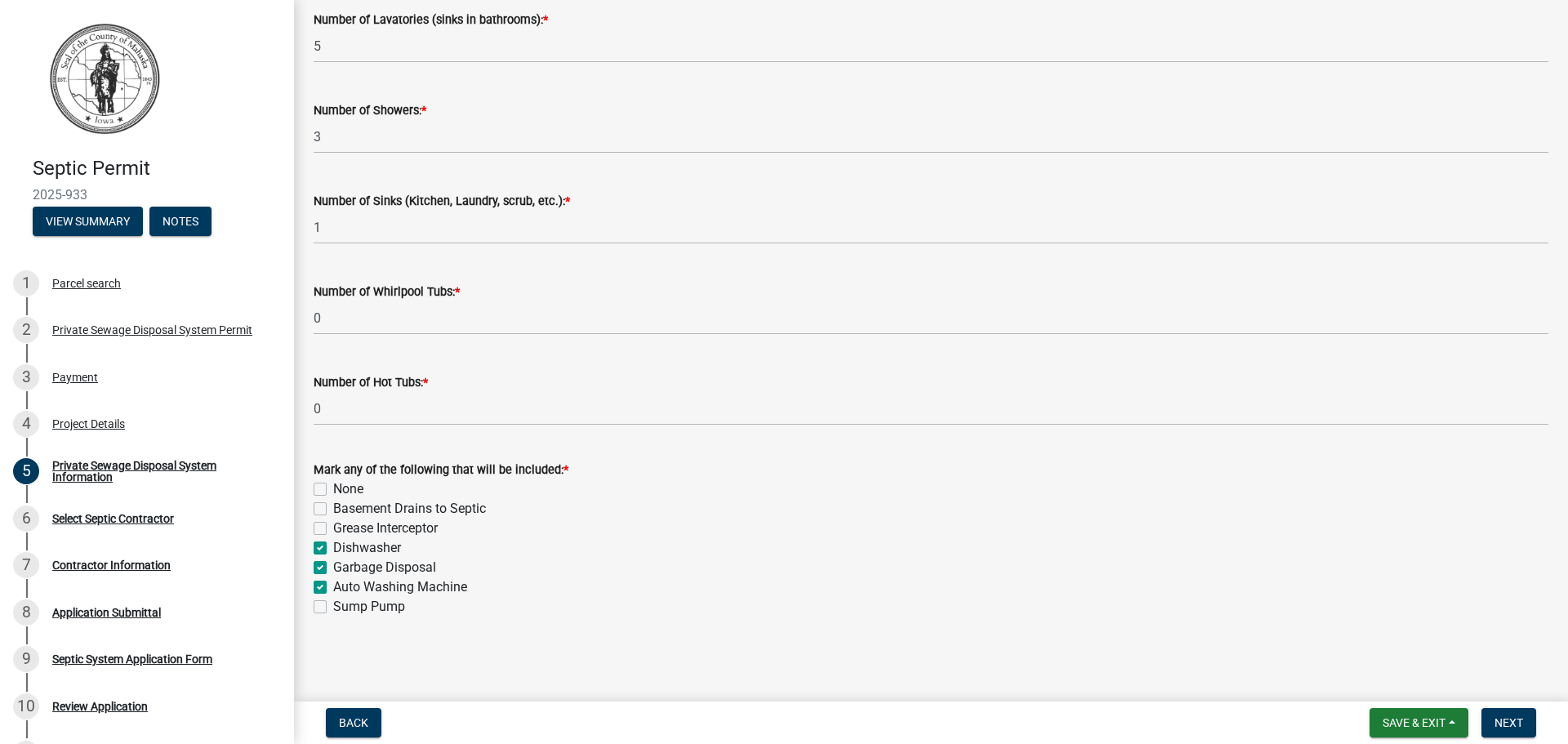
checkbox input "false"
checkbox input "true"
checkbox input "false"
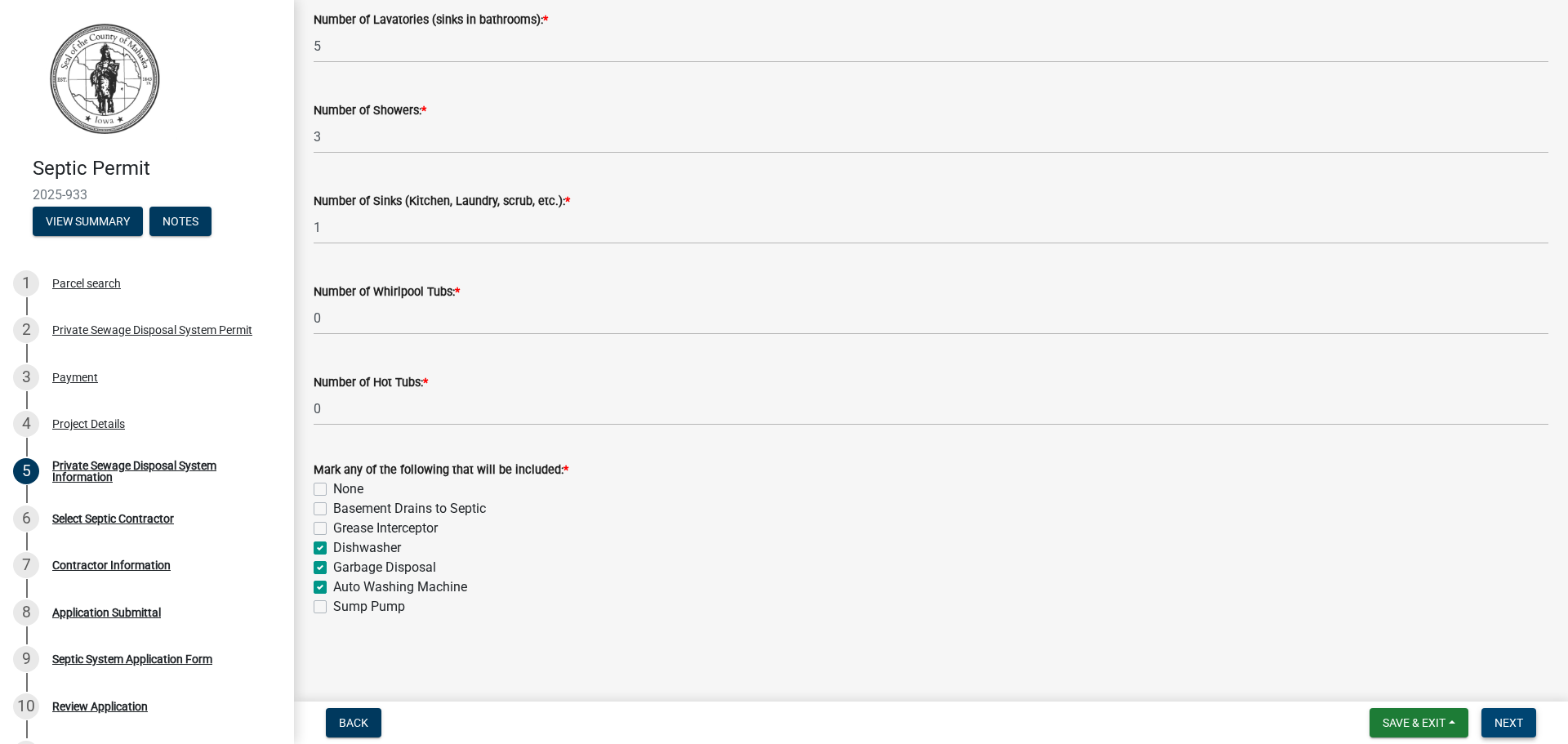
click at [1500, 722] on span "Next" at bounding box center [1508, 723] width 28 height 13
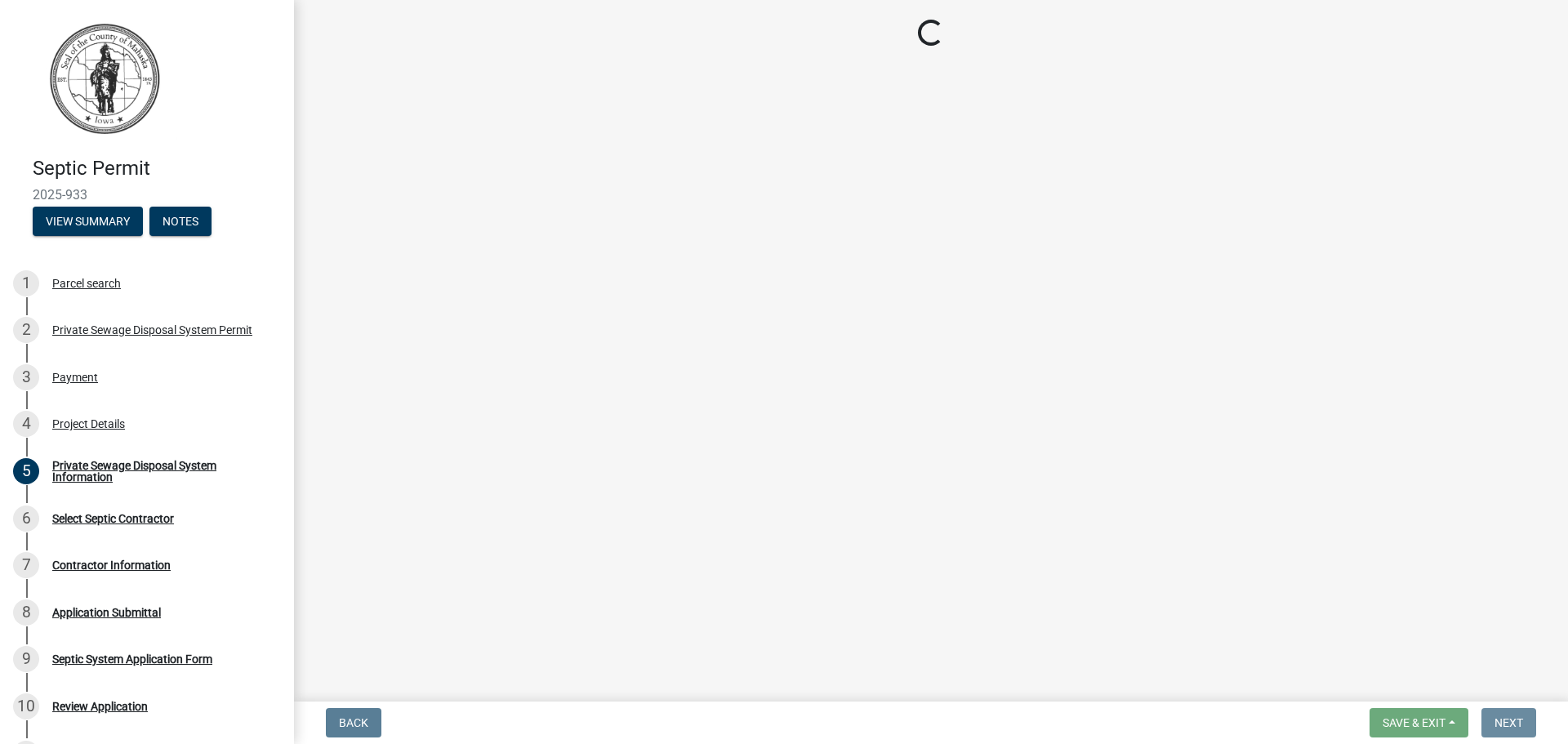
scroll to position [0, 0]
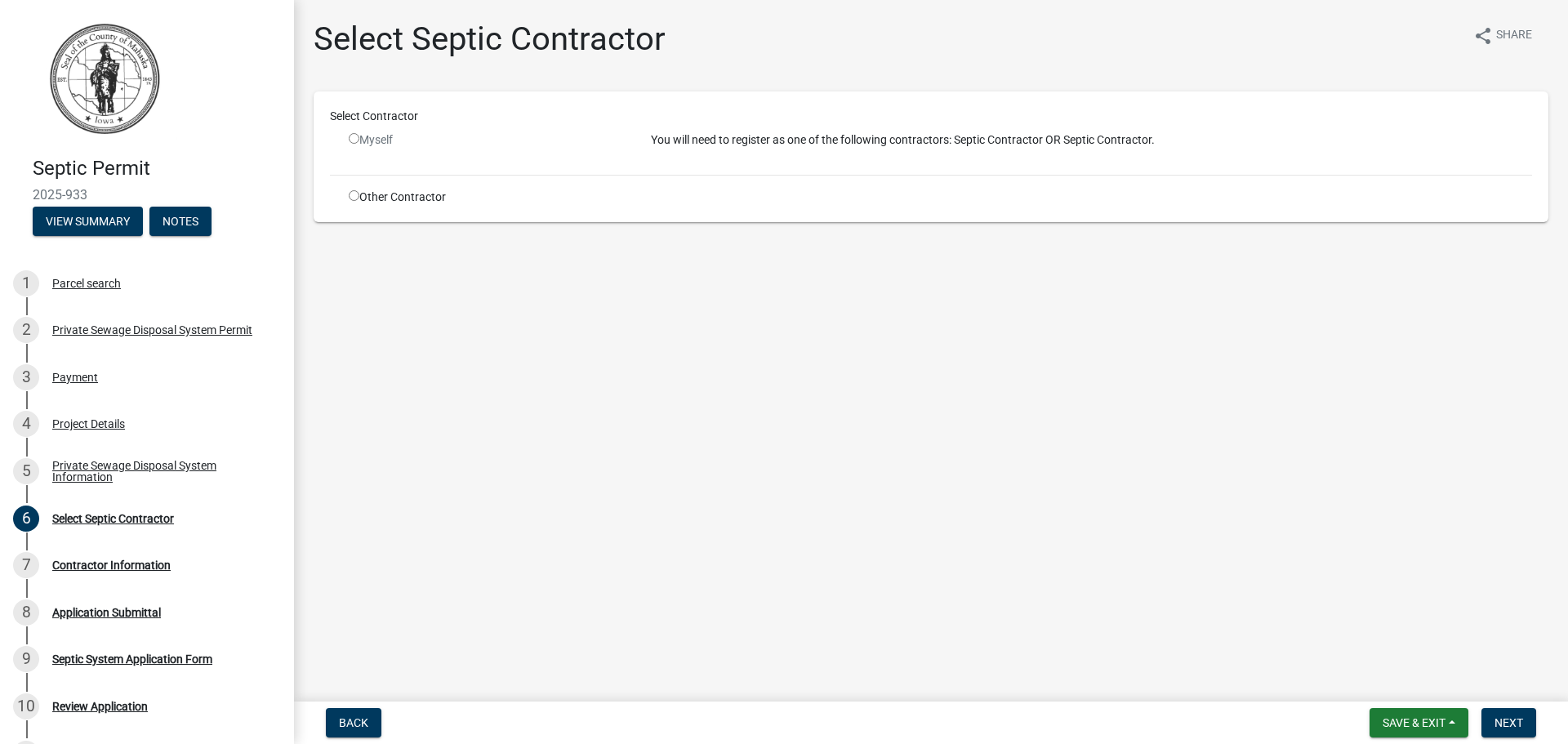
click at [354, 196] on input "radio" at bounding box center [355, 196] width 11 height 11
radio input "true"
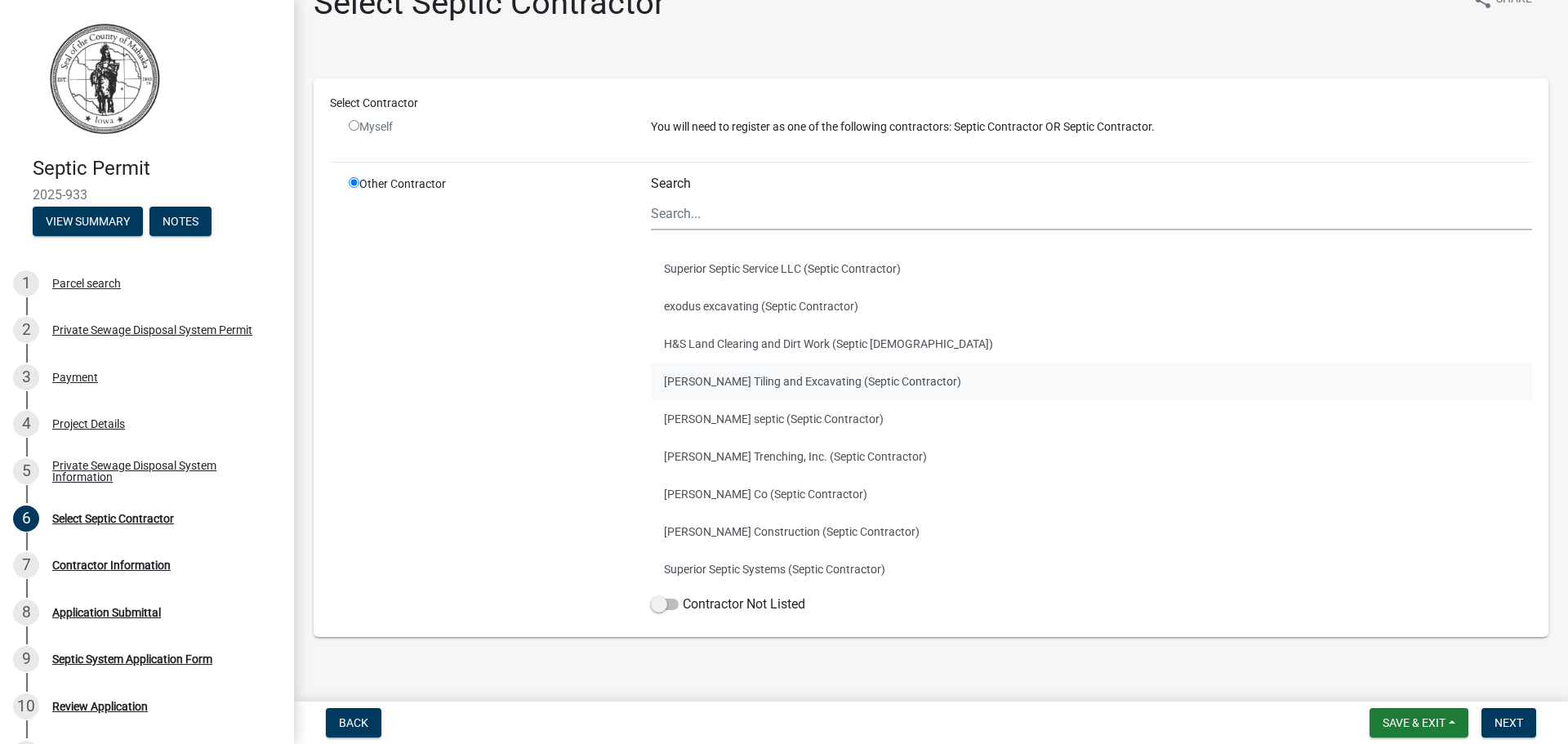
scroll to position [55, 0]
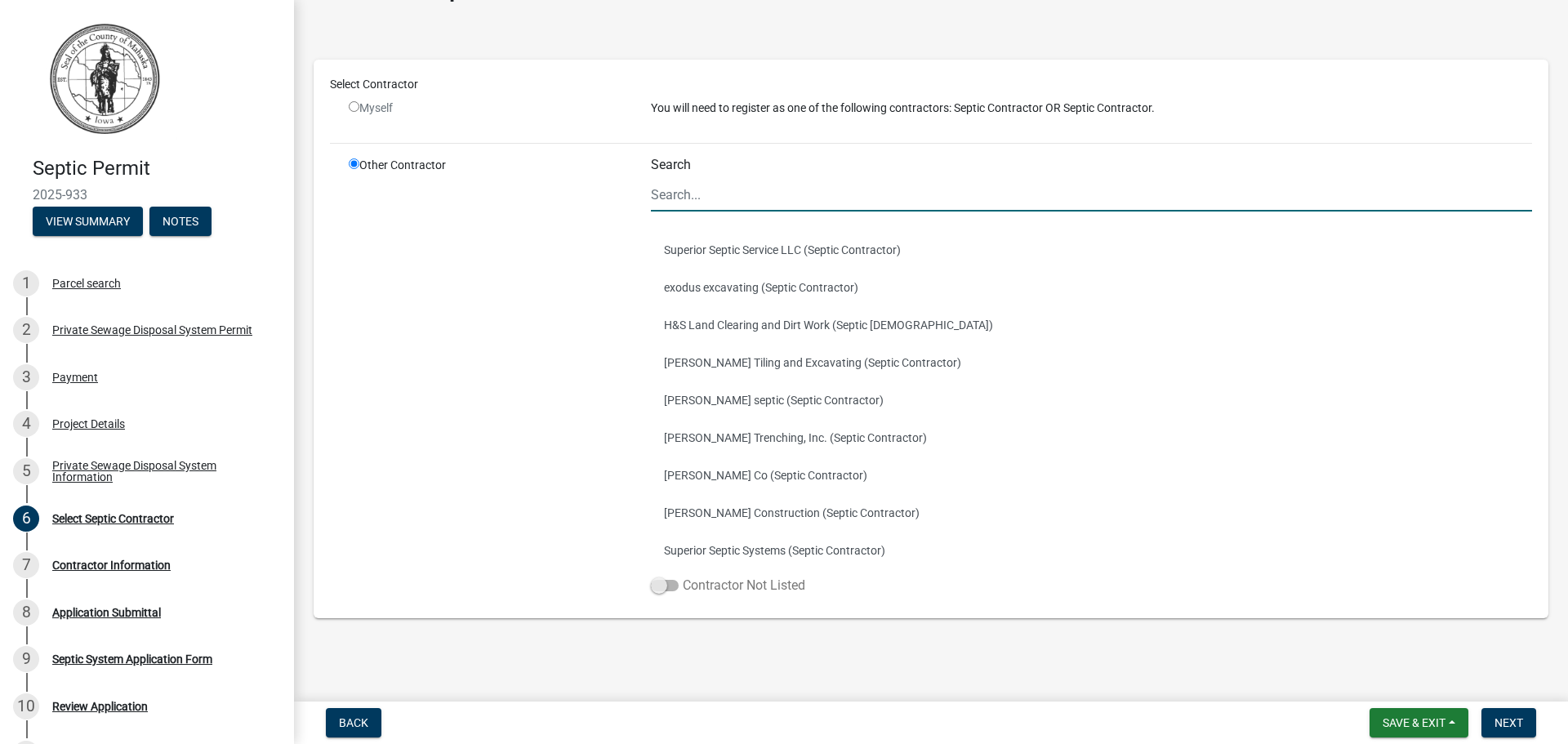
click at [671, 585] on span at bounding box center [665, 585] width 28 height 11
click at [682, 576] on input "Contractor Not Listed" at bounding box center [682, 576] width 0 height 0
click at [1500, 723] on span "Next" at bounding box center [1508, 723] width 28 height 13
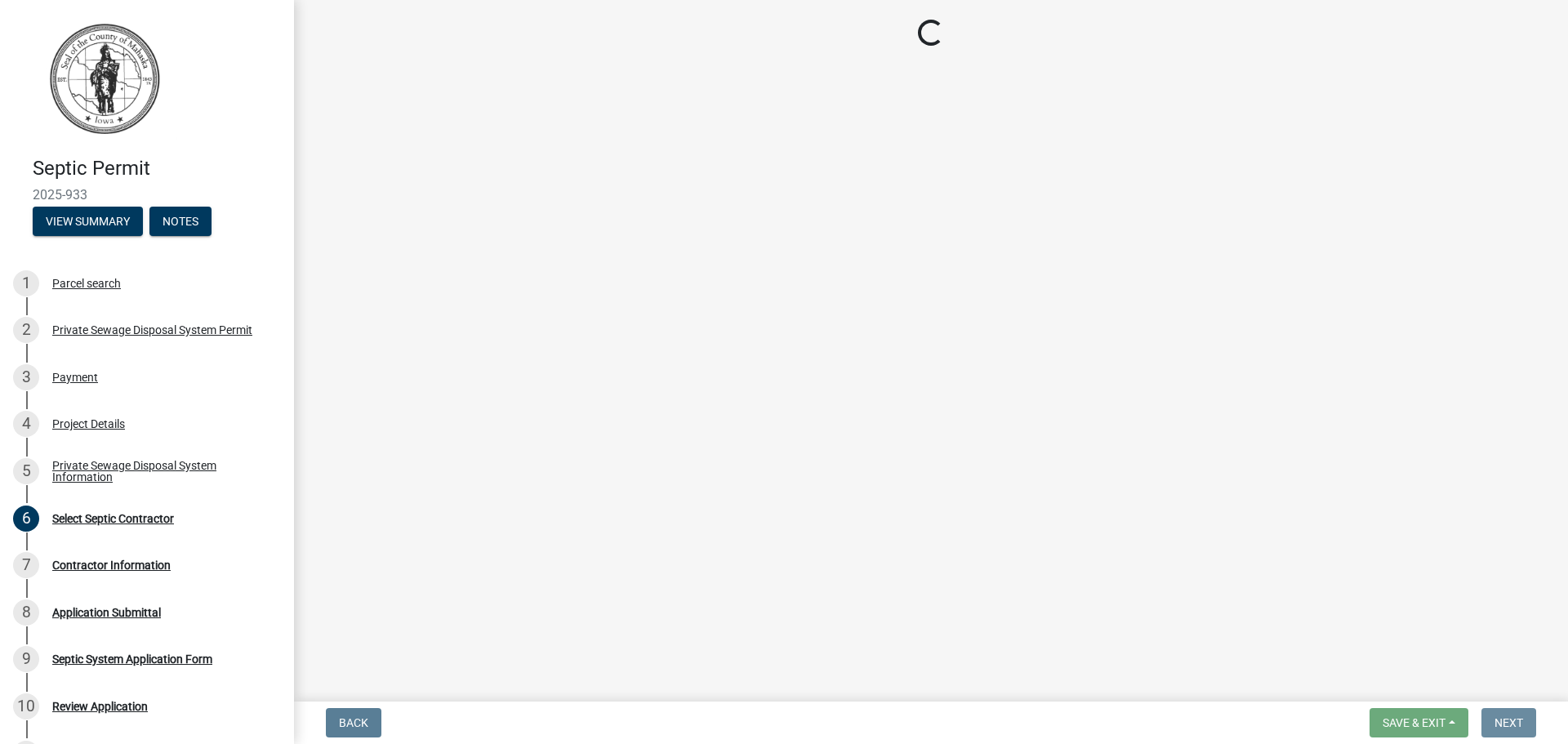
scroll to position [0, 0]
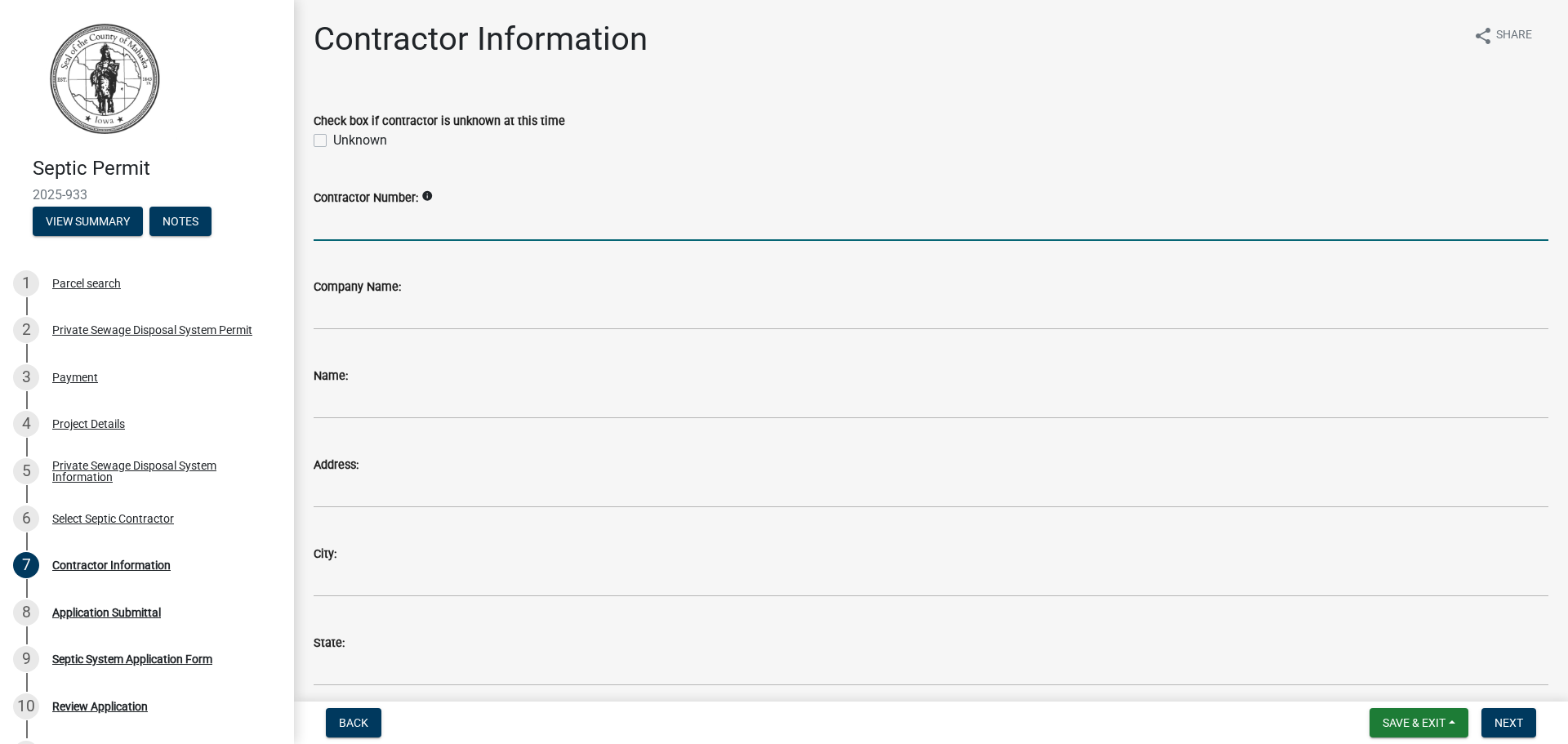
click at [427, 224] on input "Contractor Number:" at bounding box center [931, 224] width 1235 height 33
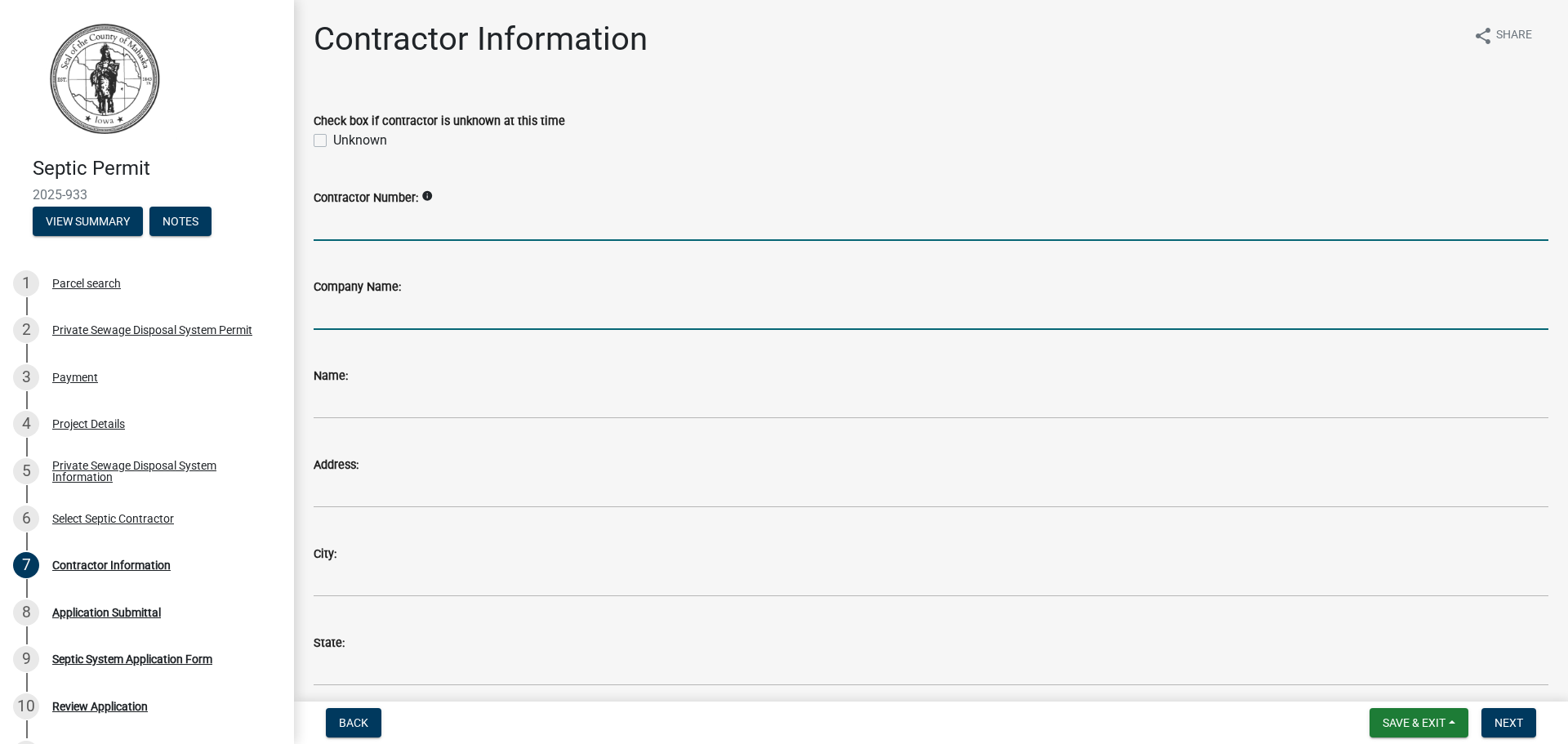
click at [416, 320] on input "Company Name:" at bounding box center [931, 313] width 1235 height 33
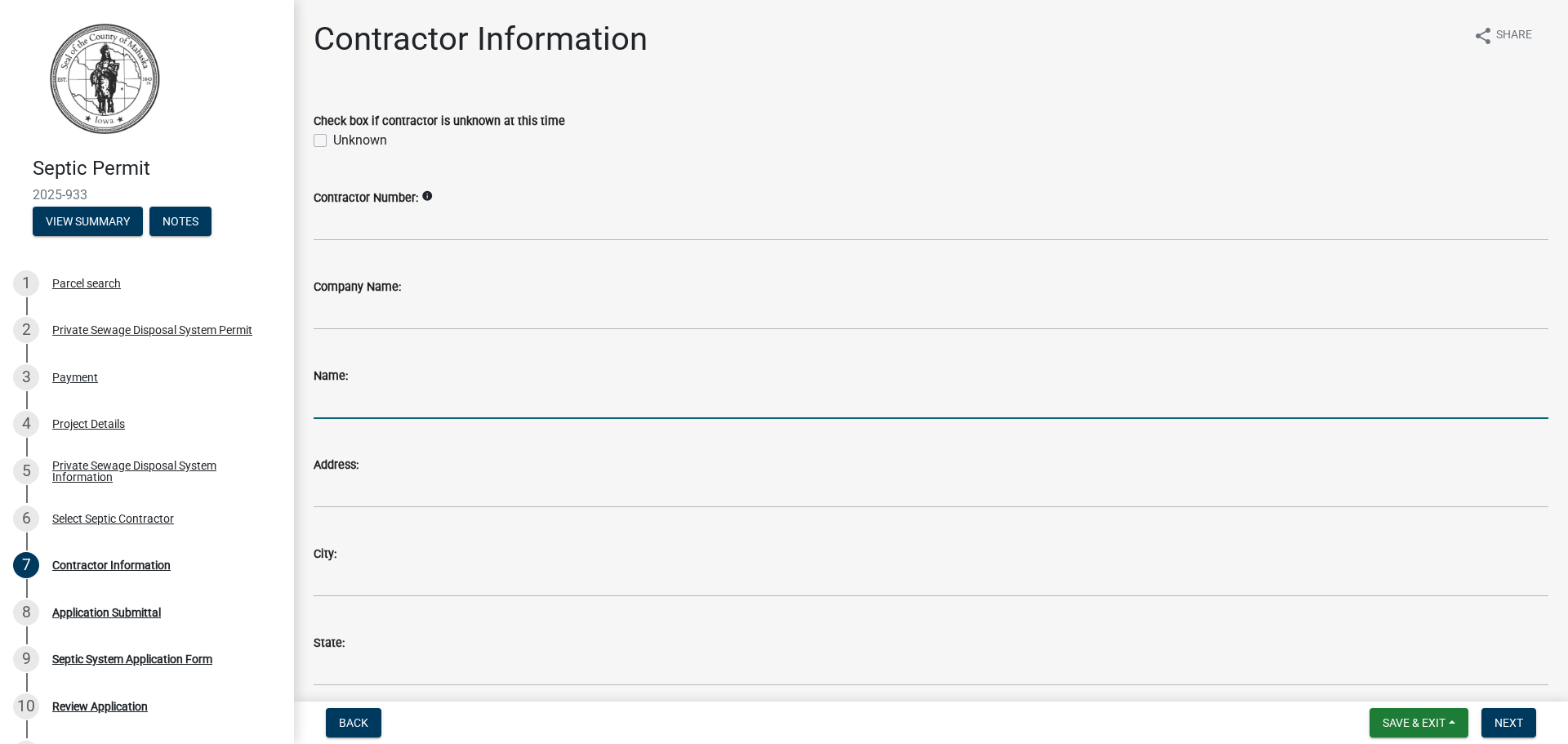
click at [423, 404] on input "Name:" at bounding box center [931, 402] width 1235 height 33
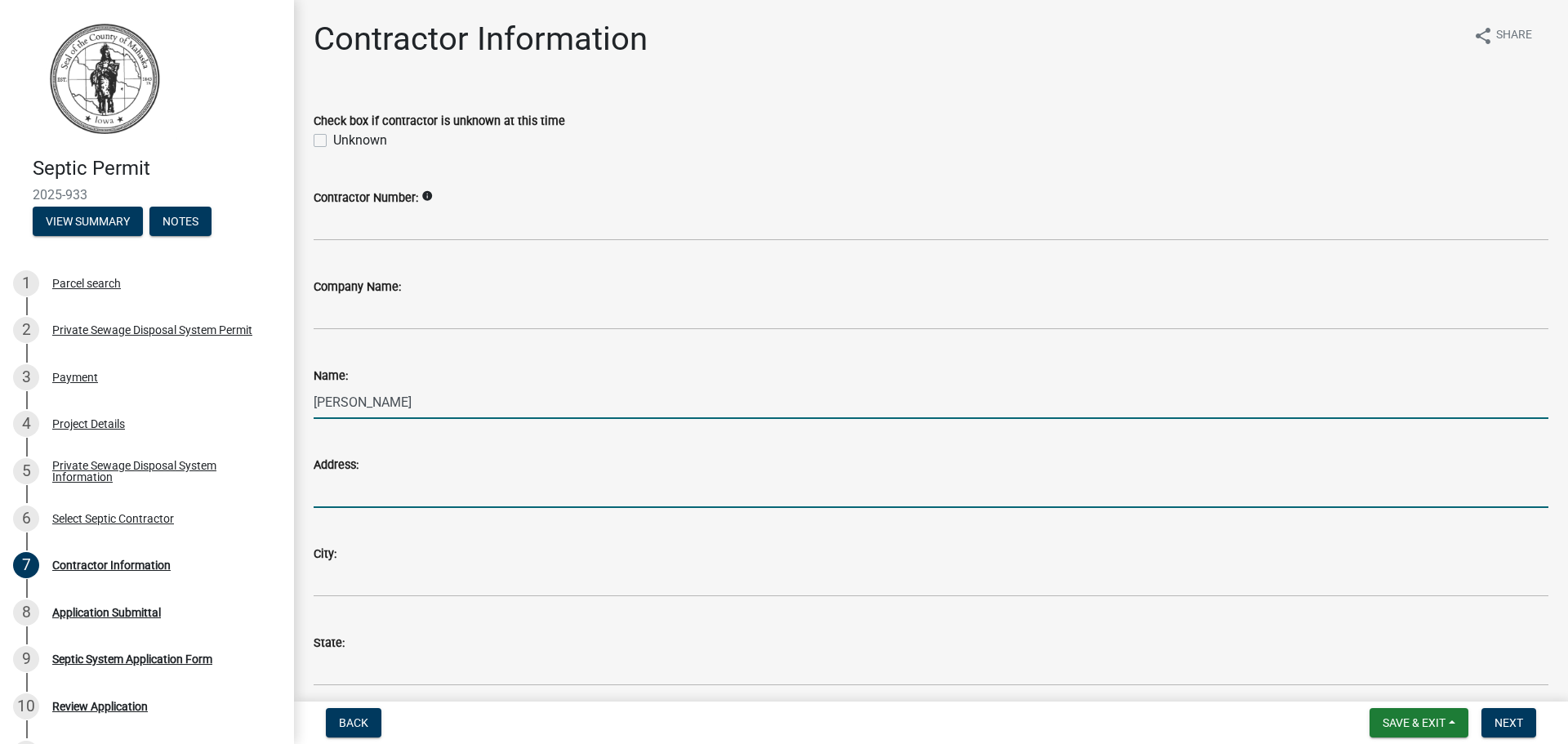
click at [356, 505] on input "Address:" at bounding box center [931, 491] width 1235 height 33
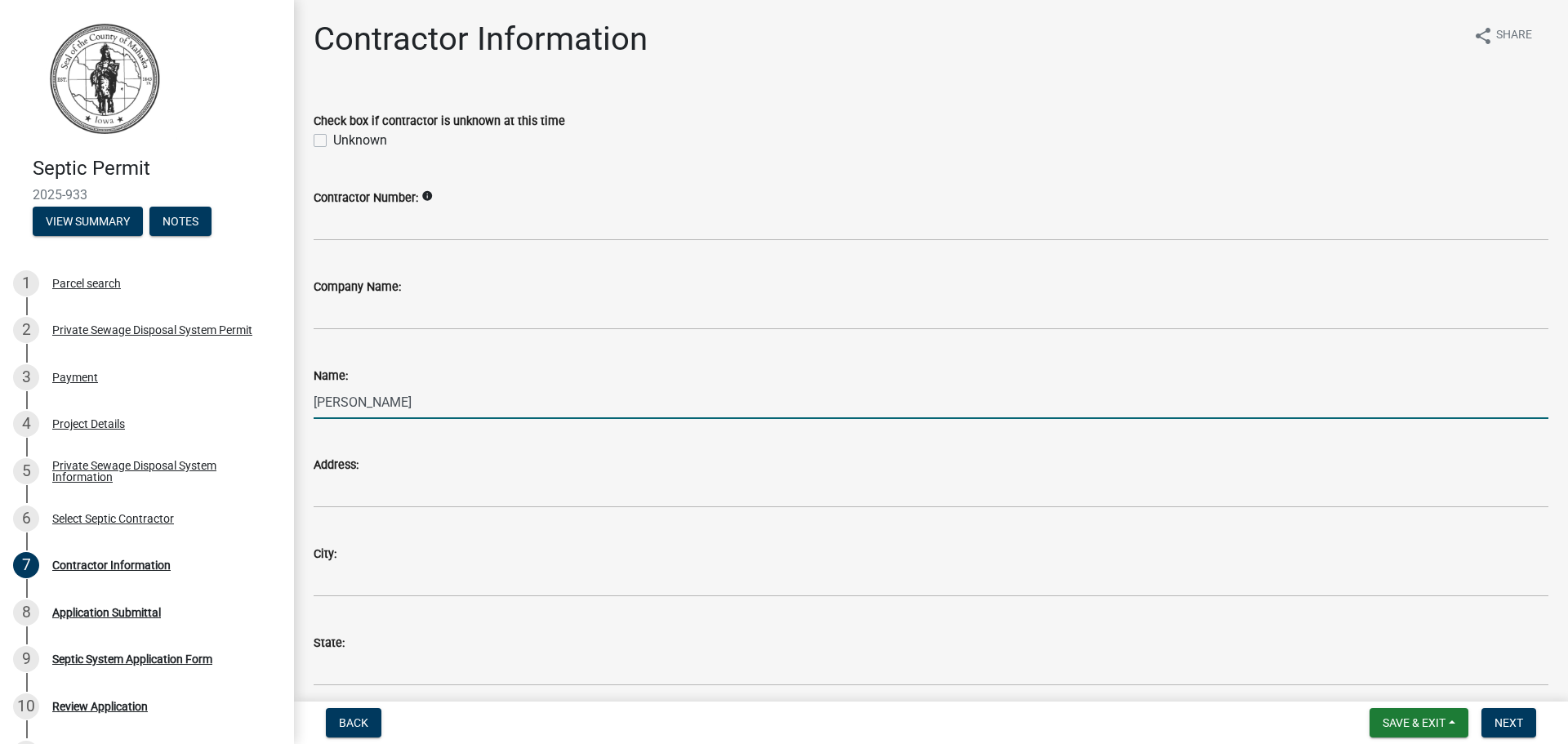
click at [412, 398] on input "[PERSON_NAME]" at bounding box center [931, 402] width 1235 height 33
type input "[PERSON_NAME]"
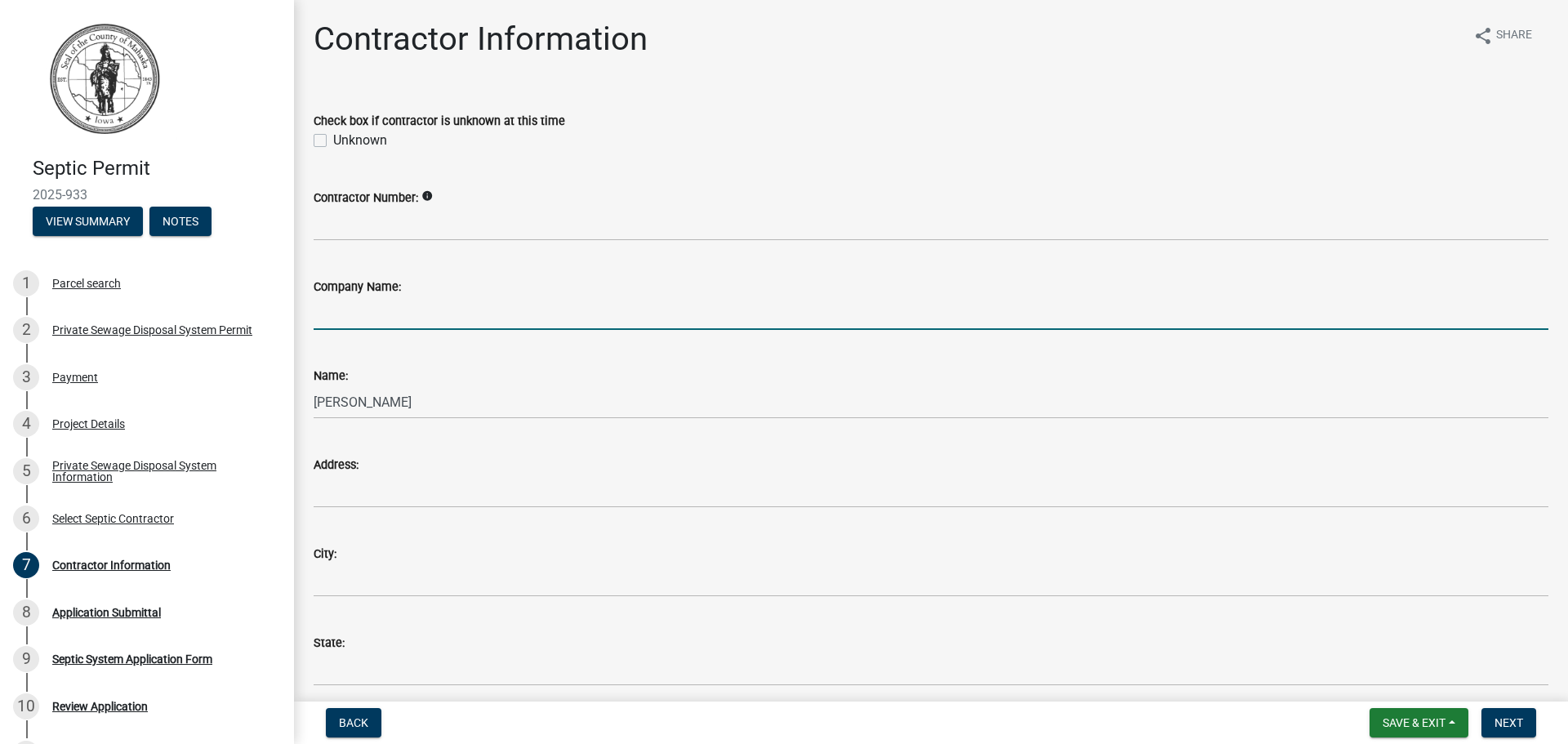
click at [380, 314] on input "Company Name:" at bounding box center [931, 313] width 1235 height 33
type input "JV Septic Service LLC"
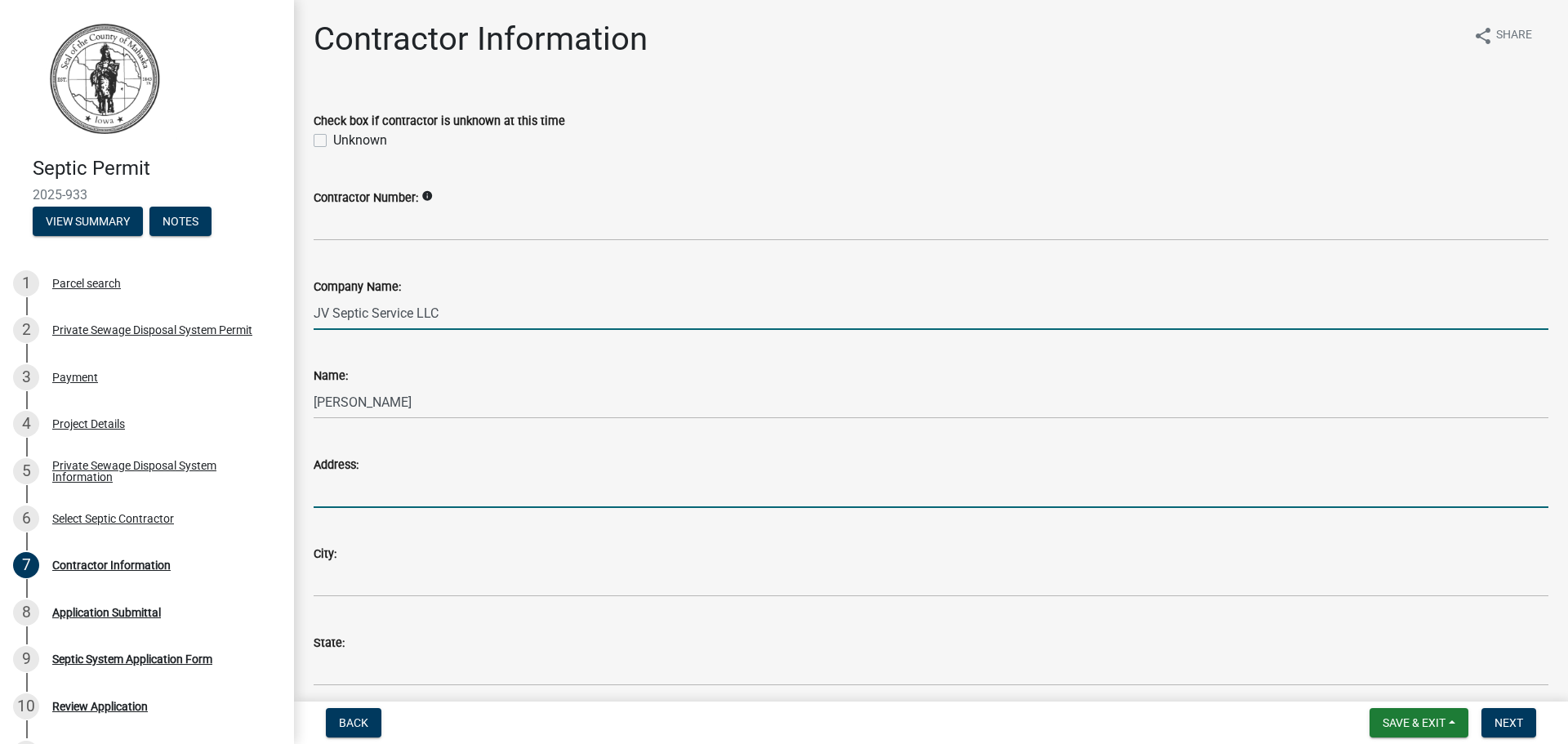
click at [390, 502] on input "Address:" at bounding box center [931, 491] width 1235 height 33
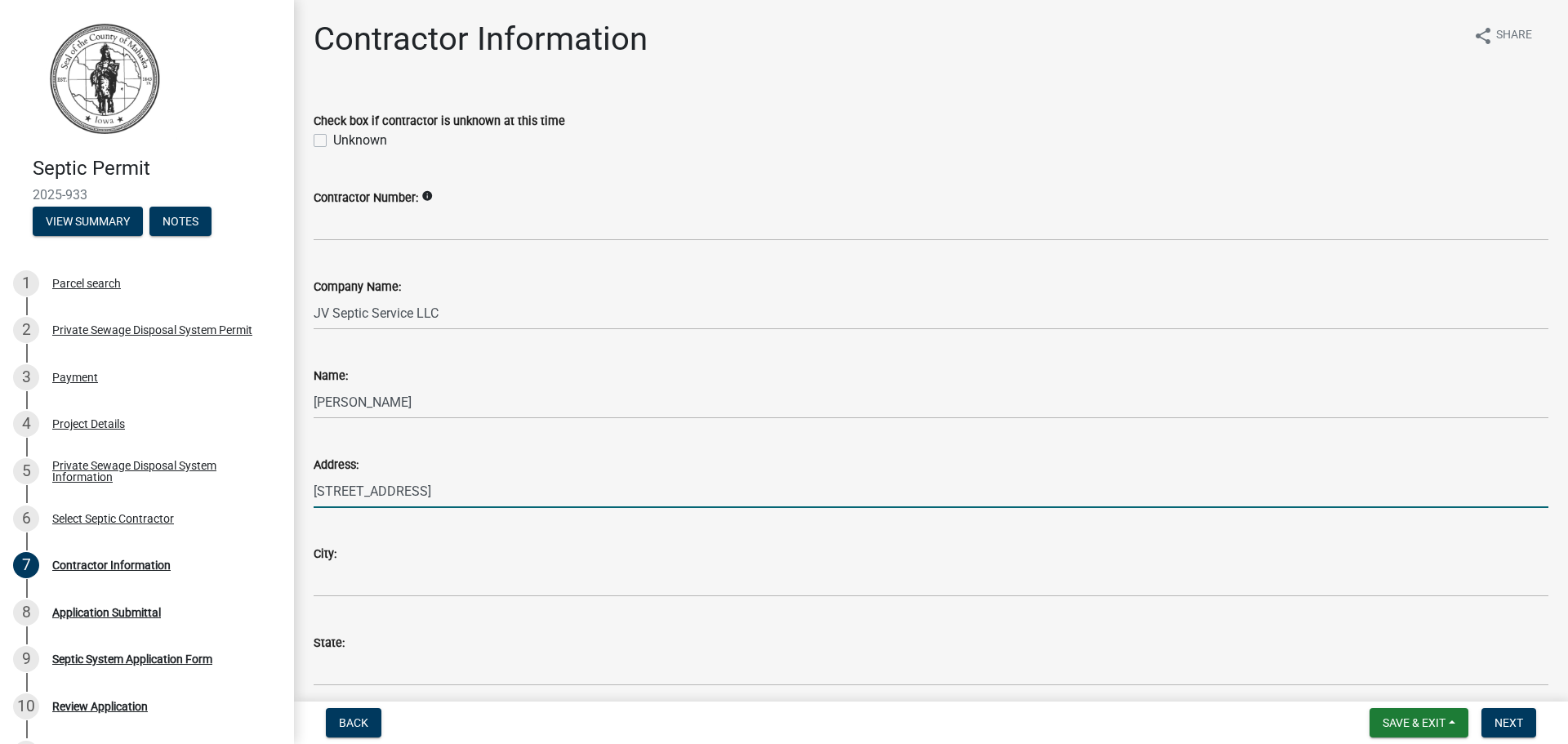
type input "[STREET_ADDRESS]"
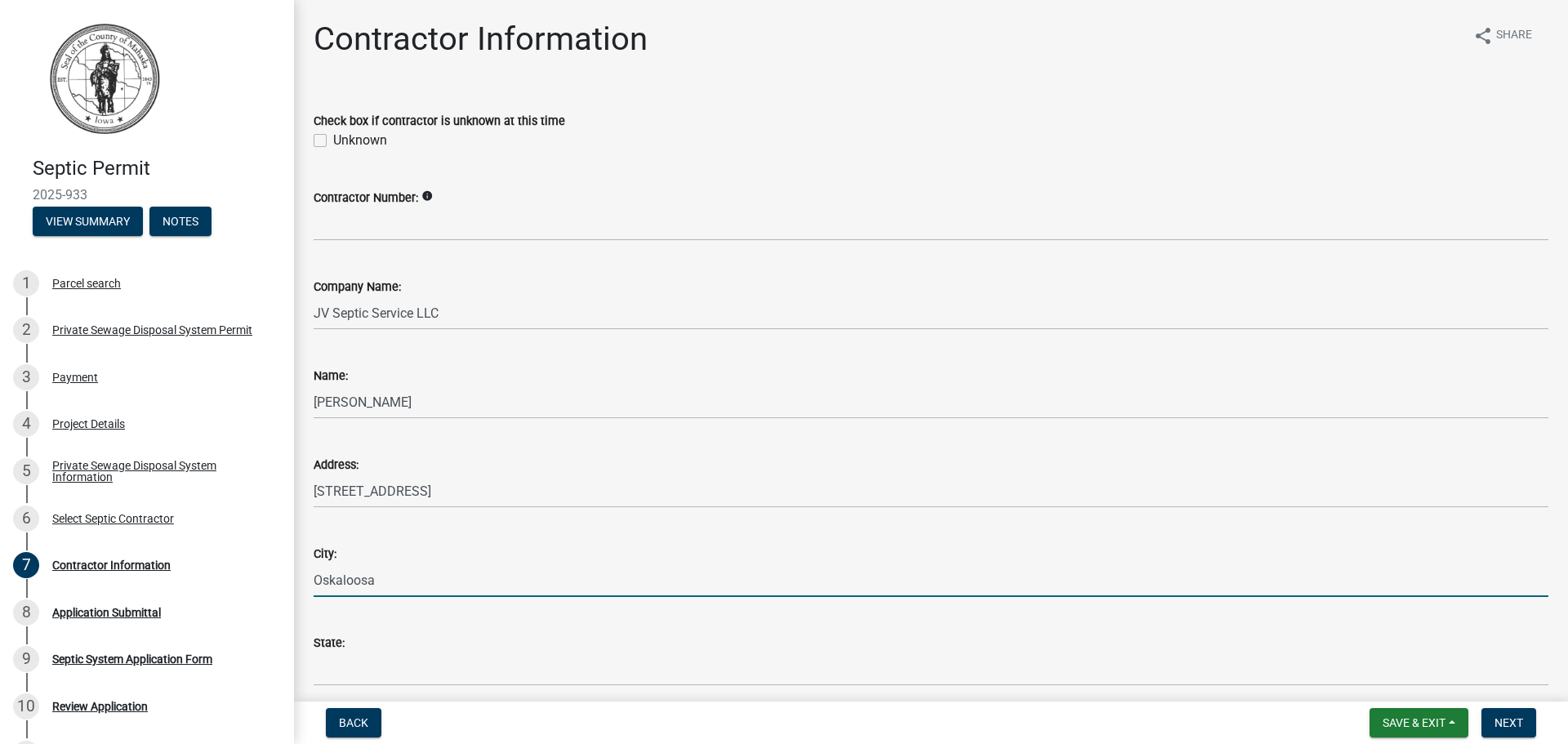
type input "Oskaloosa"
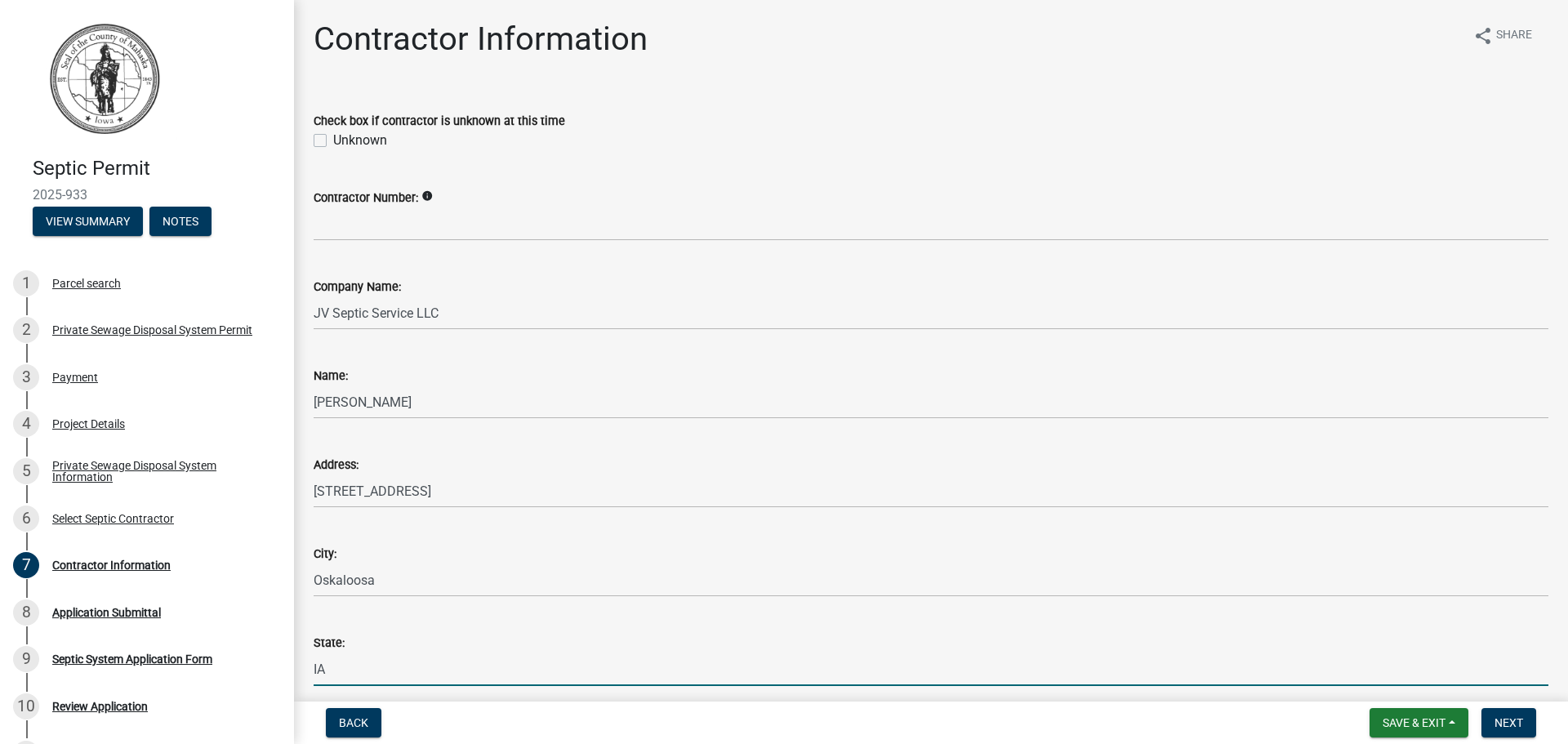
type input "IA"
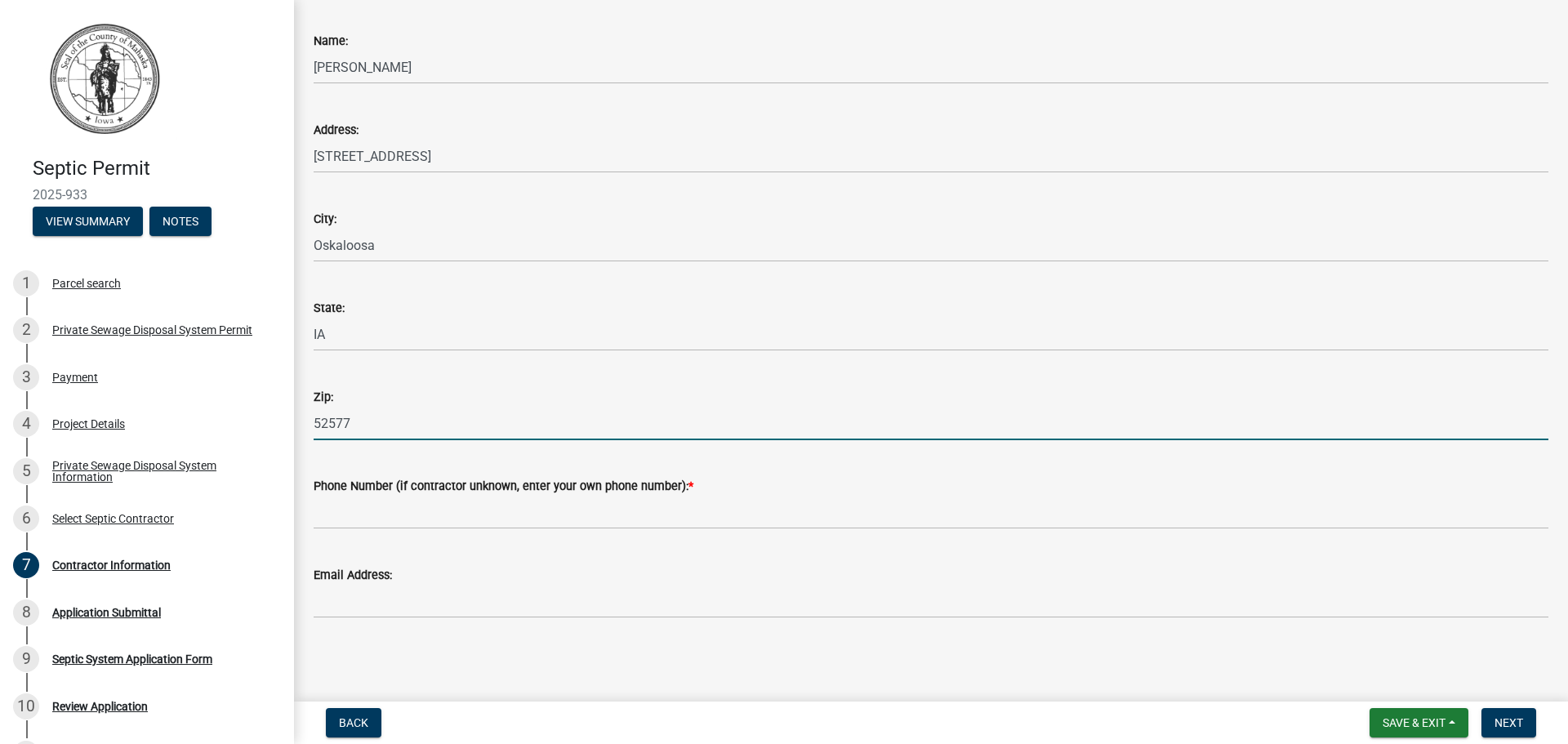
type input "52577"
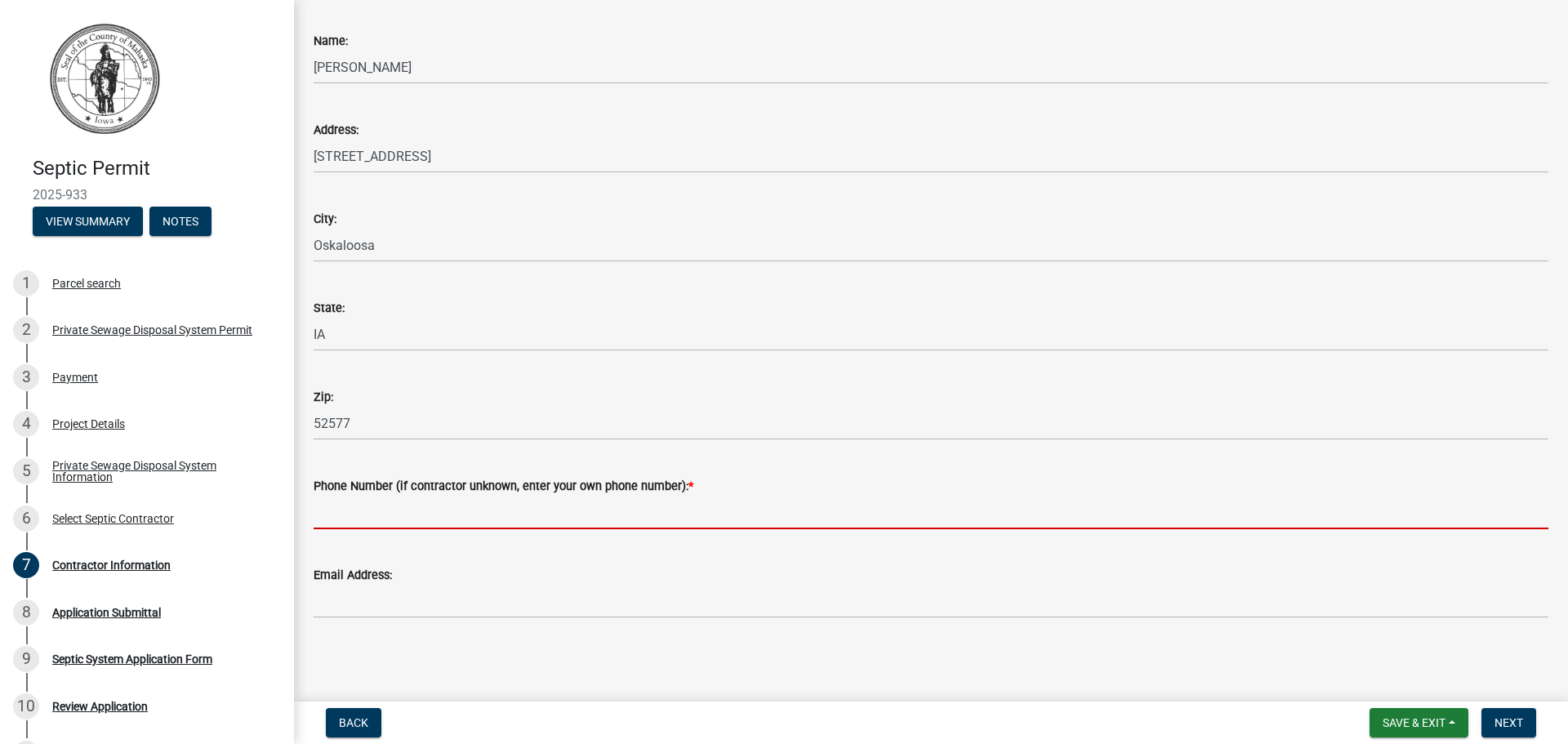
click at [375, 509] on input "Phone Number (if contractor unknown, enter your own phone number): *" at bounding box center [931, 513] width 1235 height 33
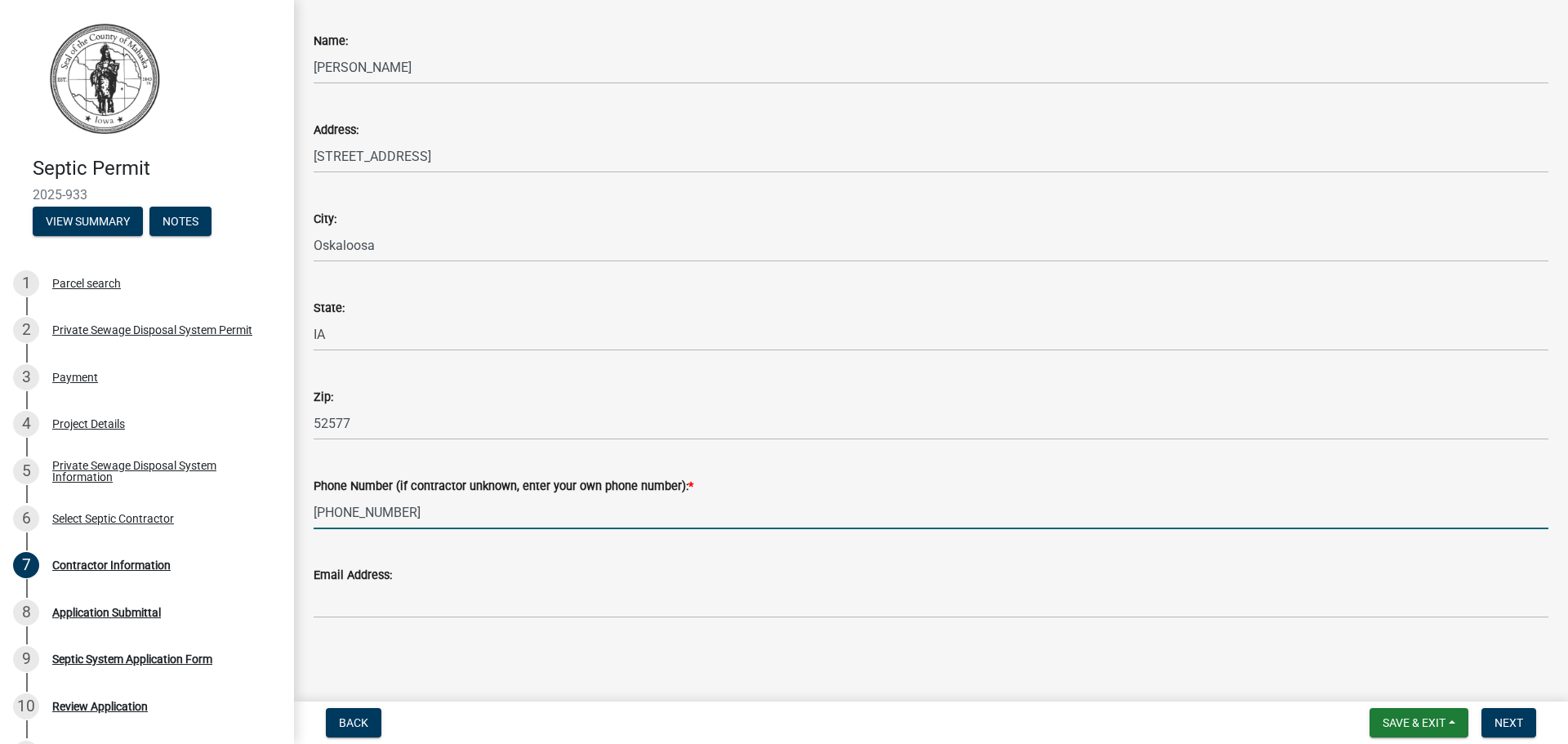
type input "[PHONE_NUMBER]"
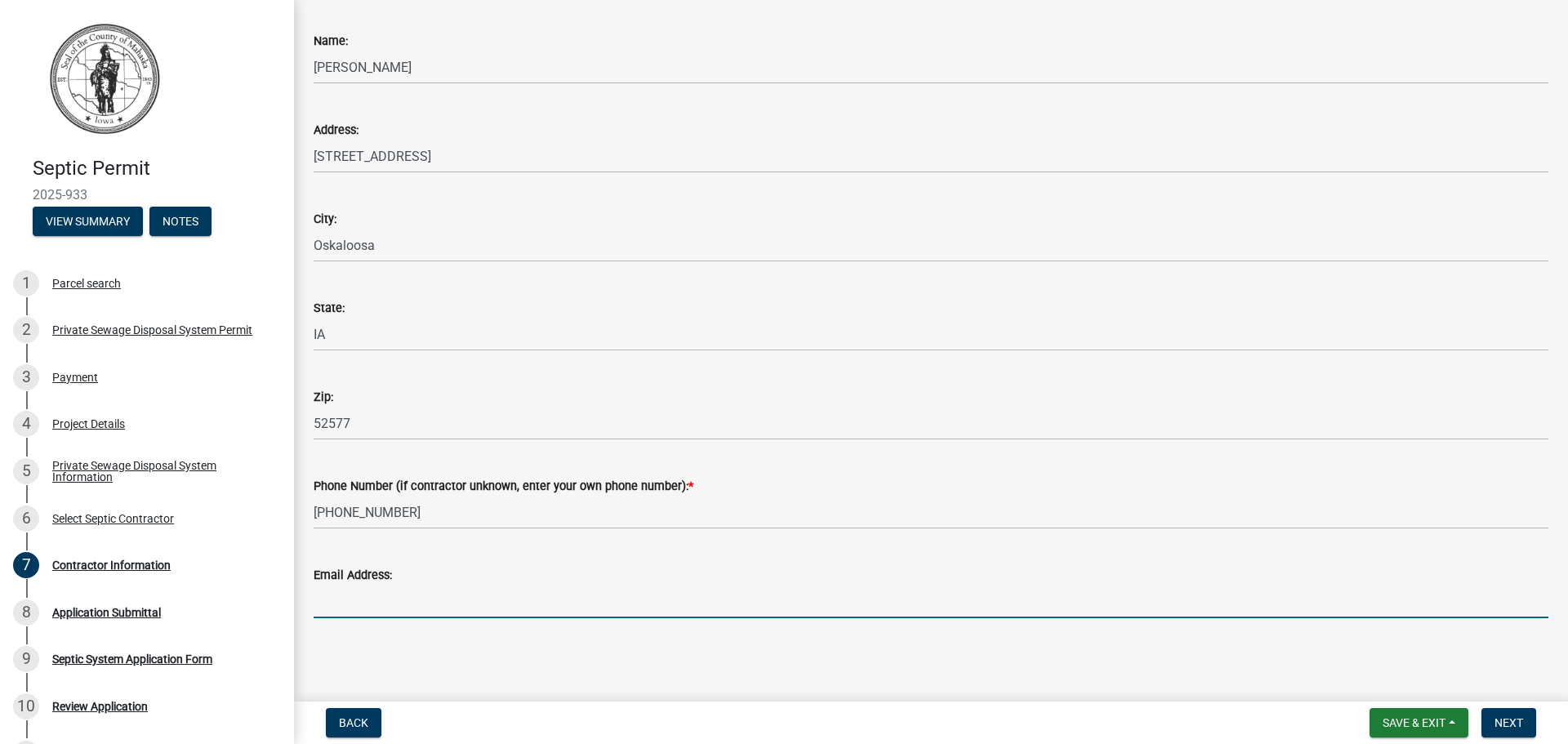
click at [412, 608] on input "Email Address:" at bounding box center [931, 602] width 1235 height 33
type input "[EMAIL_ADDRESS][DOMAIN_NAME]"
click at [1503, 716] on span "Next" at bounding box center [1508, 723] width 28 height 13
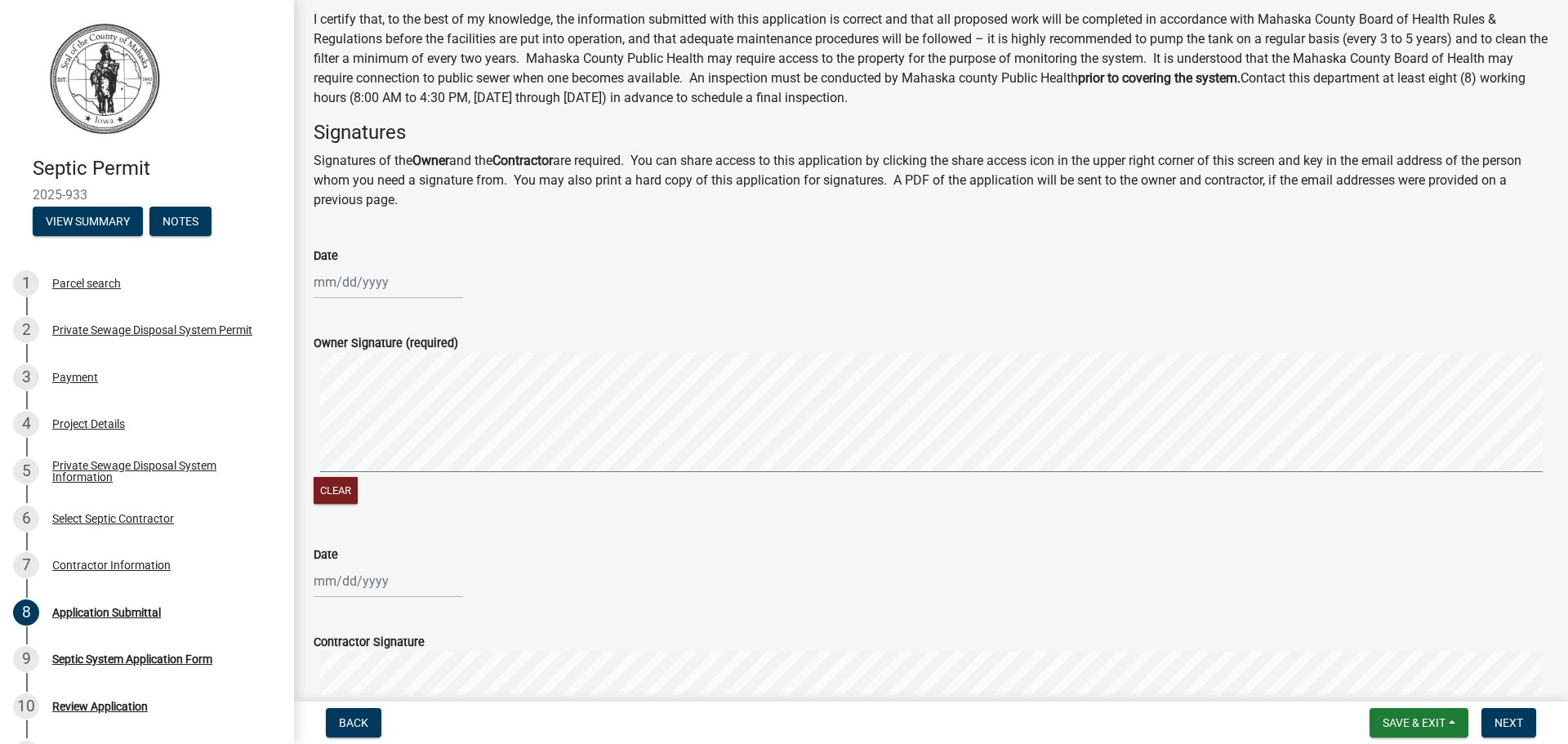
scroll to position [0, 0]
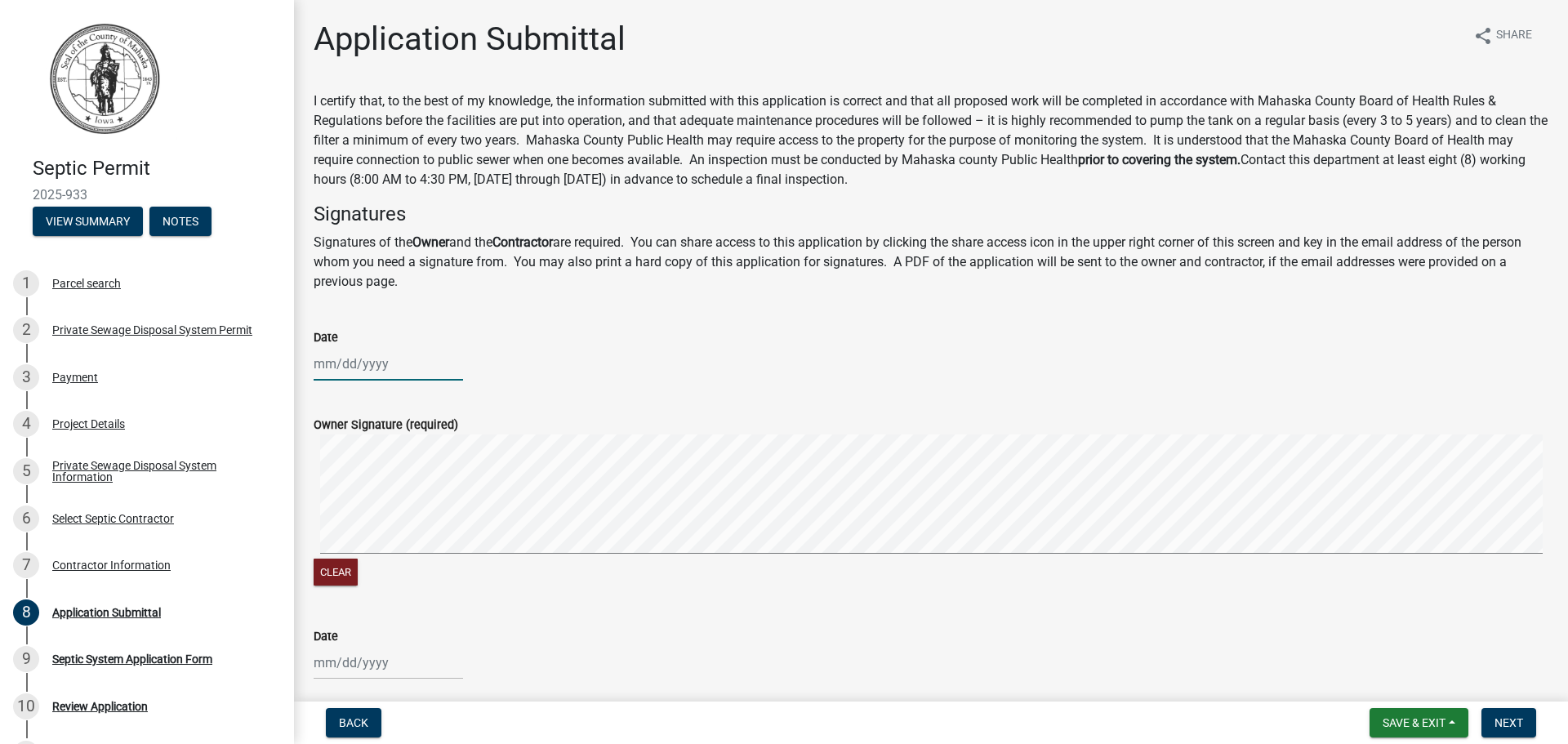
click at [343, 355] on div at bounding box center [388, 364] width 150 height 33
select select "9"
select select "2025"
click at [384, 498] on div "17" at bounding box center [382, 503] width 26 height 26
type input "[DATE]"
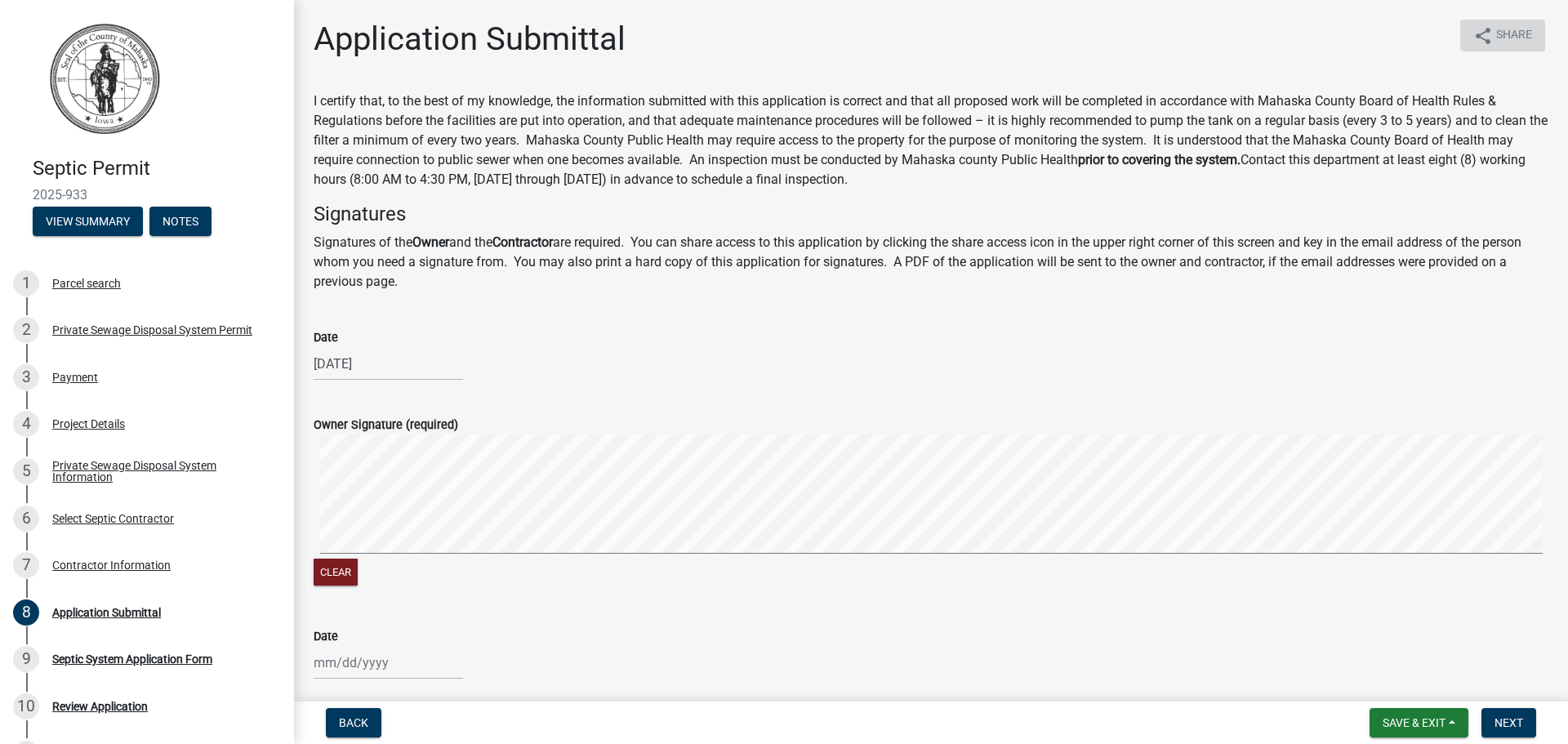
click at [1496, 39] on span "Share" at bounding box center [1514, 35] width 36 height 19
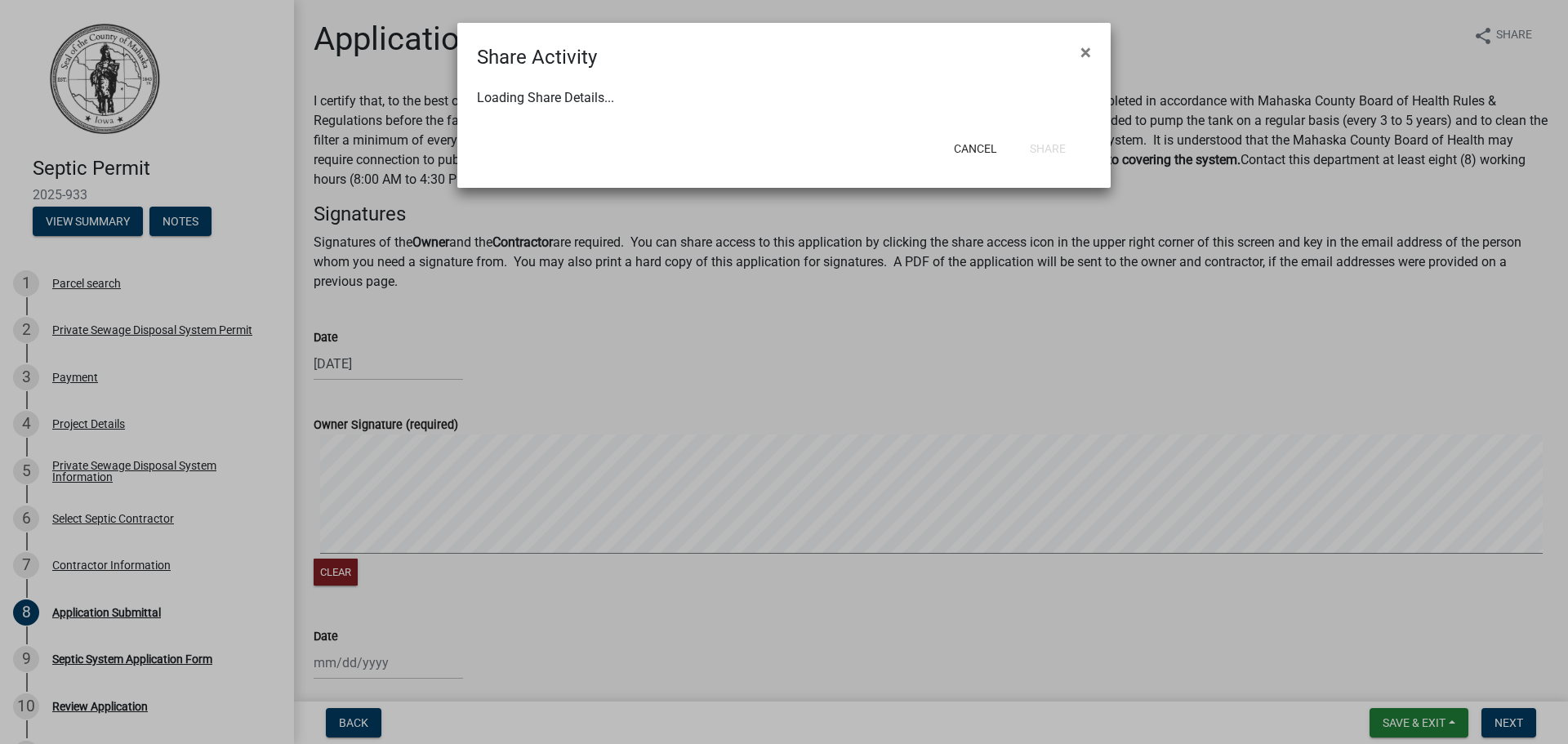
select select "1"
select select "0"
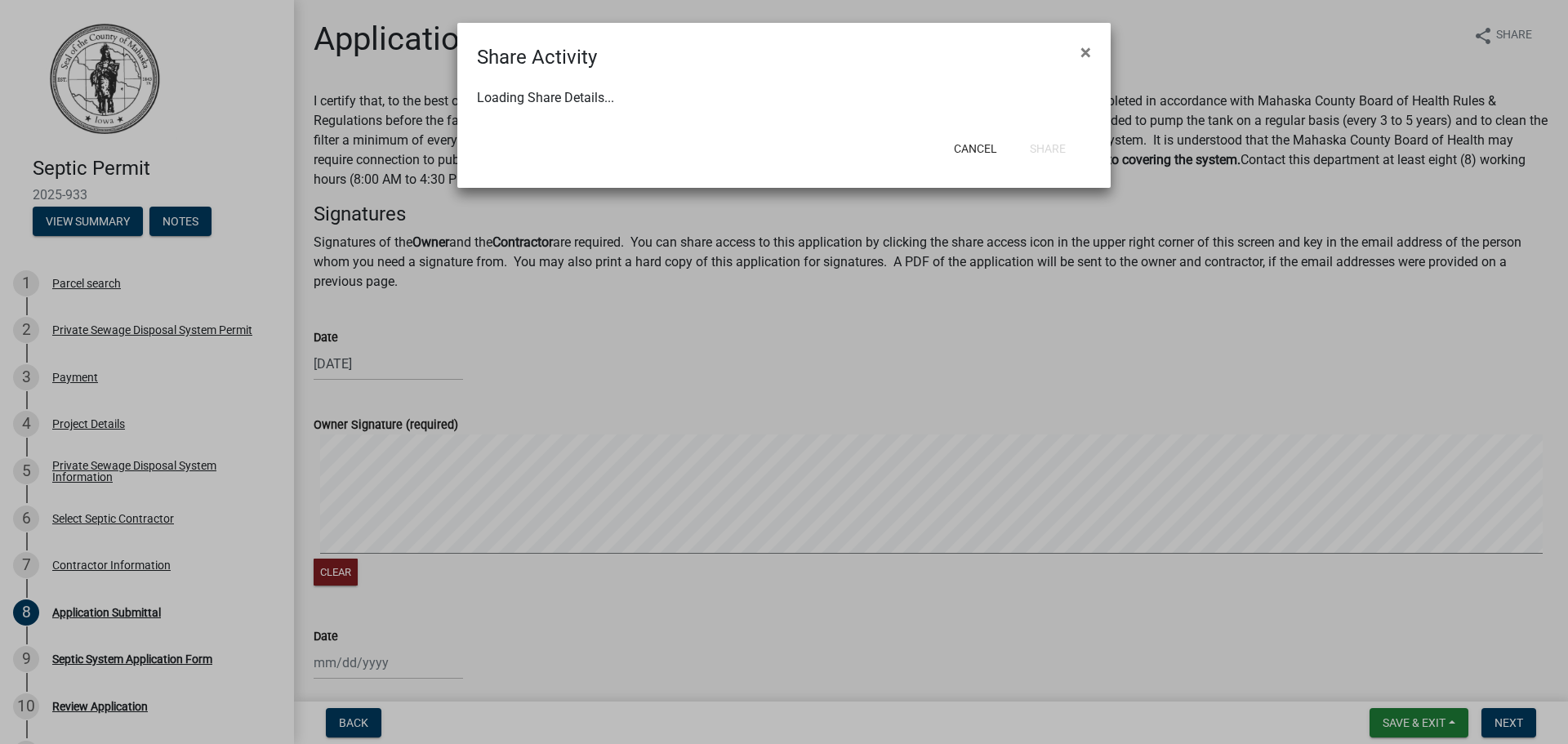
select select "0"
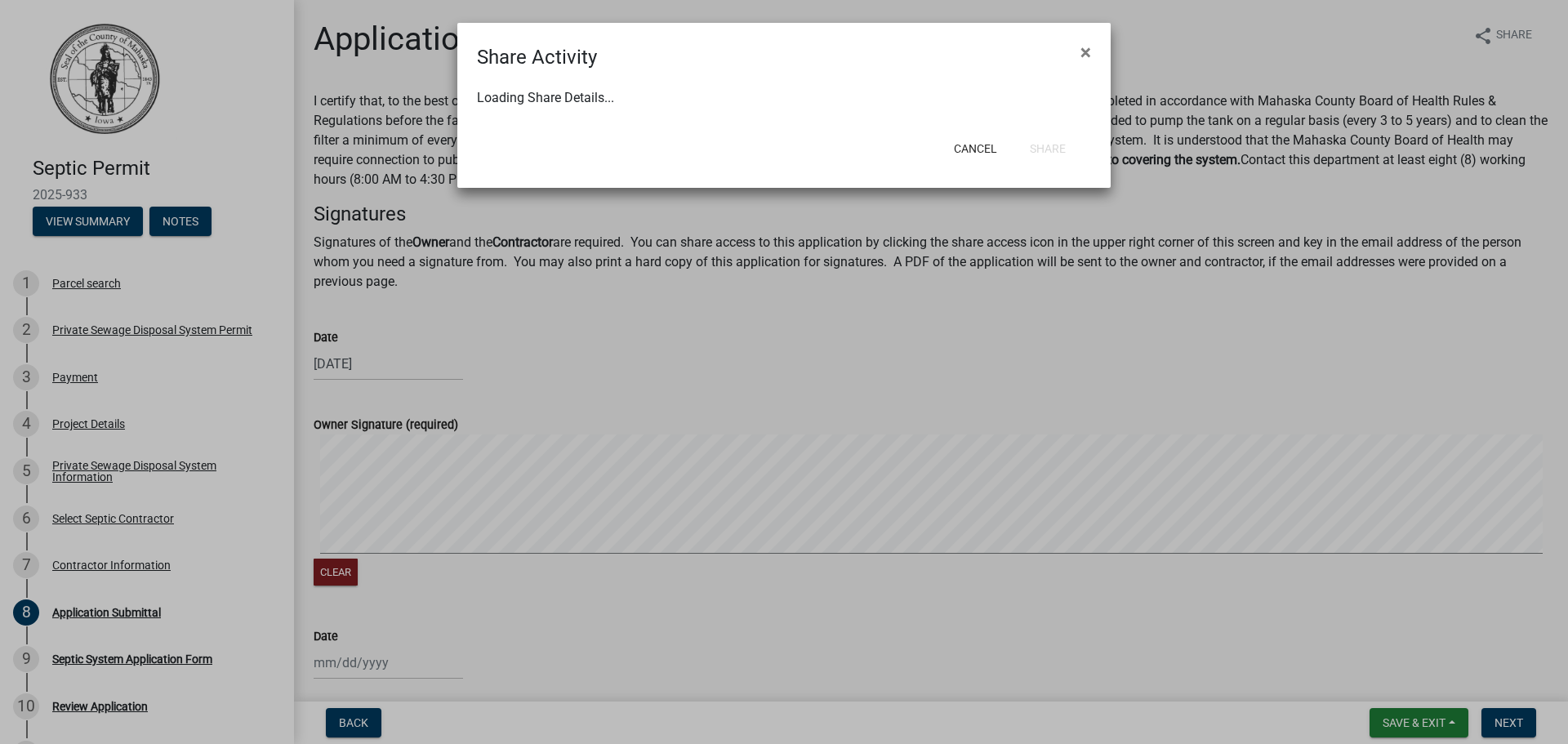
select select "0"
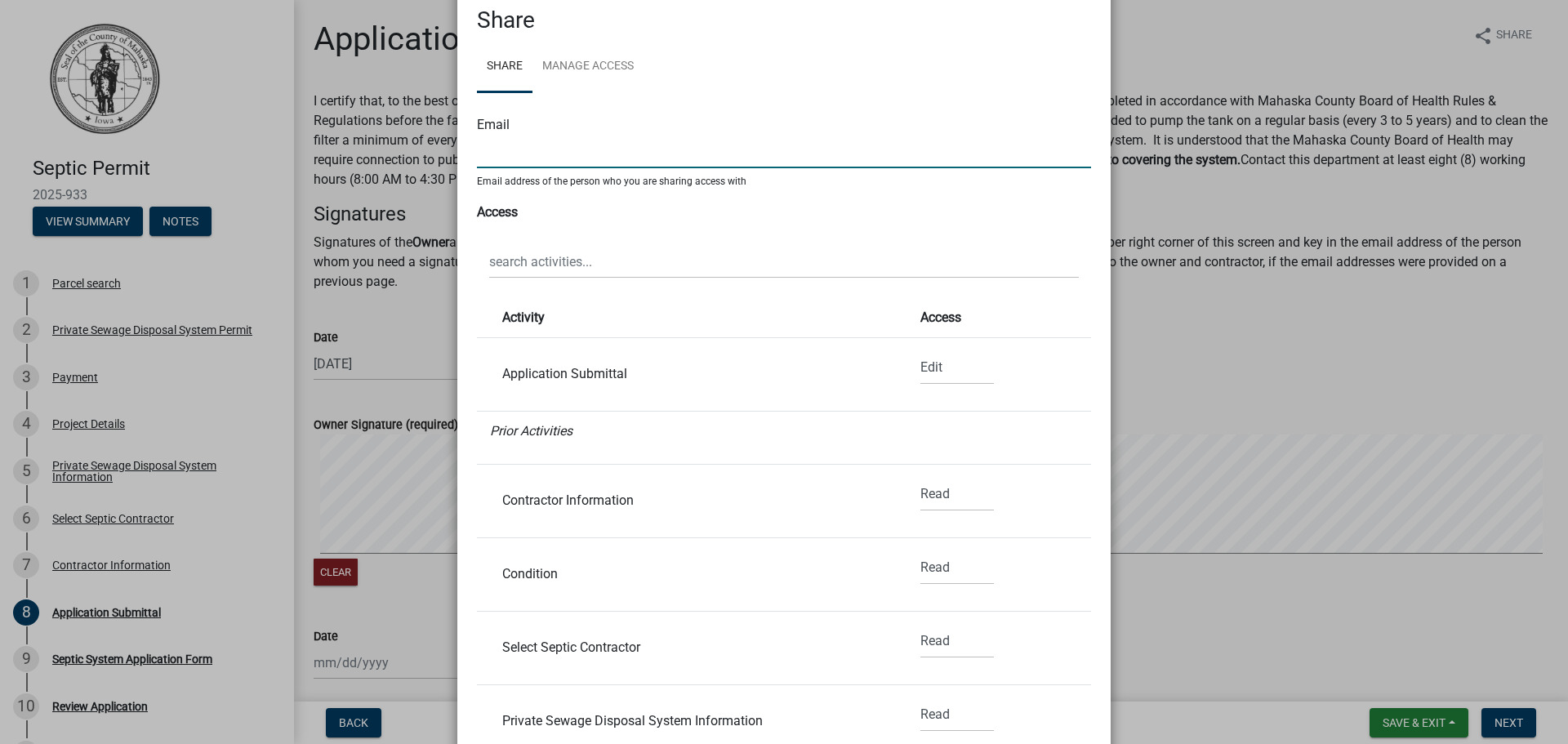
click at [510, 156] on input "text" at bounding box center [784, 152] width 615 height 33
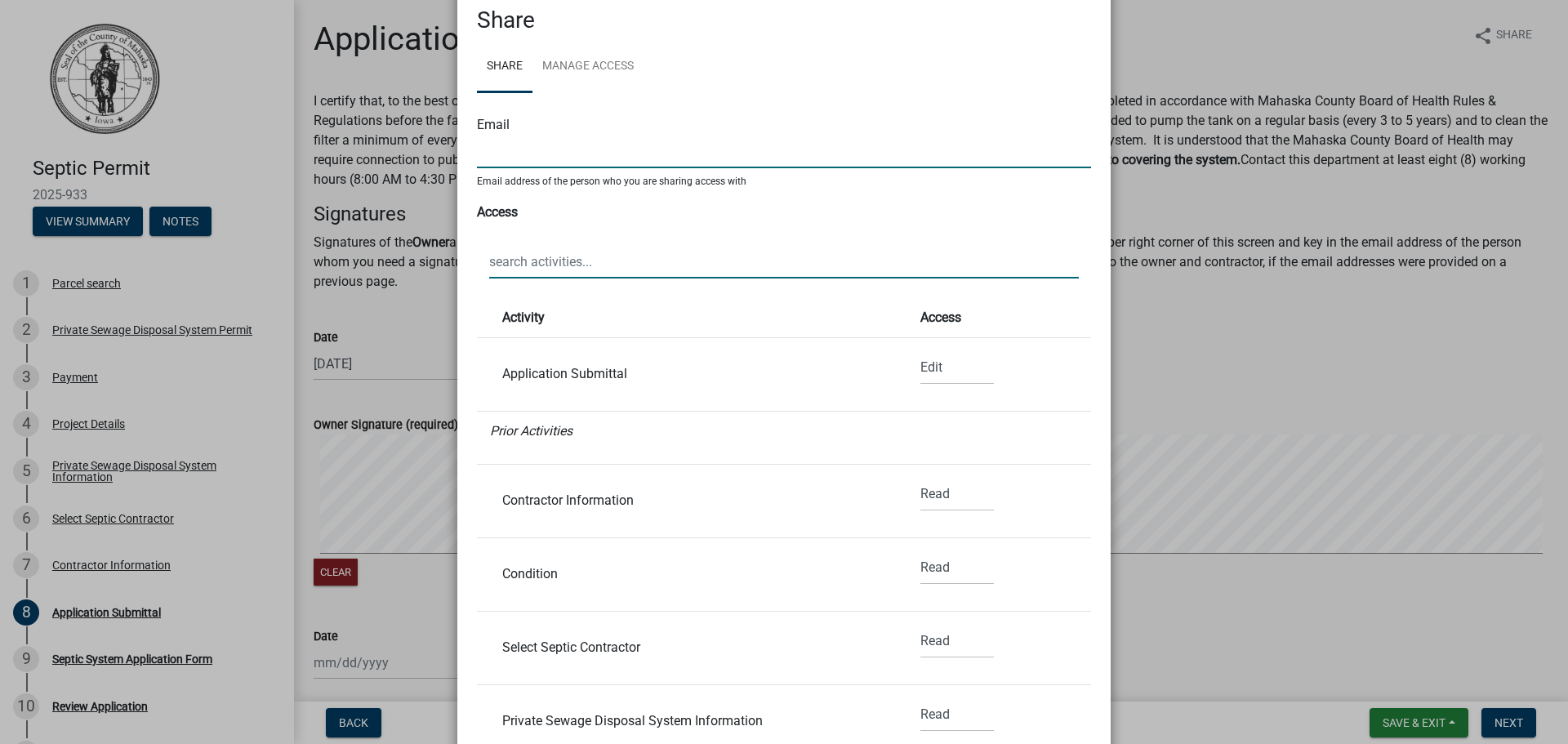
click at [512, 255] on input "text" at bounding box center [784, 262] width 590 height 33
click at [1156, 346] on ngb-modal-window "Share Activity × Share Share Manage Access Email Email address of the person wh…" at bounding box center [784, 372] width 1568 height 744
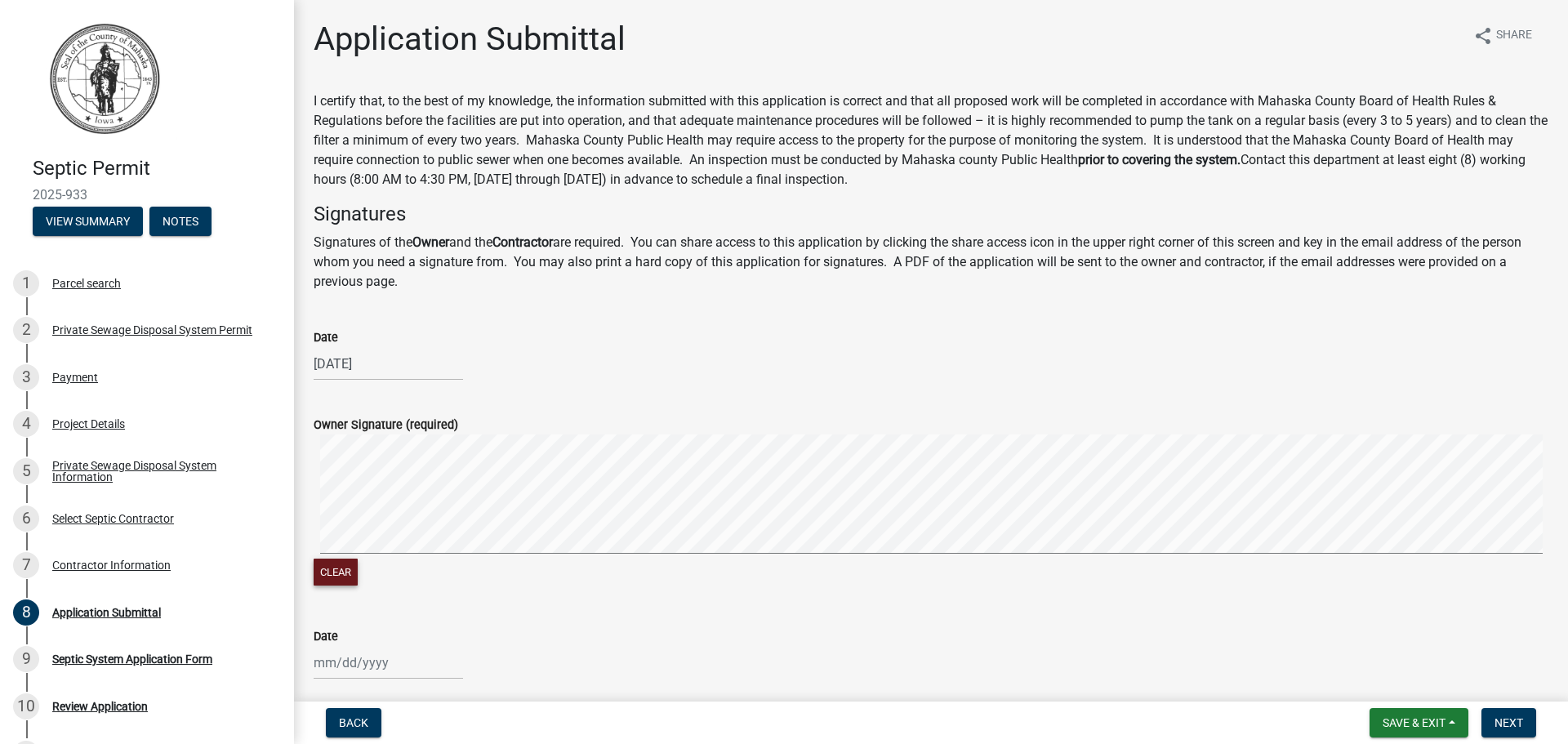
click at [331, 571] on button "Clear" at bounding box center [335, 571] width 44 height 27
click at [0, 665] on link "9 Septic System Application Form" at bounding box center [147, 660] width 294 height 48
click at [0, 666] on link "9 Septic System Application Form" at bounding box center [147, 660] width 294 height 48
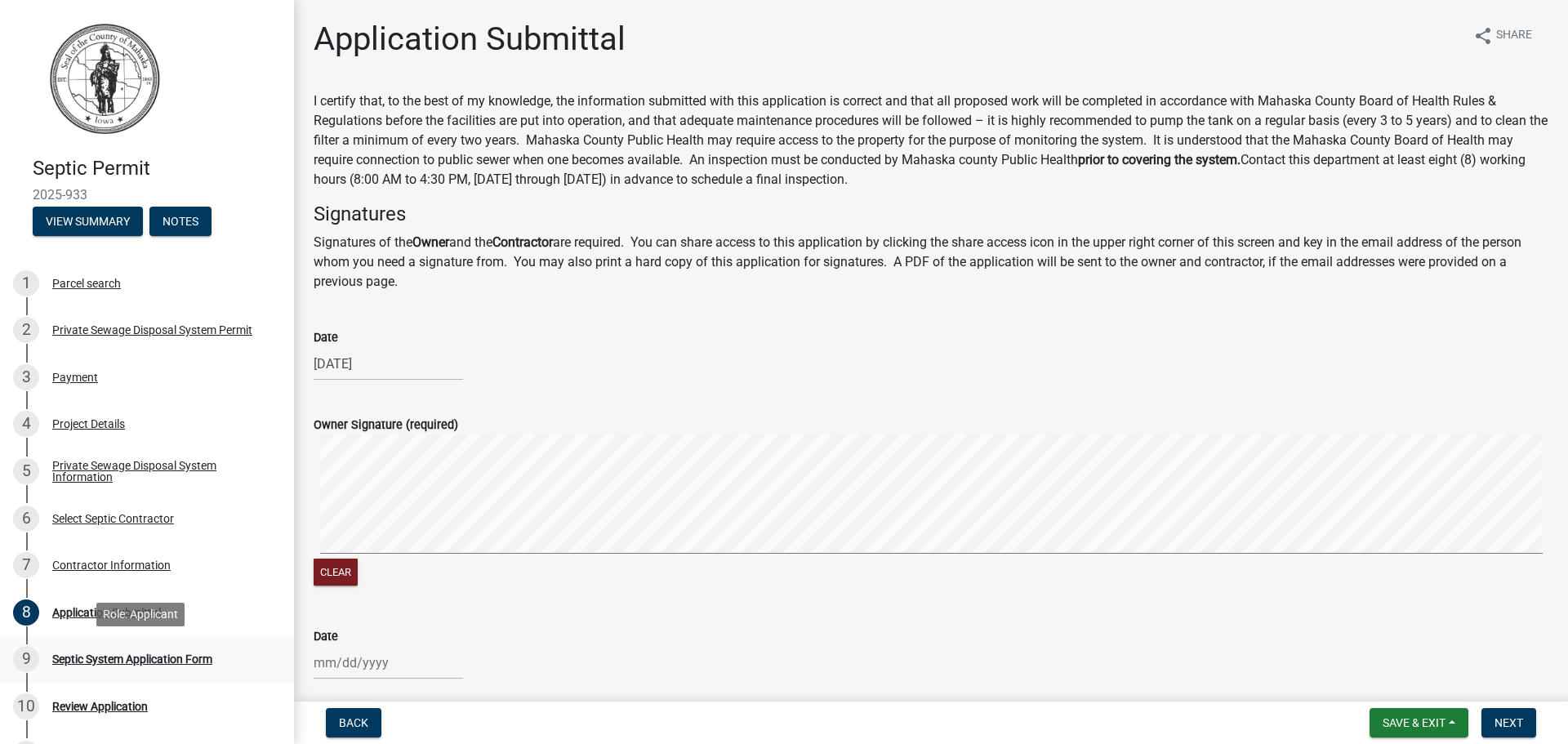
click at [0, 666] on link "9 Septic System Application Form" at bounding box center [147, 660] width 294 height 48
click at [0, 665] on link "9 Septic System Application Form" at bounding box center [147, 660] width 294 height 48
click at [1480, 35] on icon "share" at bounding box center [1483, 35] width 19 height 19
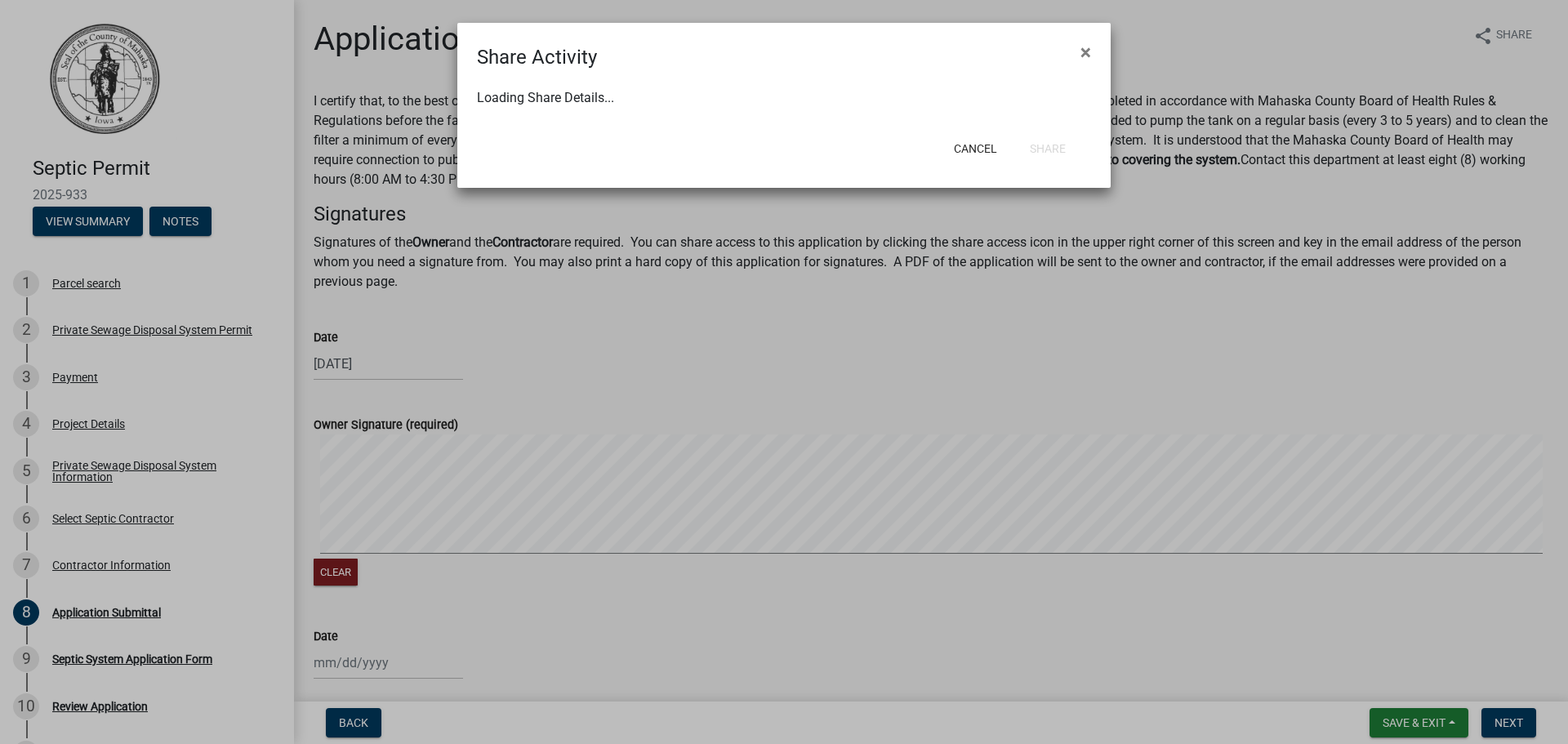
select select "1"
select select "0"
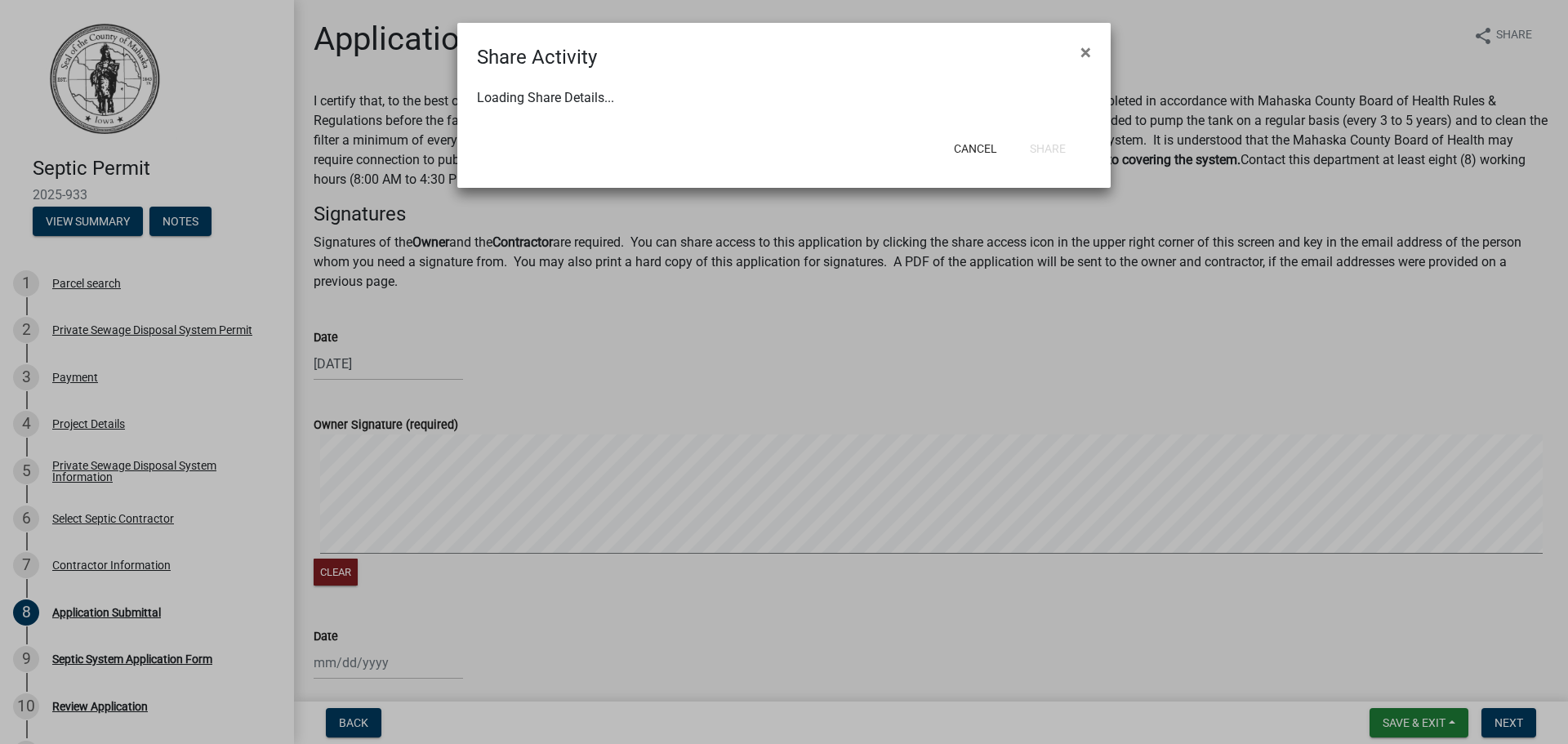
select select "0"
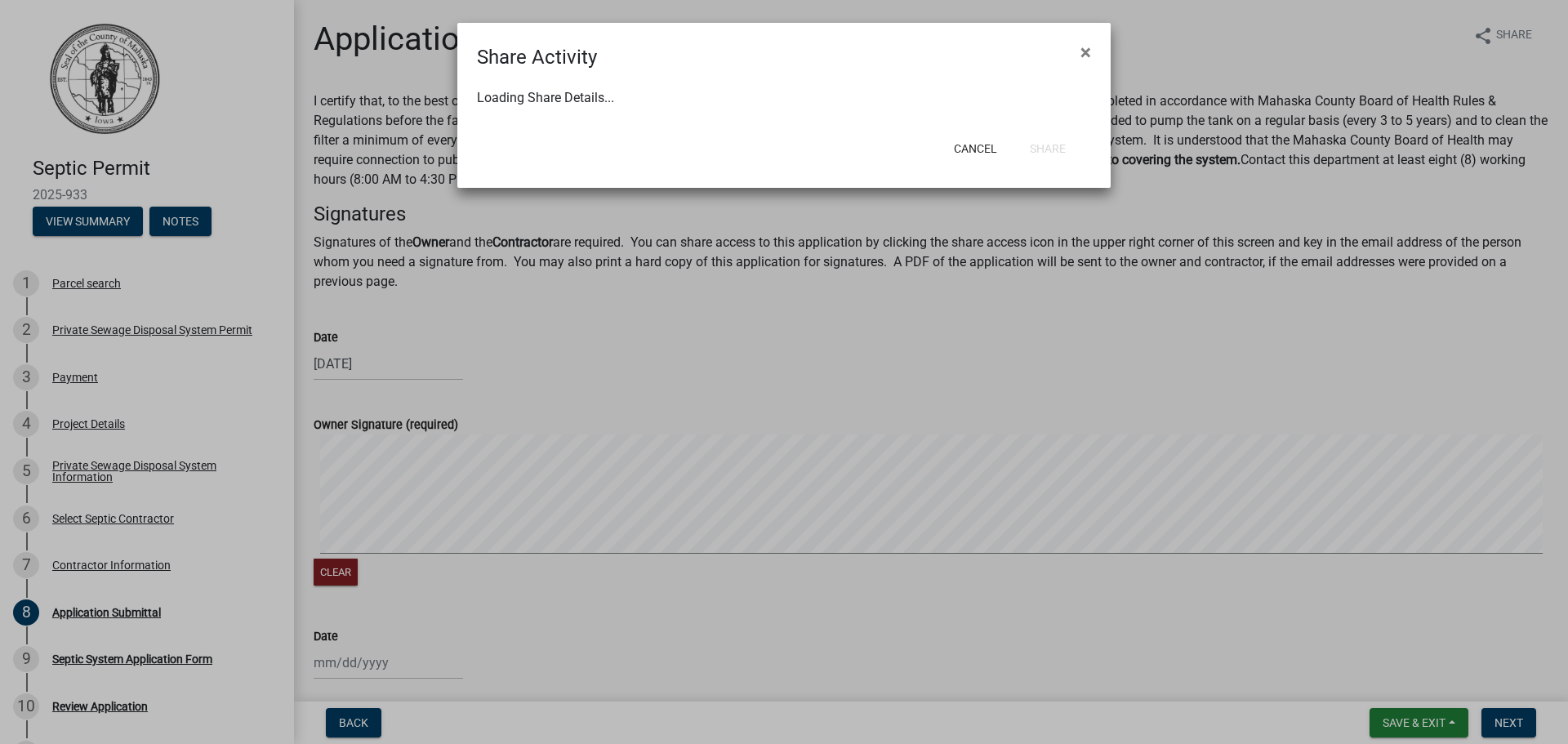
select select "0"
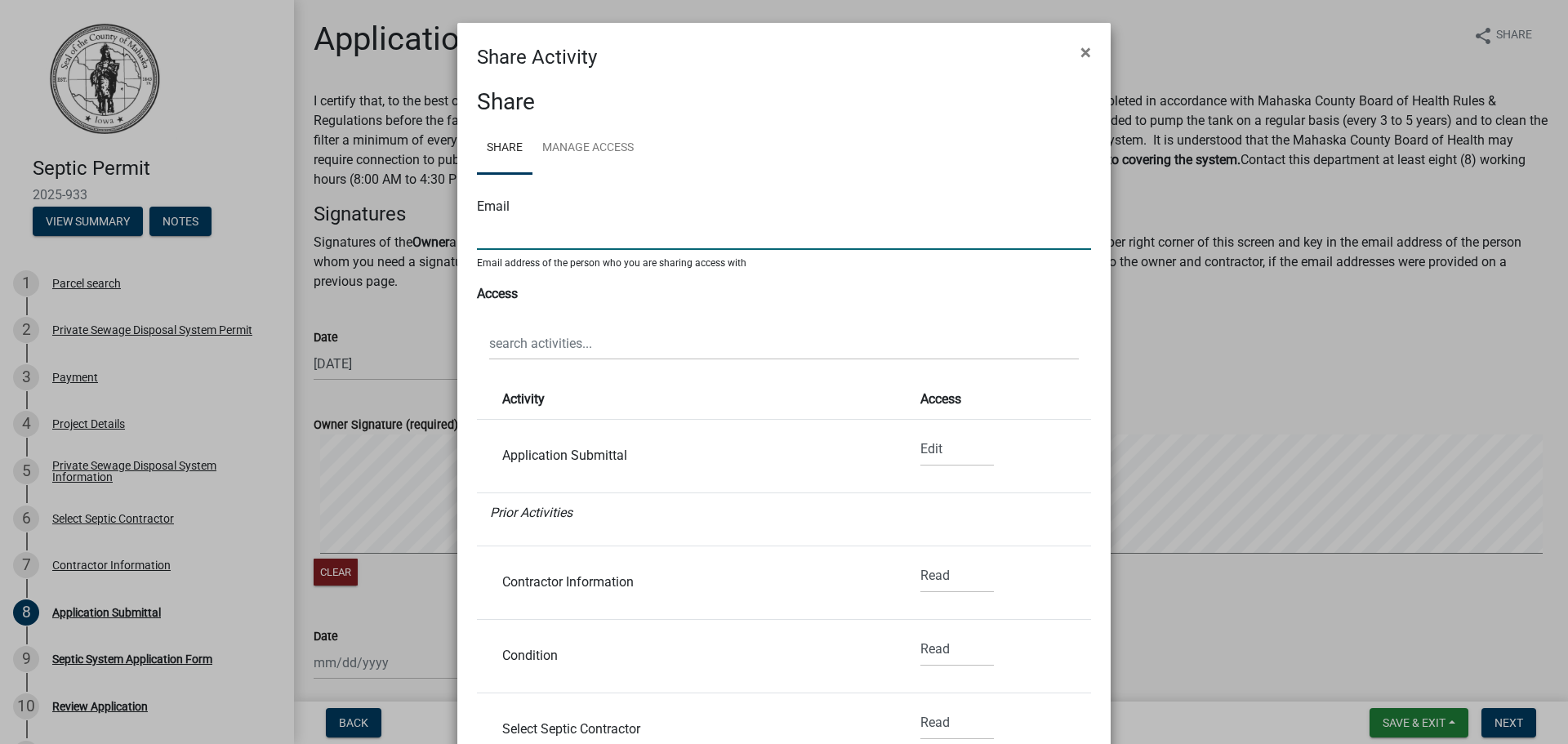
click at [499, 242] on input "text" at bounding box center [784, 233] width 615 height 33
type input "[EMAIL_ADDRESS][DOMAIN_NAME]"
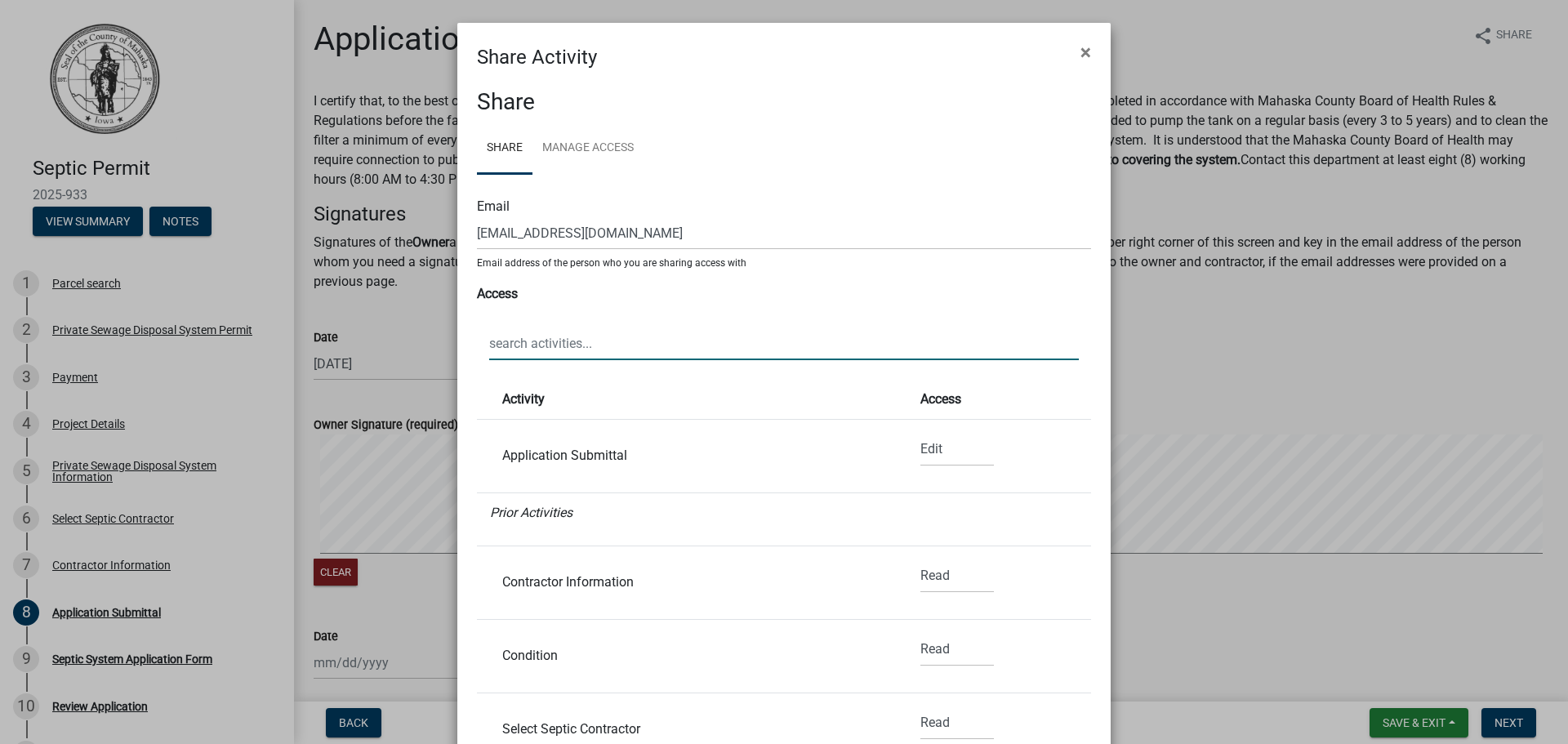
click at [563, 340] on input "text" at bounding box center [784, 344] width 590 height 33
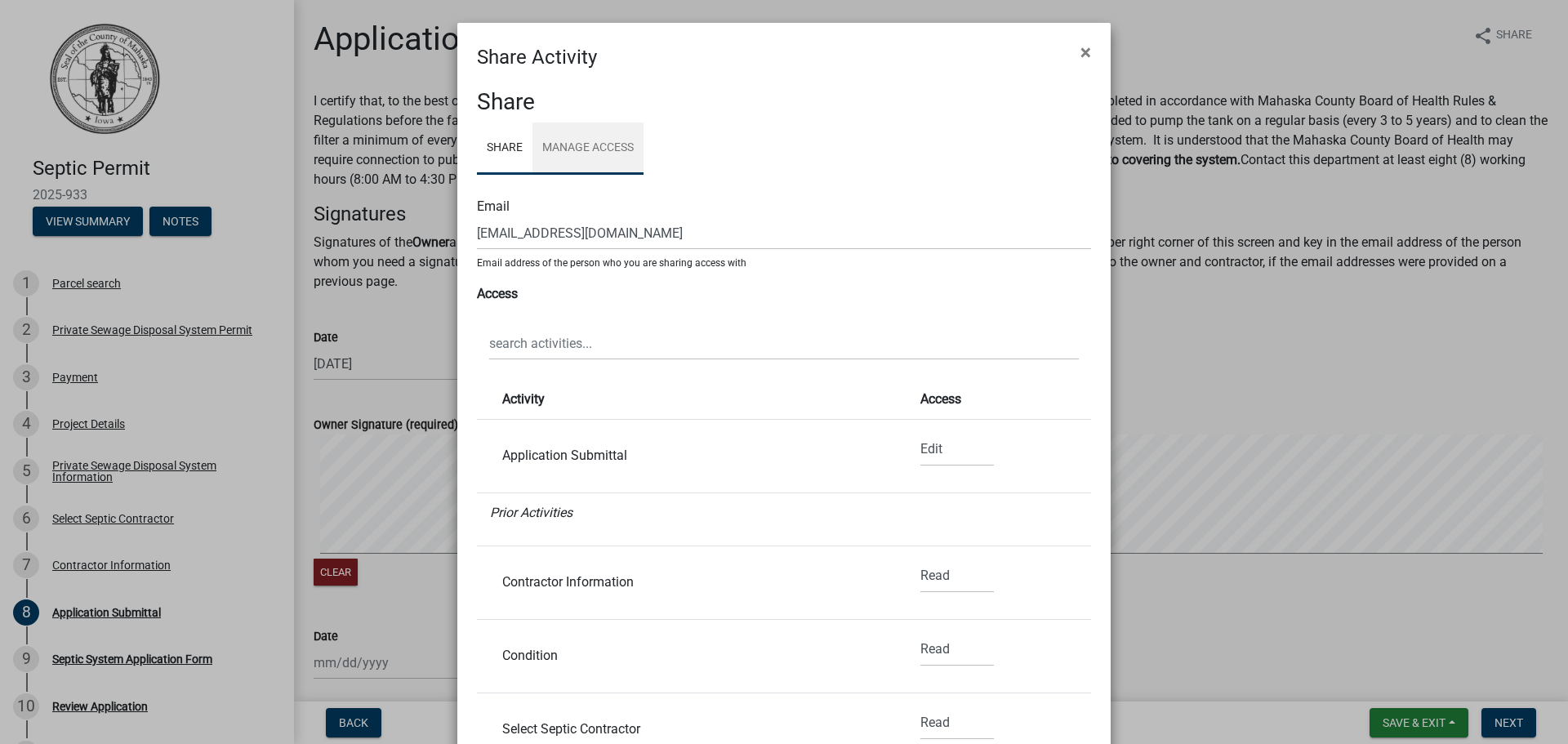
click at [565, 144] on link "Manage Access" at bounding box center [588, 148] width 111 height 52
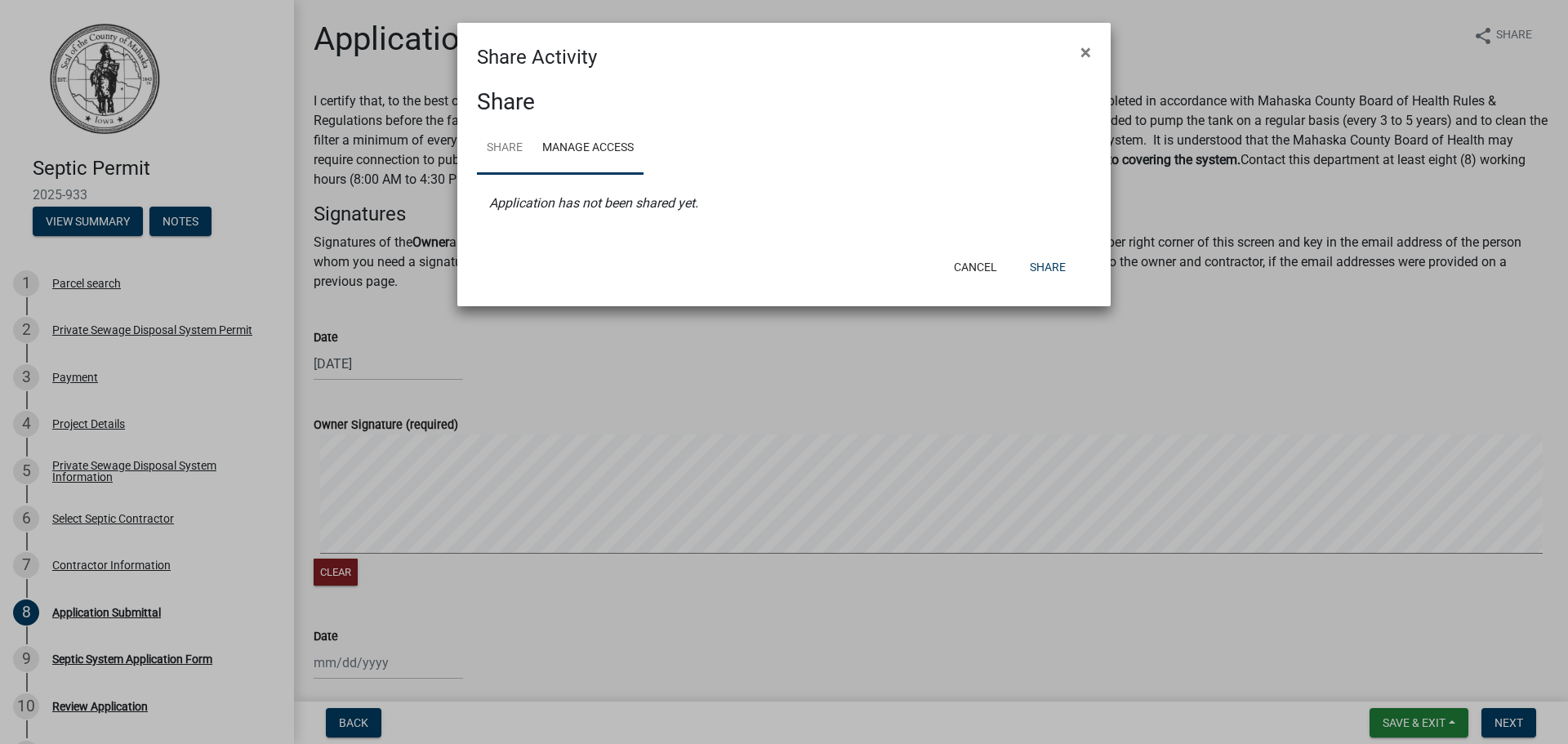
click at [502, 144] on link "Share" at bounding box center [504, 148] width 55 height 52
select select "1"
select select "0"
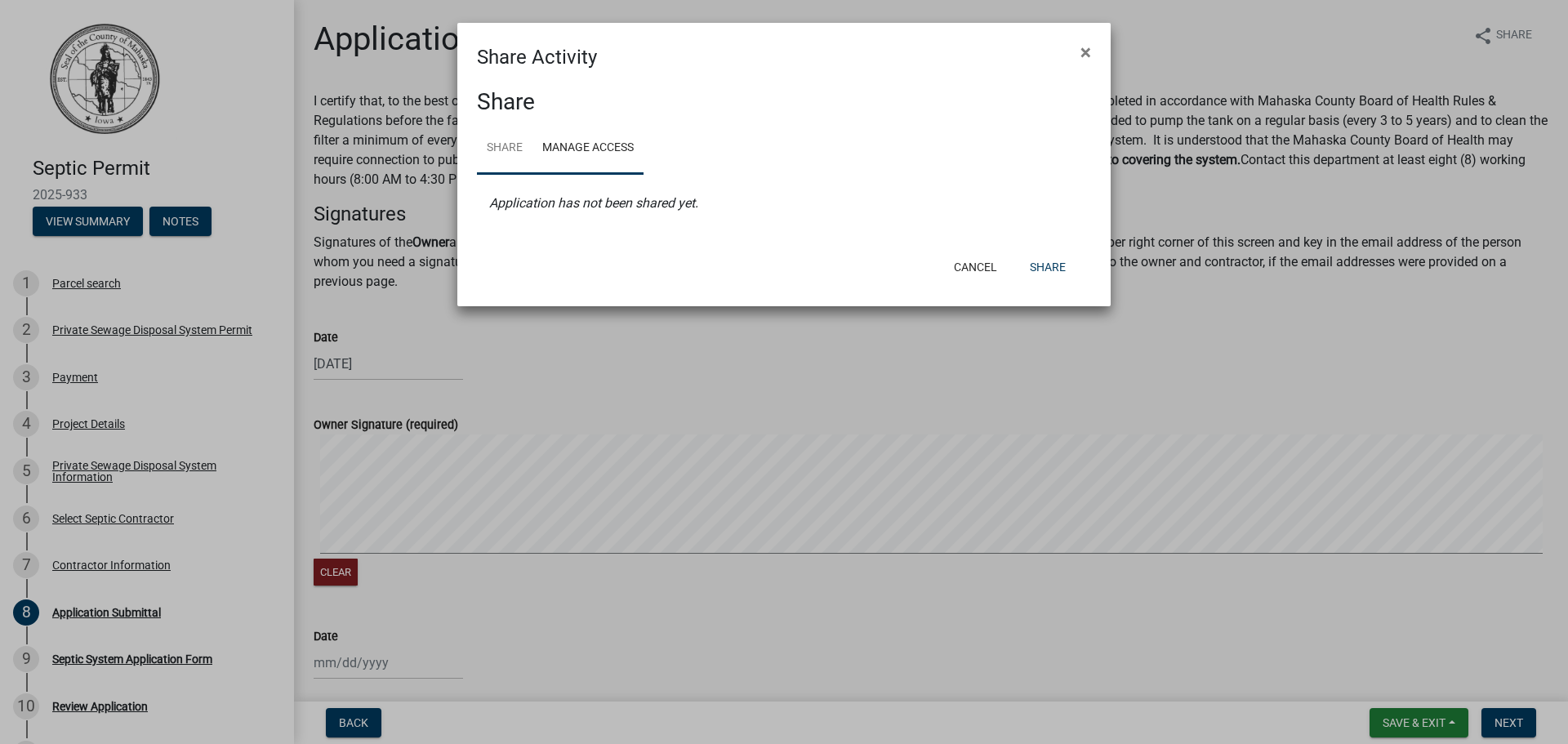
select select "0"
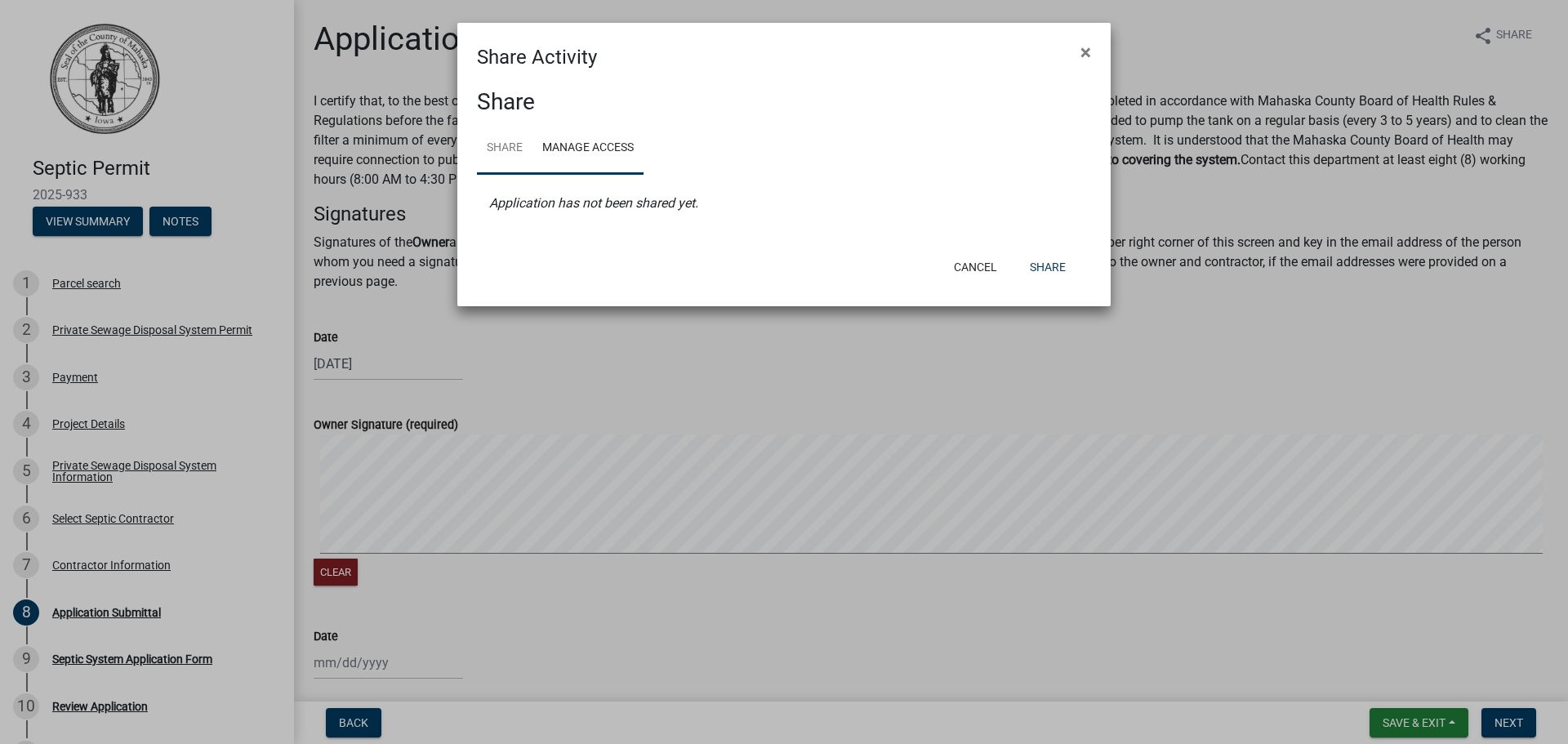
select select "0"
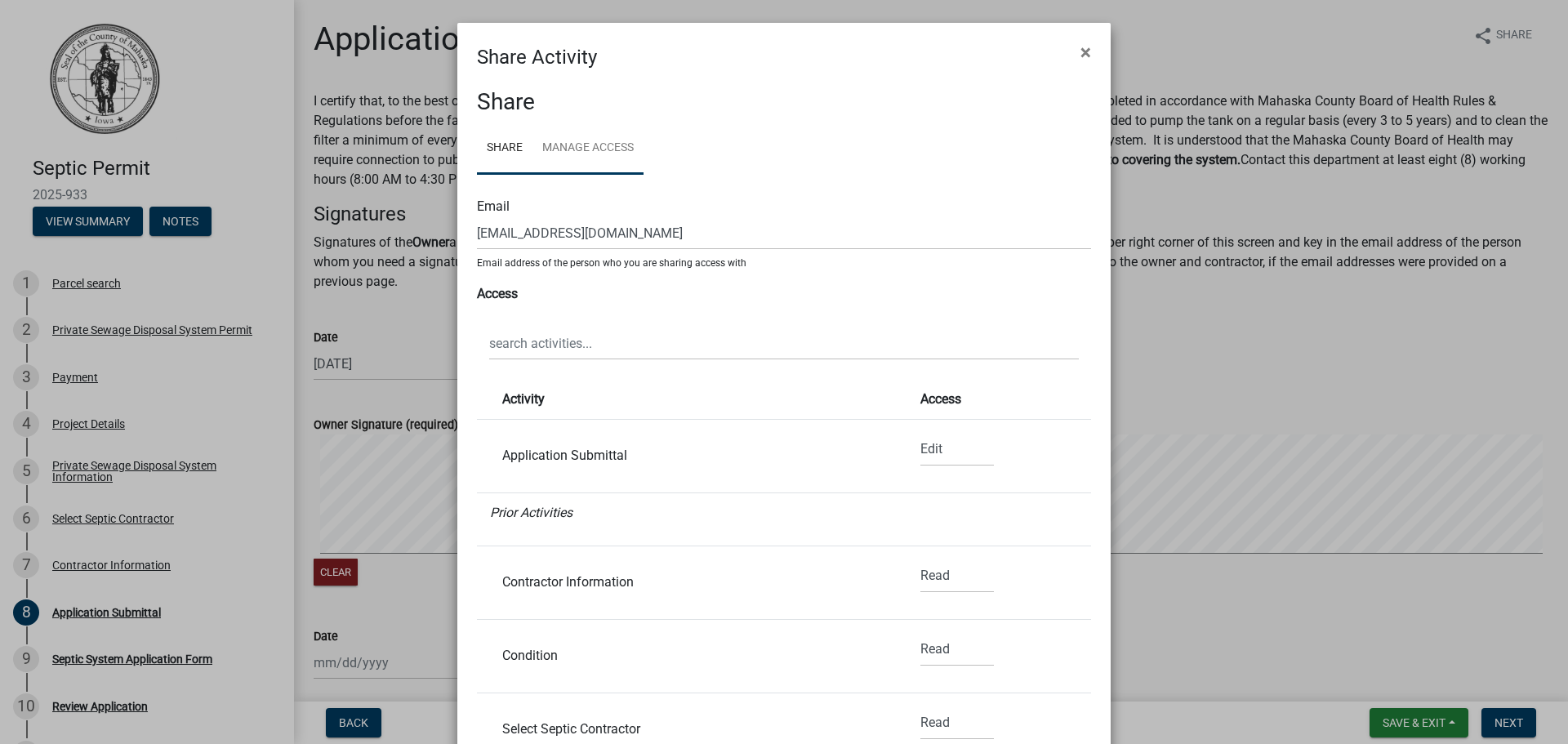
click at [565, 142] on link "Manage Access" at bounding box center [588, 148] width 111 height 52
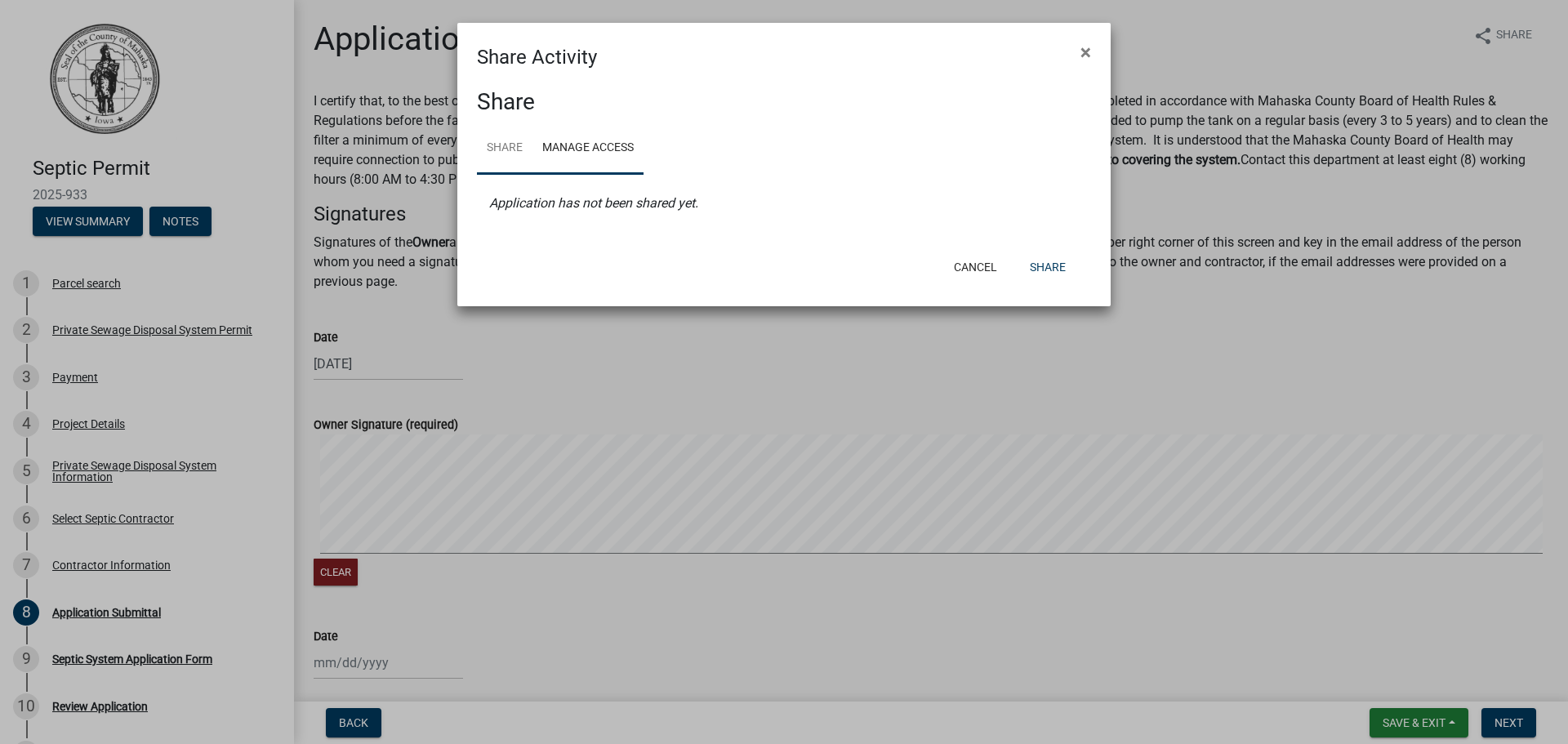
click at [504, 144] on link "Share" at bounding box center [504, 148] width 55 height 52
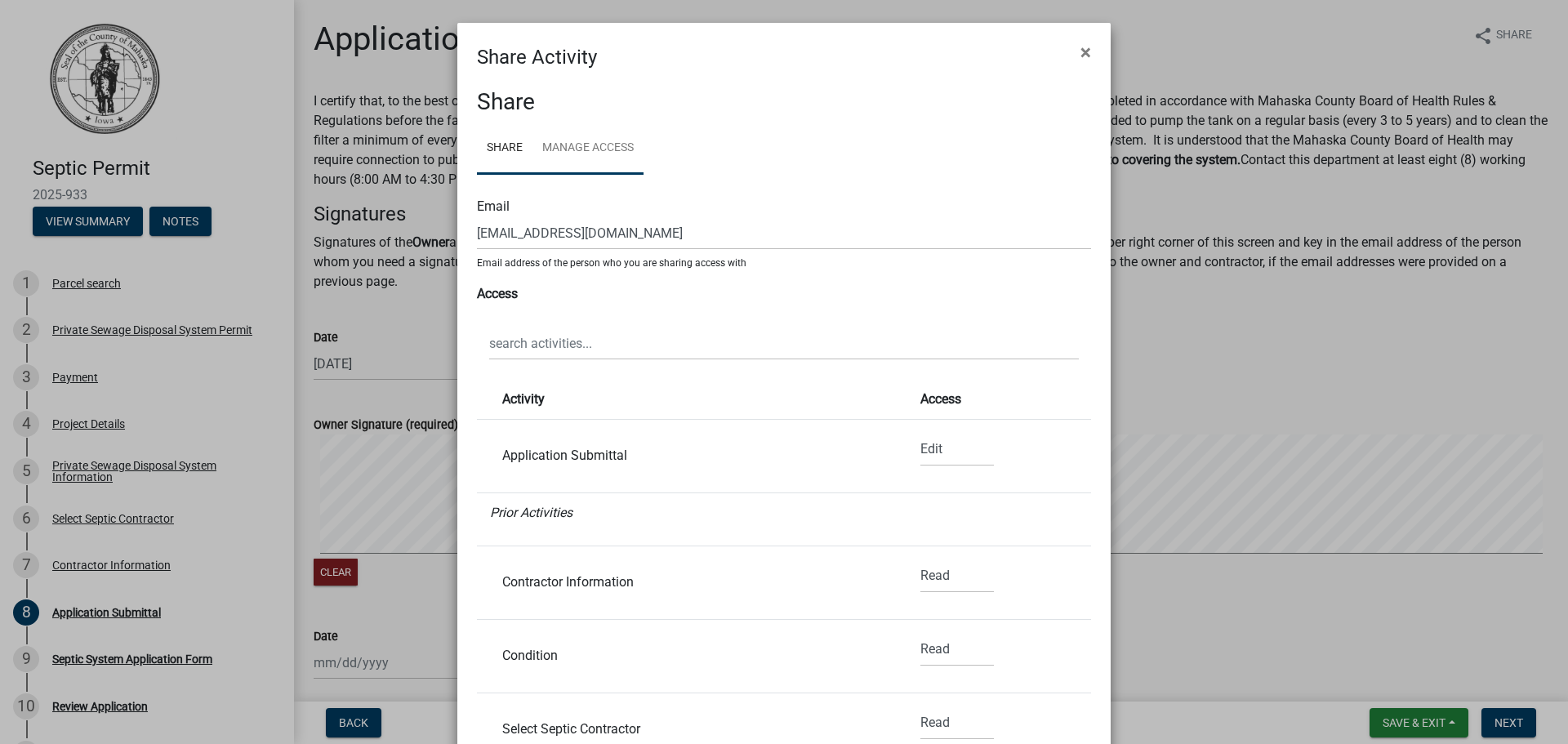
click at [593, 141] on link "Manage Access" at bounding box center [588, 148] width 111 height 52
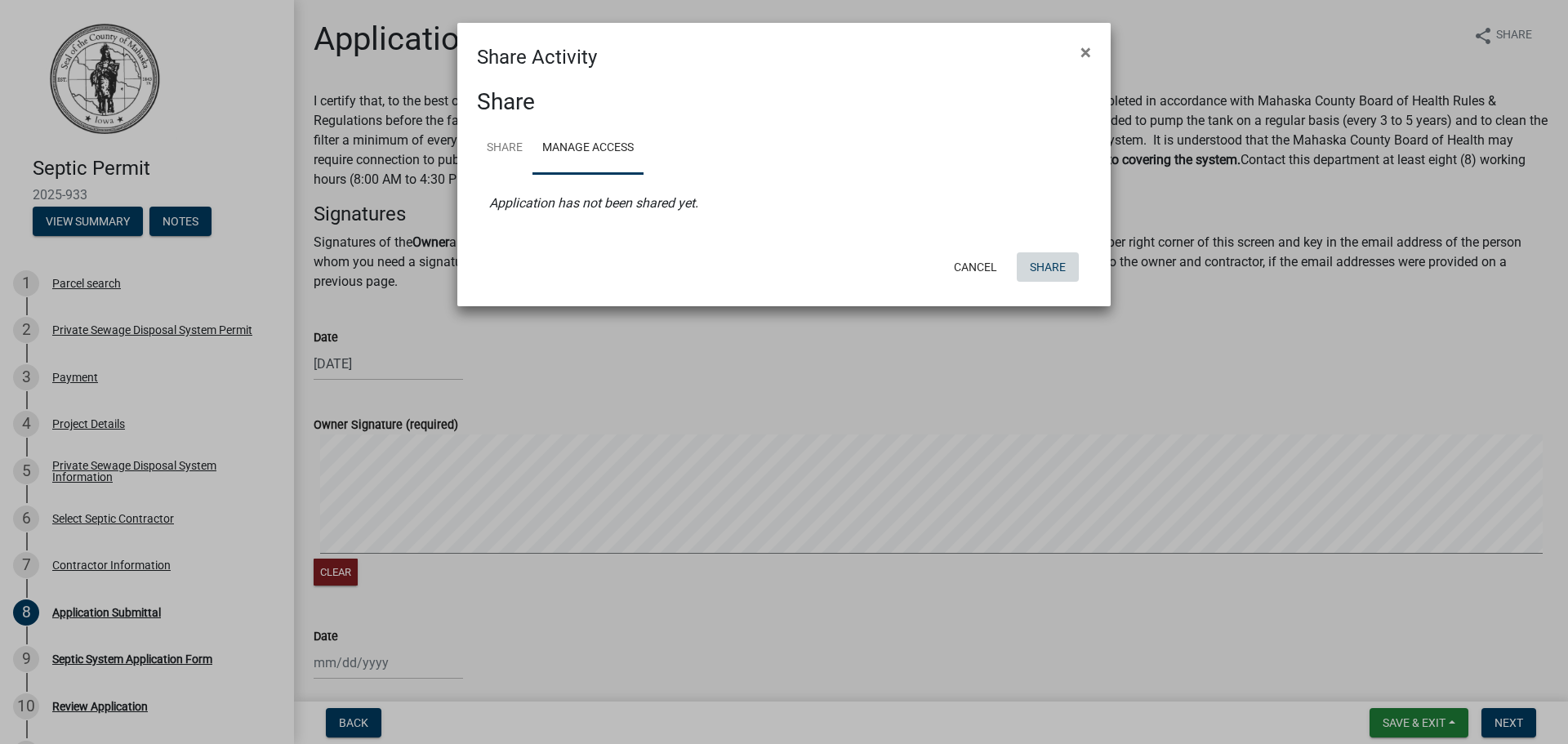
click at [1051, 266] on button "Share" at bounding box center [1048, 267] width 62 height 29
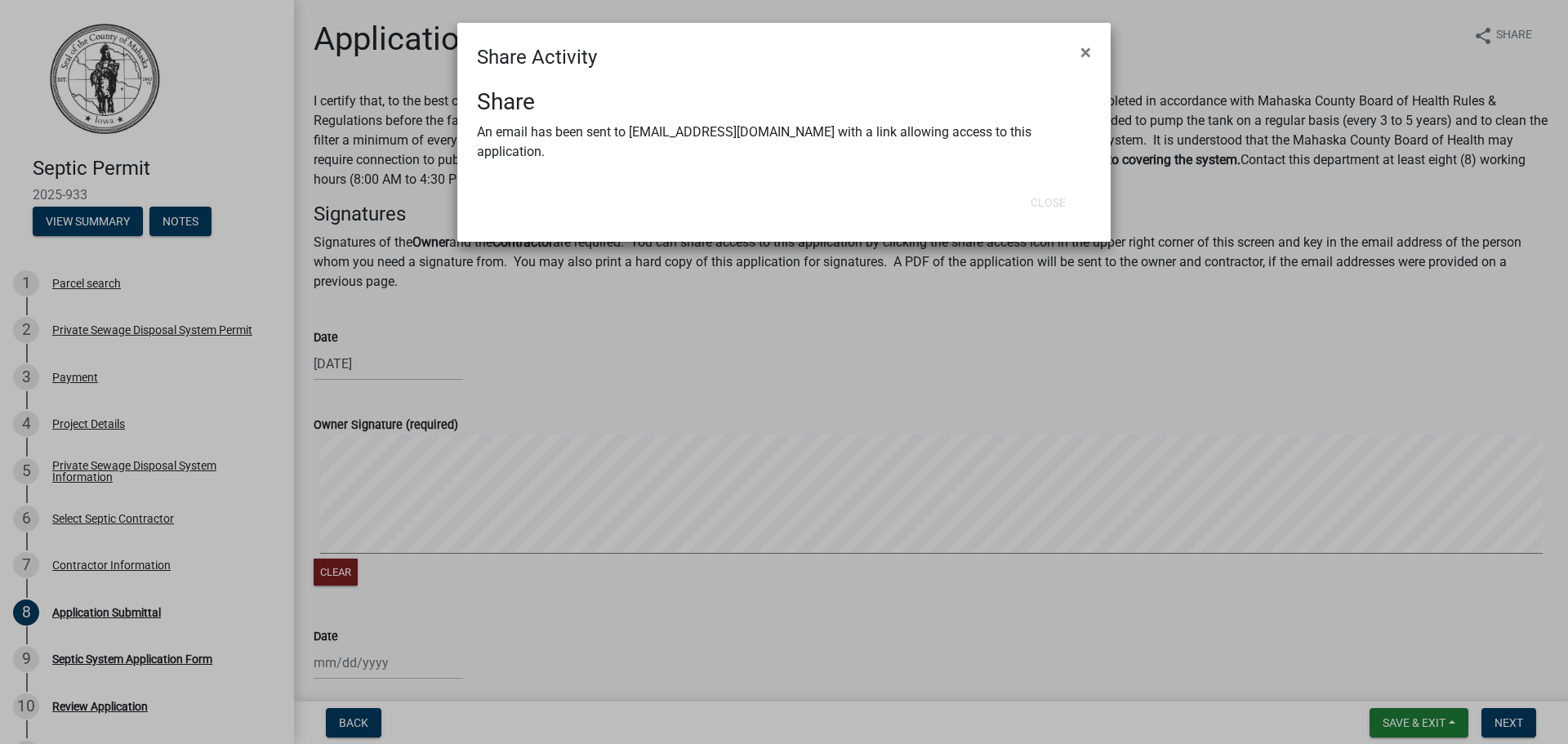
click at [1022, 372] on ngb-modal-window "Share Activity × Share An email has been sent to [EMAIL_ADDRESS][DOMAIN_NAME] w…" at bounding box center [784, 372] width 1568 height 744
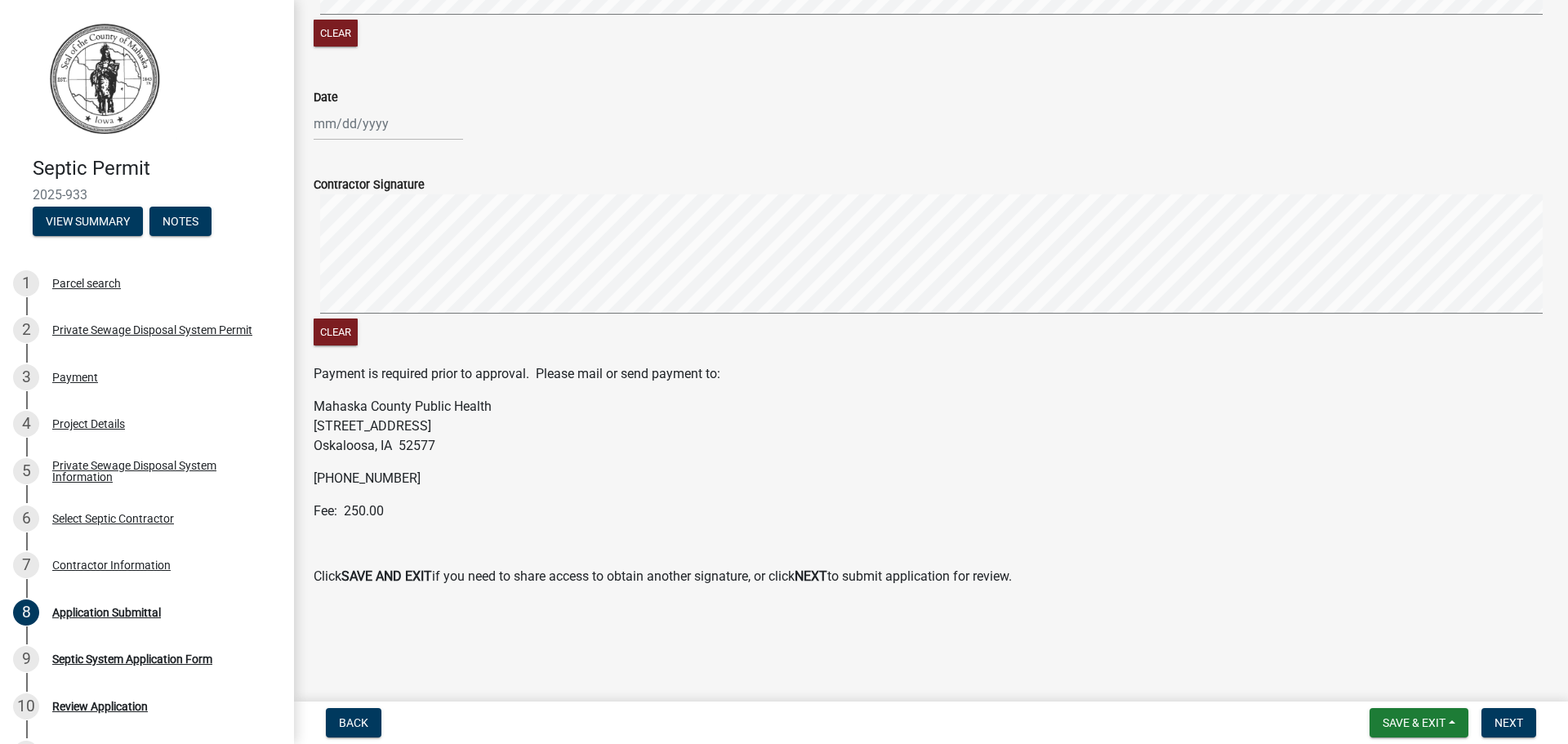
scroll to position [540, 0]
click at [1412, 727] on span "Save & Exit" at bounding box center [1414, 723] width 62 height 13
click at [1389, 680] on button "Save & Exit" at bounding box center [1404, 680] width 130 height 39
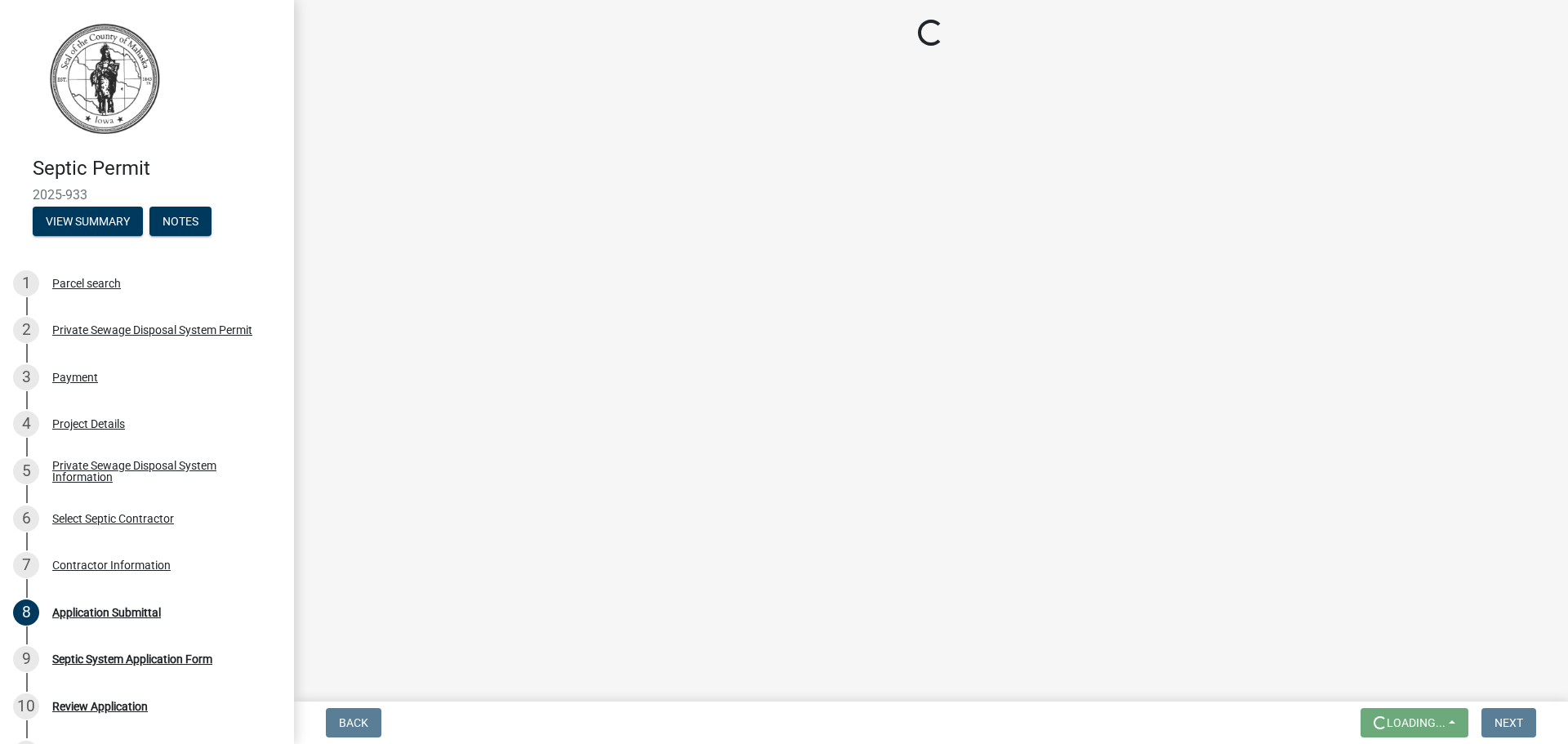
scroll to position [0, 0]
